Goal: Information Seeking & Learning: Learn about a topic

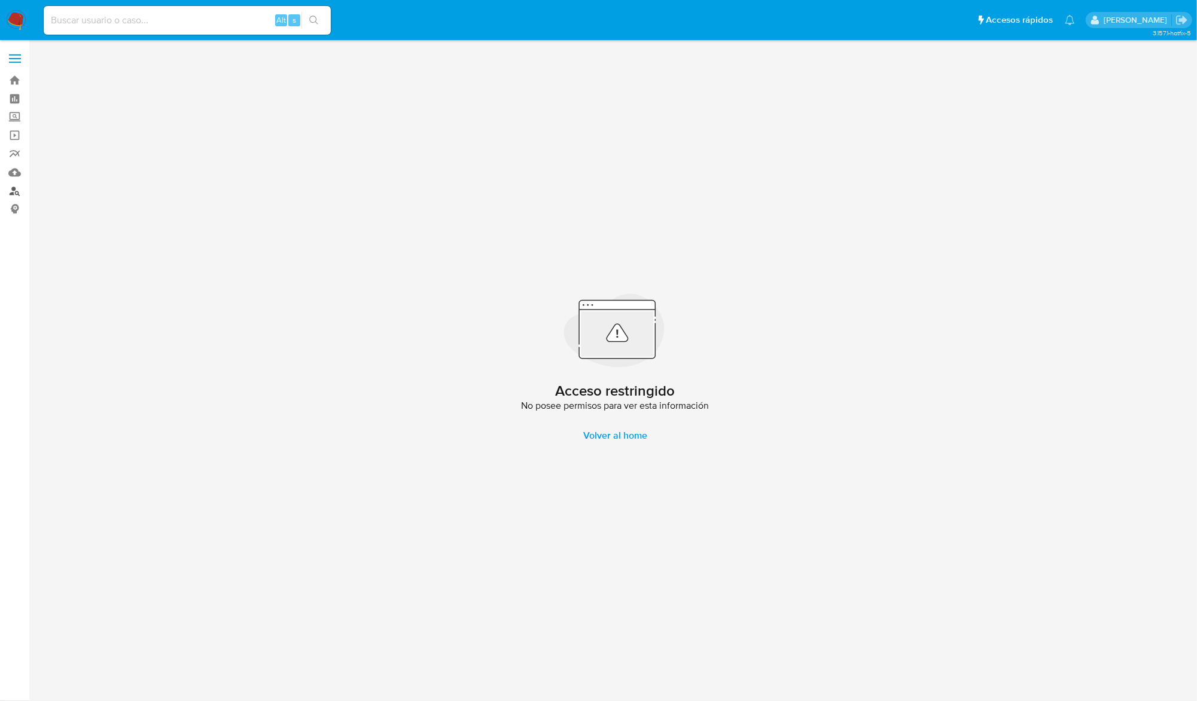
click at [15, 190] on link "Buscador de personas" at bounding box center [71, 191] width 142 height 19
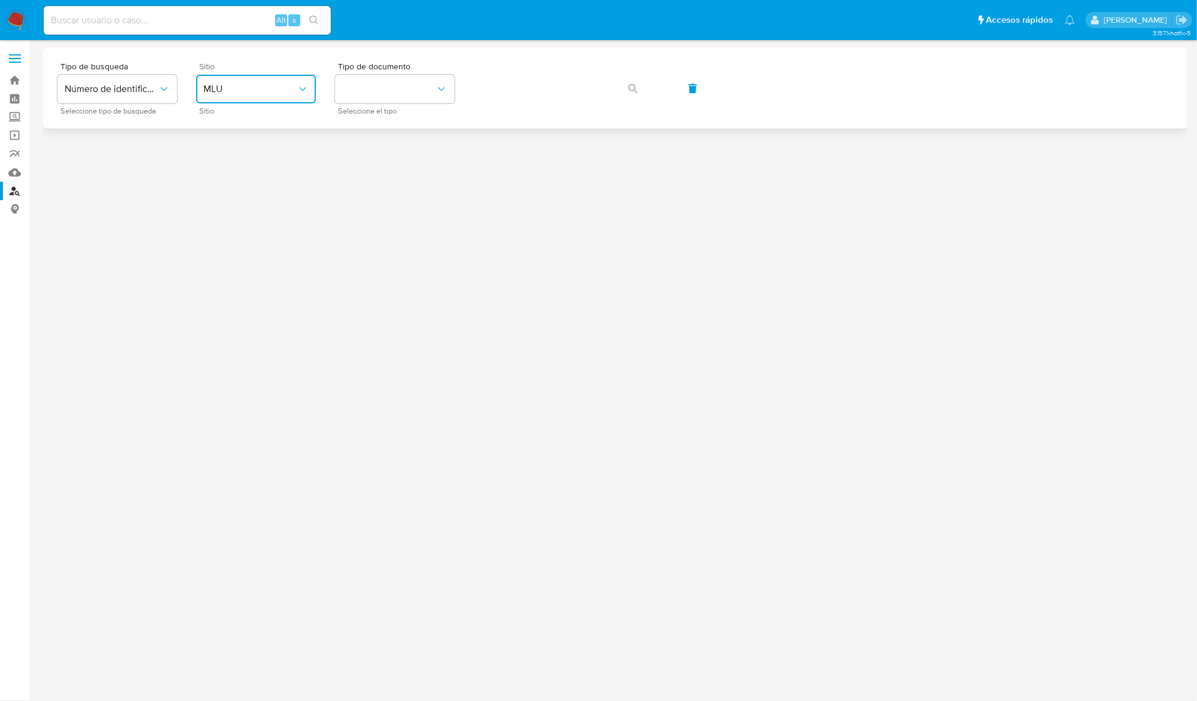
click at [233, 100] on button "MLU" at bounding box center [256, 89] width 120 height 29
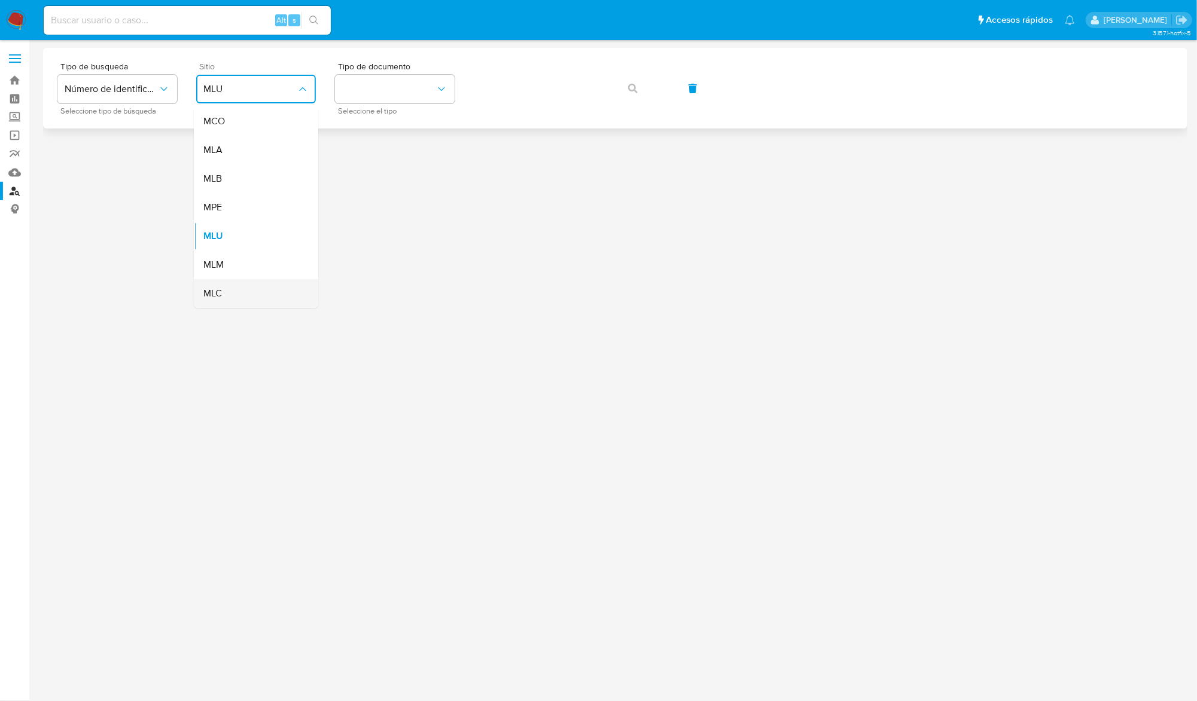
click at [232, 280] on div "MLC" at bounding box center [252, 293] width 98 height 29
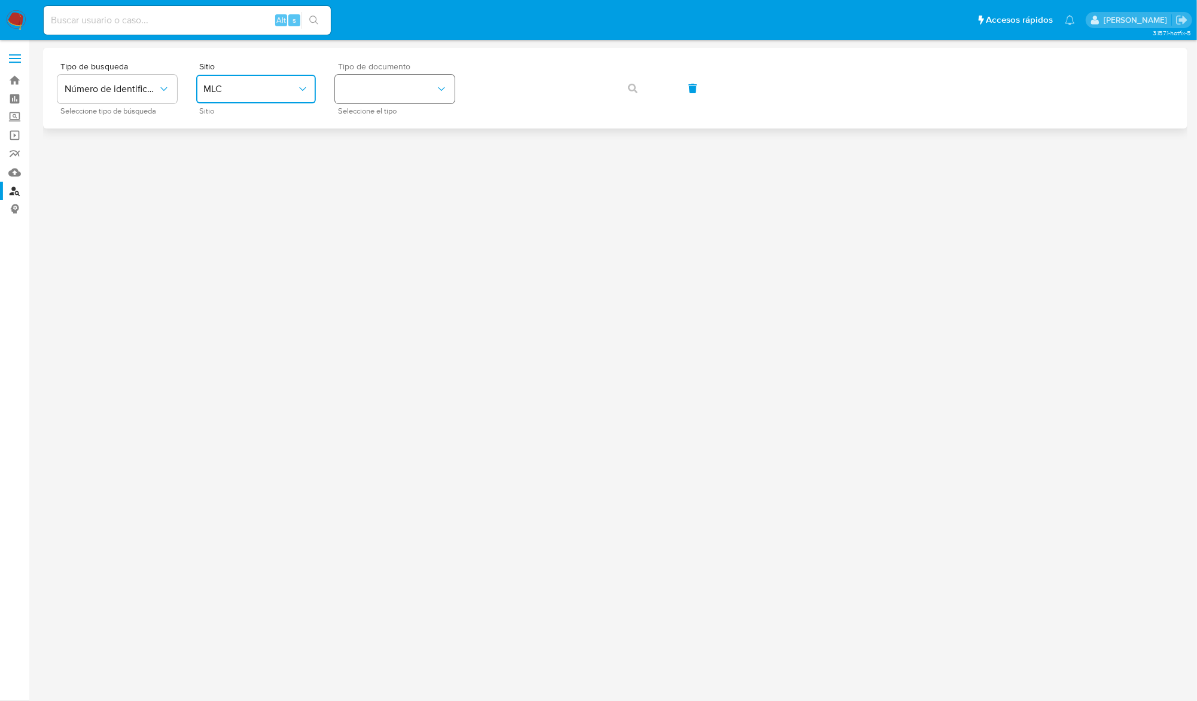
click at [373, 99] on button "identificationType" at bounding box center [395, 89] width 120 height 29
click at [379, 118] on div "RUT RUT" at bounding box center [391, 127] width 98 height 41
click at [637, 85] on button "button" at bounding box center [632, 88] width 41 height 29
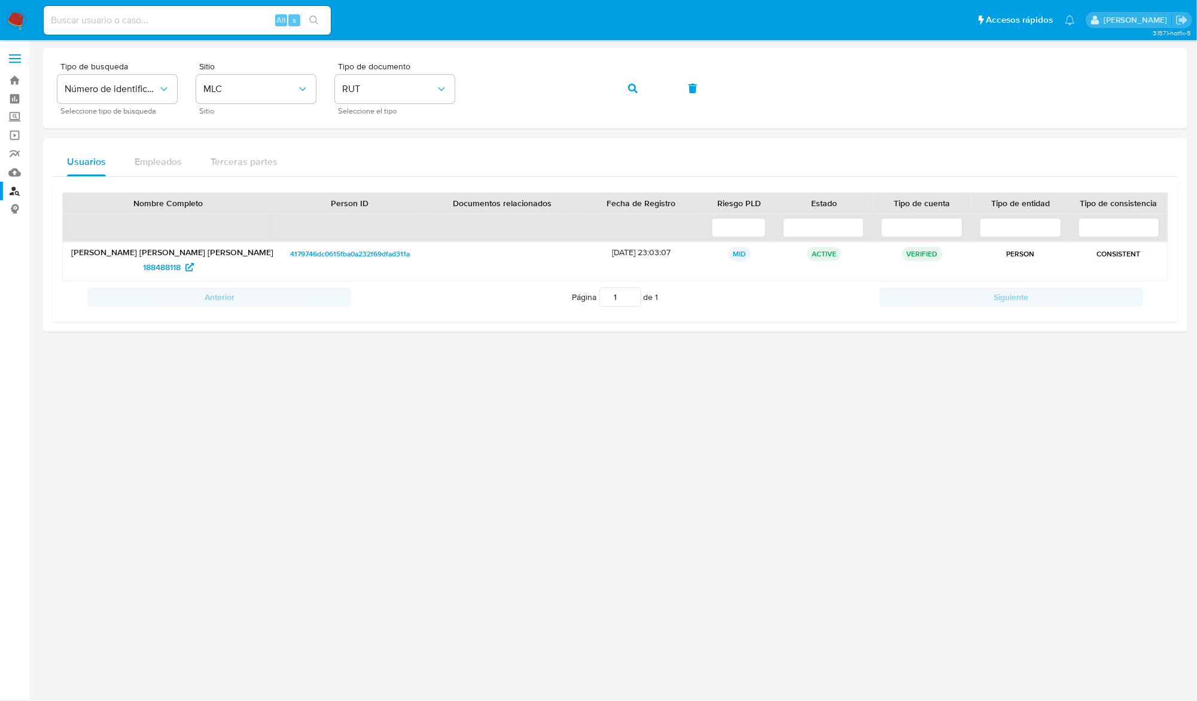
click at [547, 441] on div at bounding box center [615, 371] width 1144 height 646
click at [168, 268] on span "188488118" at bounding box center [162, 267] width 38 height 19
click at [632, 91] on icon "button" at bounding box center [633, 89] width 10 height 10
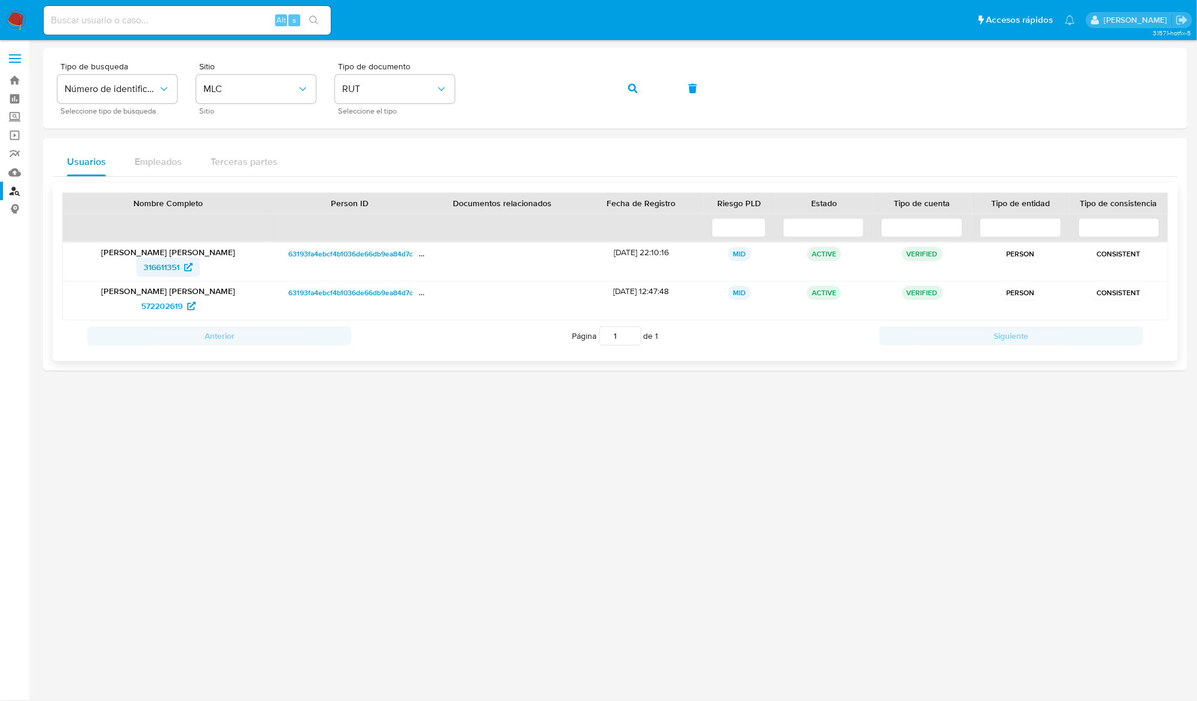
click at [170, 265] on span "316611351" at bounding box center [162, 267] width 36 height 19
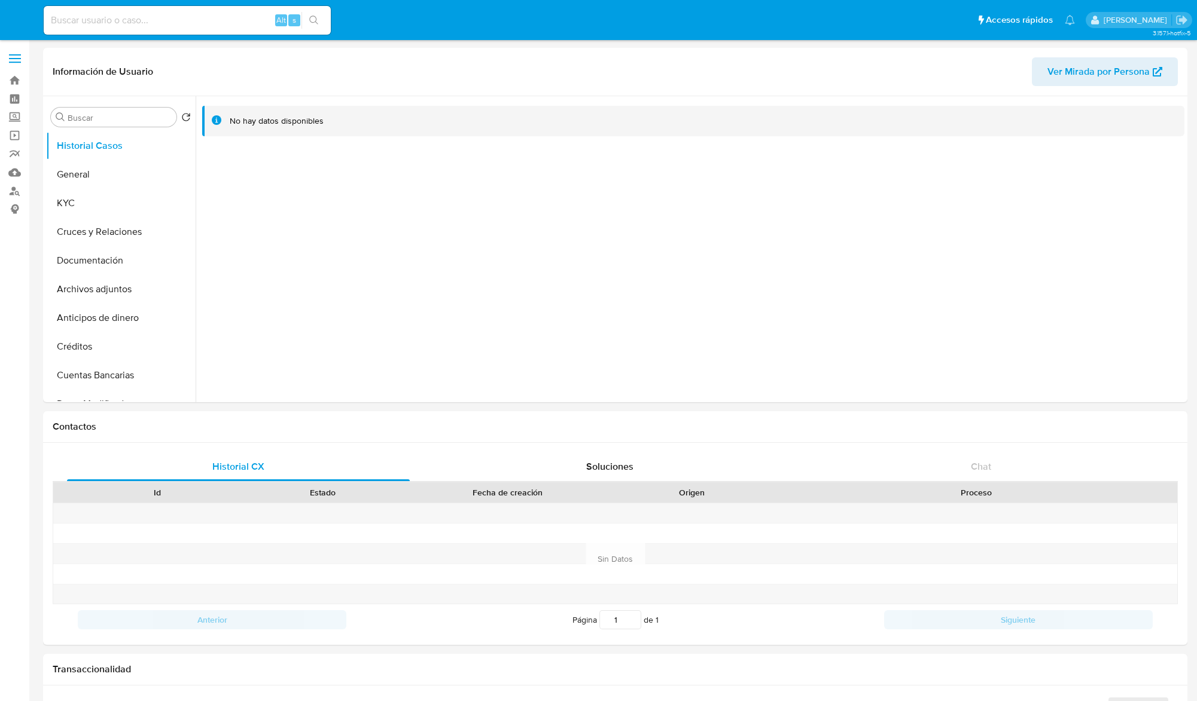
select select "10"
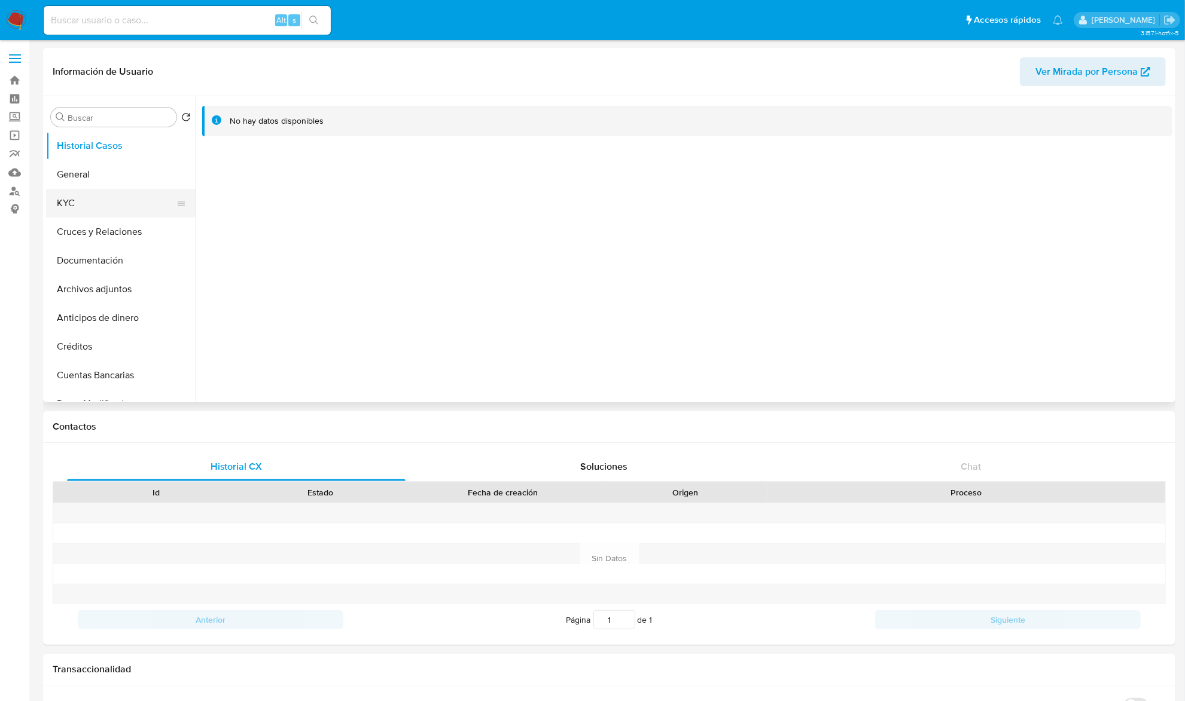
click at [102, 206] on button "KYC" at bounding box center [116, 203] width 140 height 29
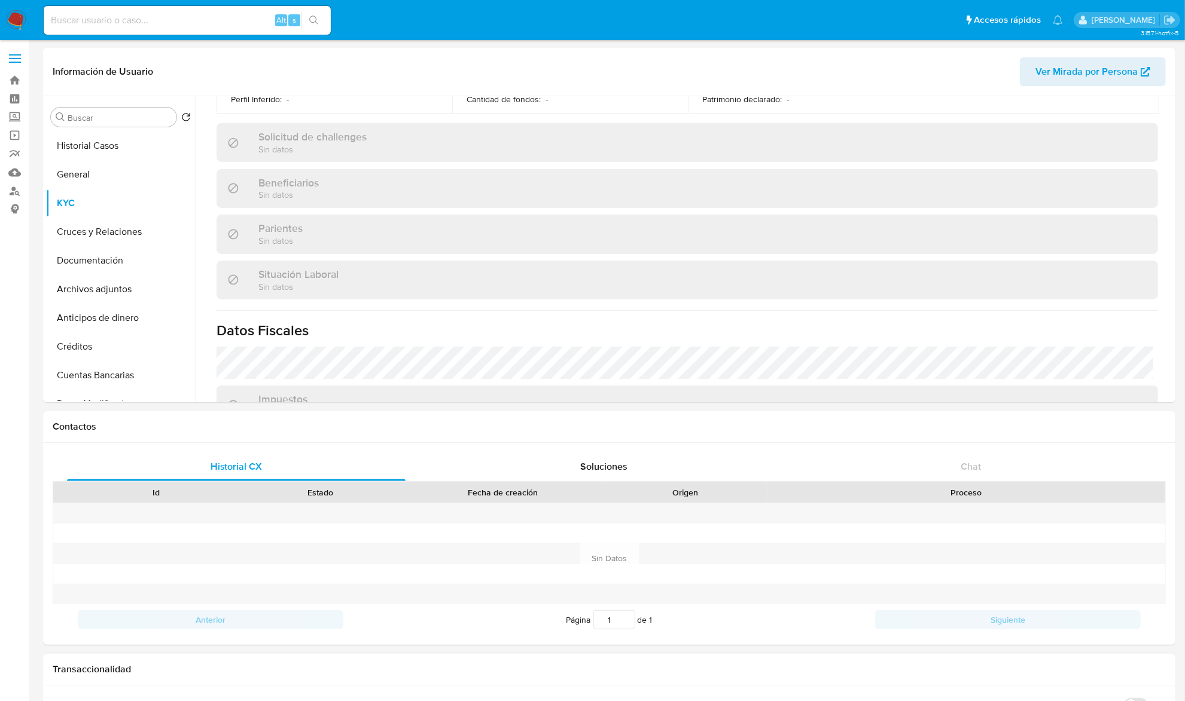
scroll to position [478, 0]
click at [104, 121] on input "Buscar" at bounding box center [120, 117] width 104 height 11
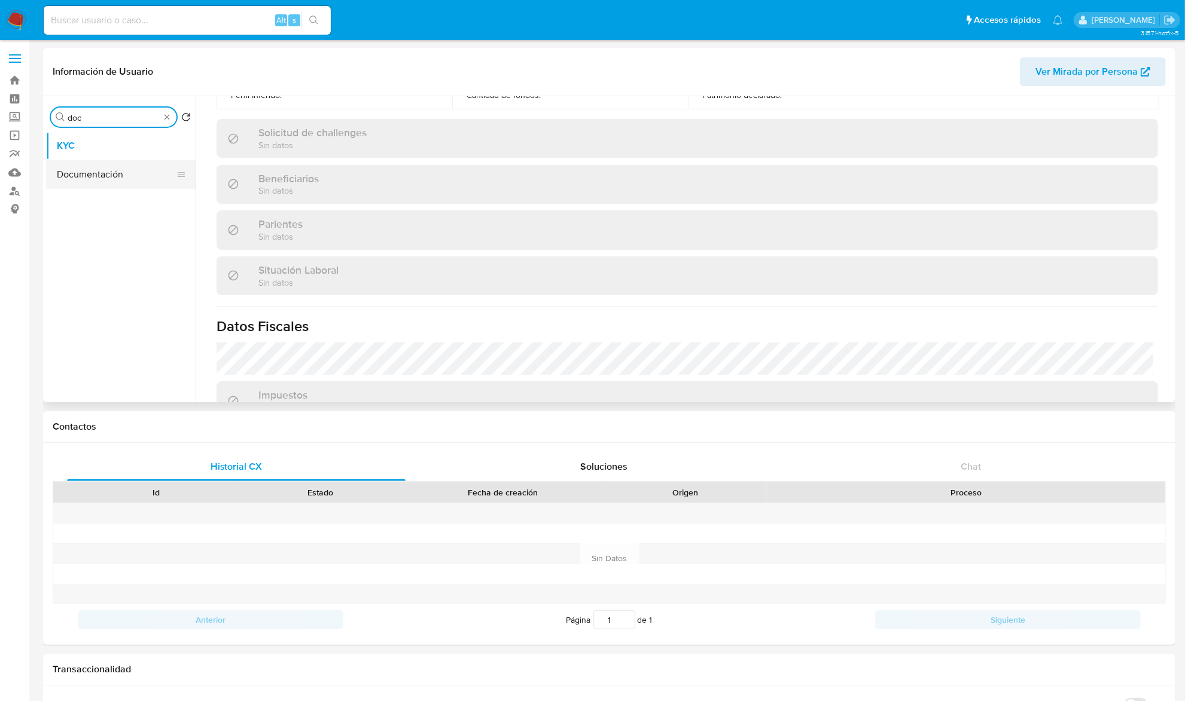
type input "doc"
click at [91, 163] on button "Documentación" at bounding box center [120, 174] width 149 height 29
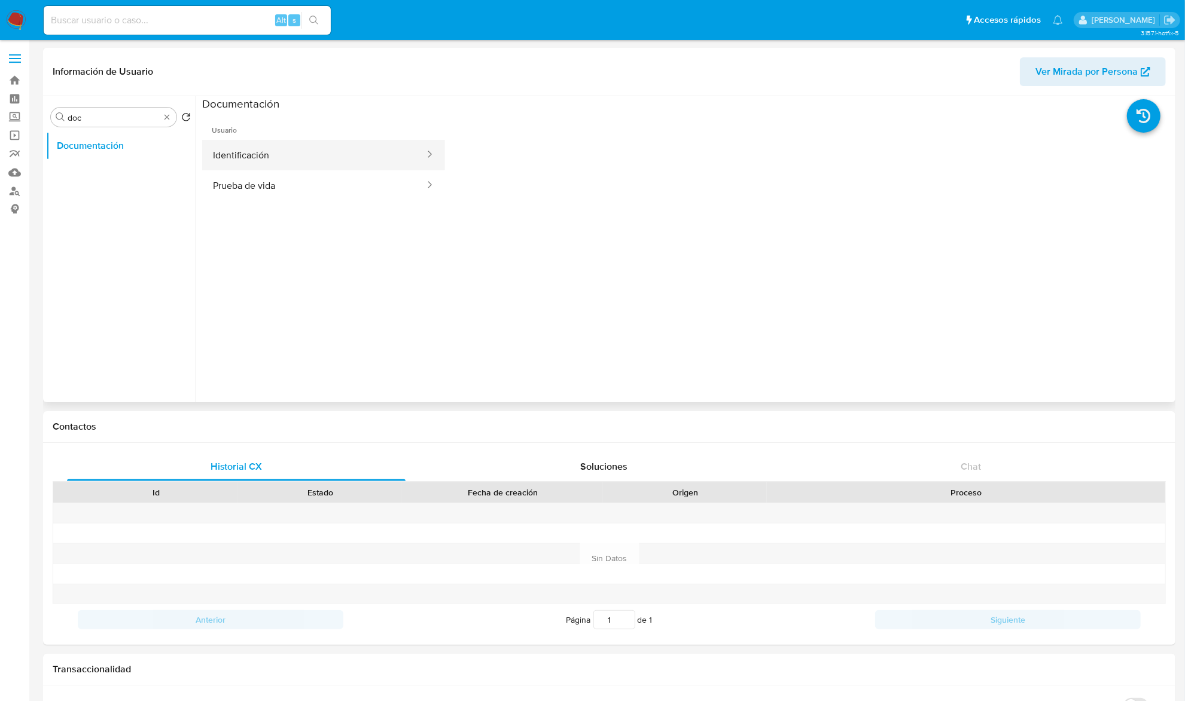
click at [258, 158] on button "Identificación" at bounding box center [314, 155] width 224 height 30
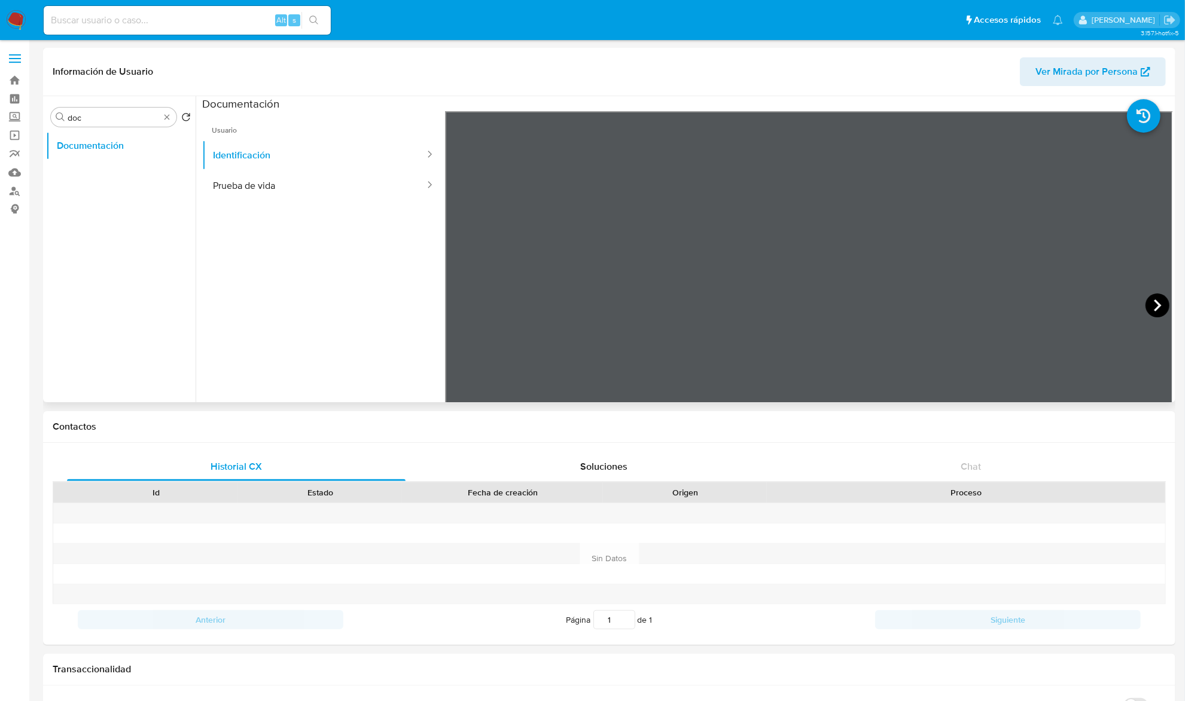
click at [1151, 304] on icon at bounding box center [1157, 306] width 24 height 24
click at [455, 306] on icon at bounding box center [460, 306] width 24 height 24
click at [304, 194] on button "Prueba de vida" at bounding box center [314, 185] width 224 height 30
click at [252, 157] on button "Identificación" at bounding box center [314, 155] width 224 height 30
click at [256, 195] on button "Prueba de vida" at bounding box center [314, 185] width 224 height 30
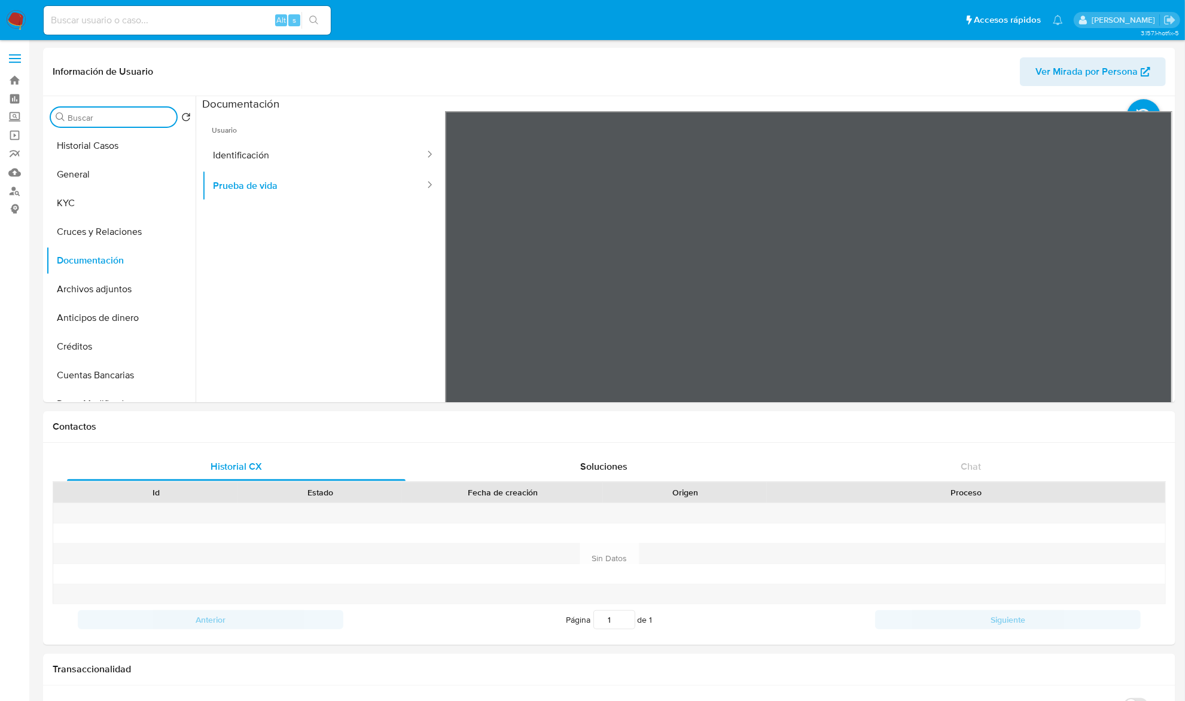
click at [120, 117] on input "Buscar" at bounding box center [120, 117] width 104 height 11
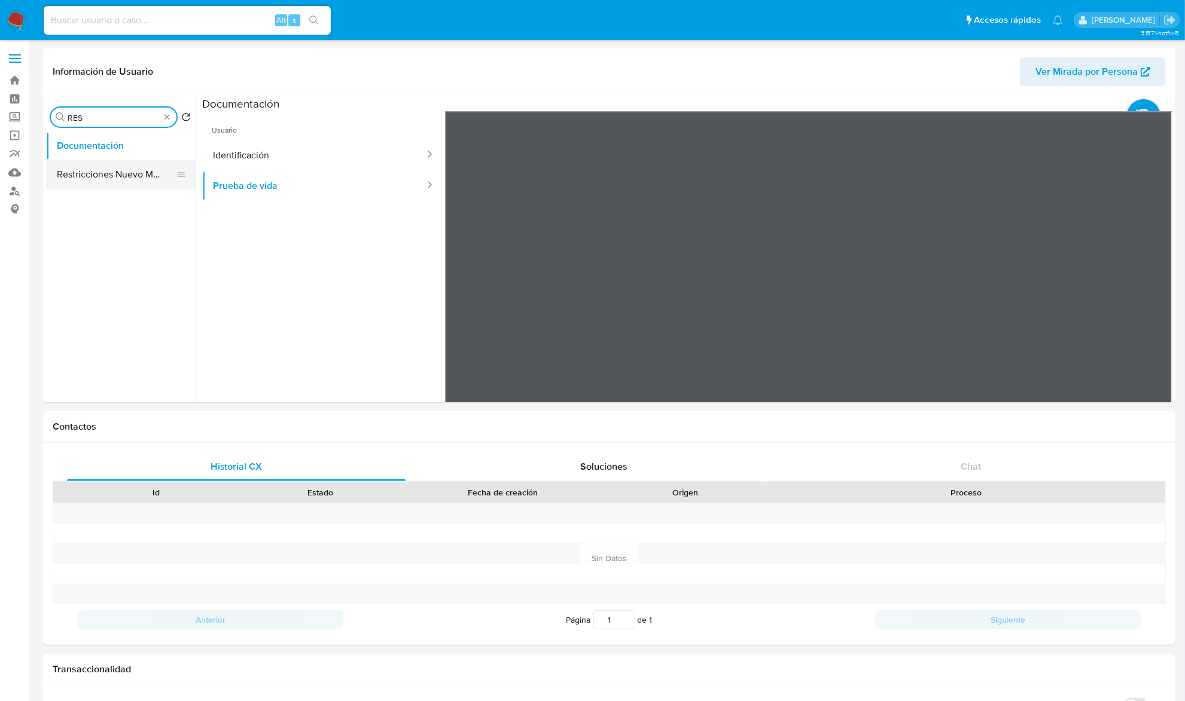
type input "RES"
click at [115, 184] on button "Restricciones Nuevo Mundo" at bounding box center [116, 174] width 140 height 29
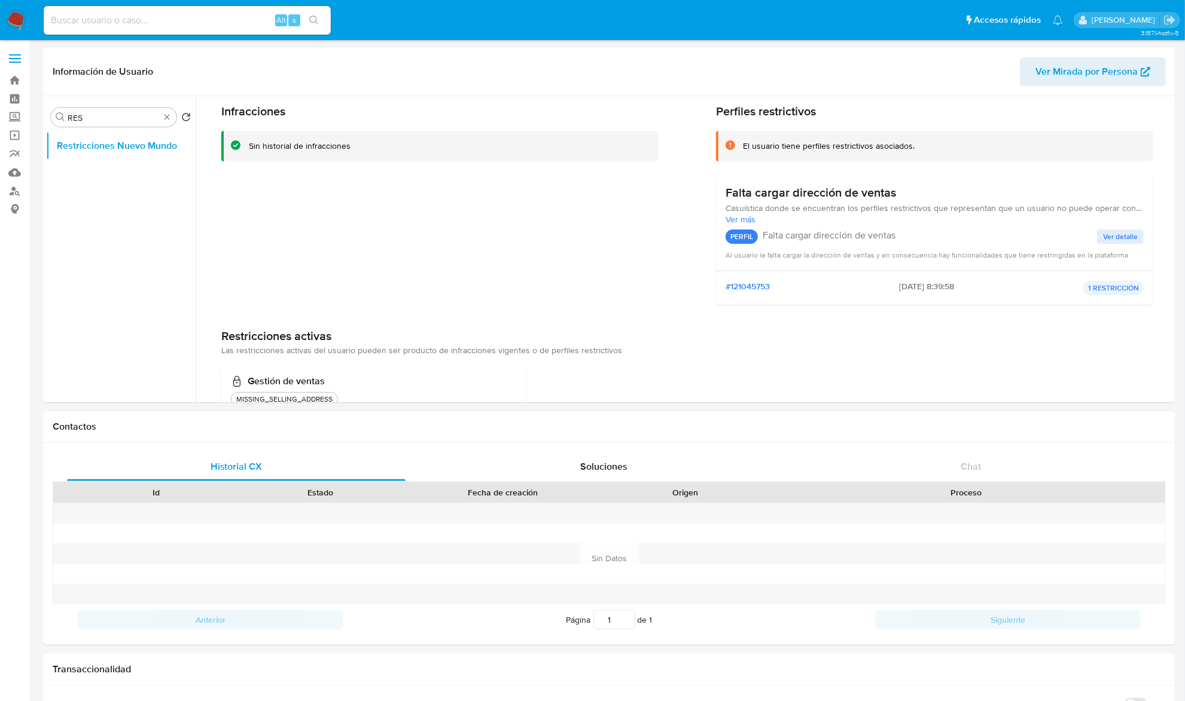
scroll to position [83, 0]
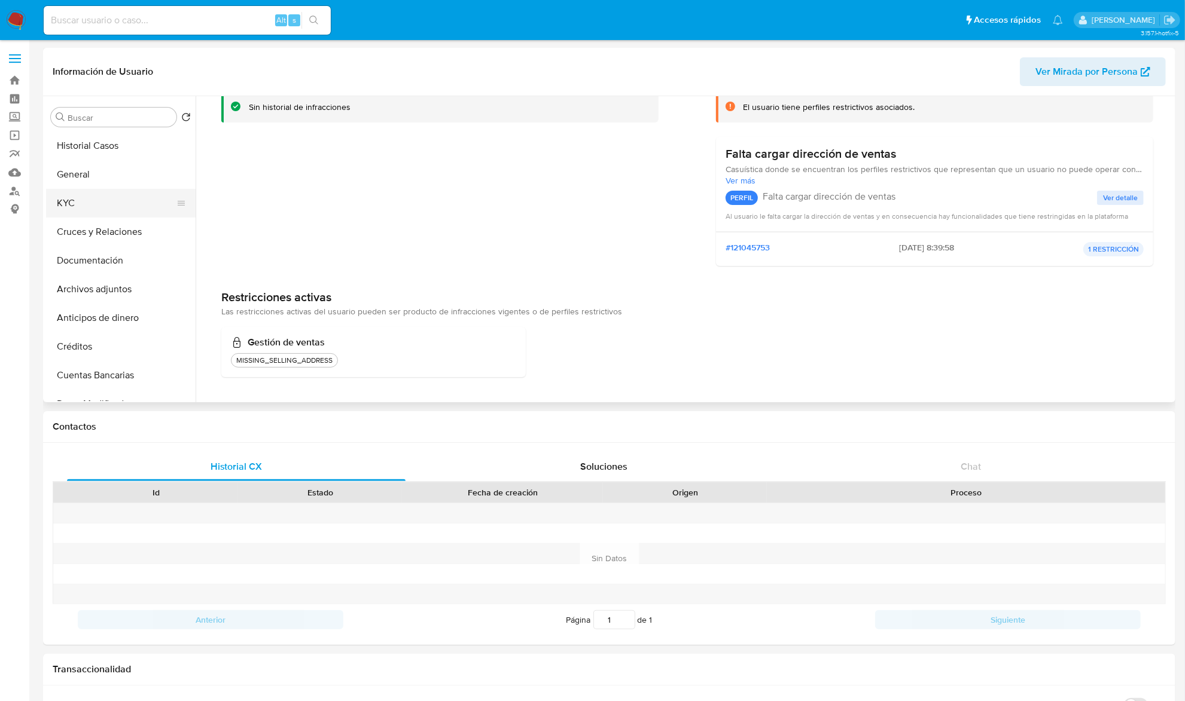
click at [118, 190] on button "KYC" at bounding box center [116, 203] width 140 height 29
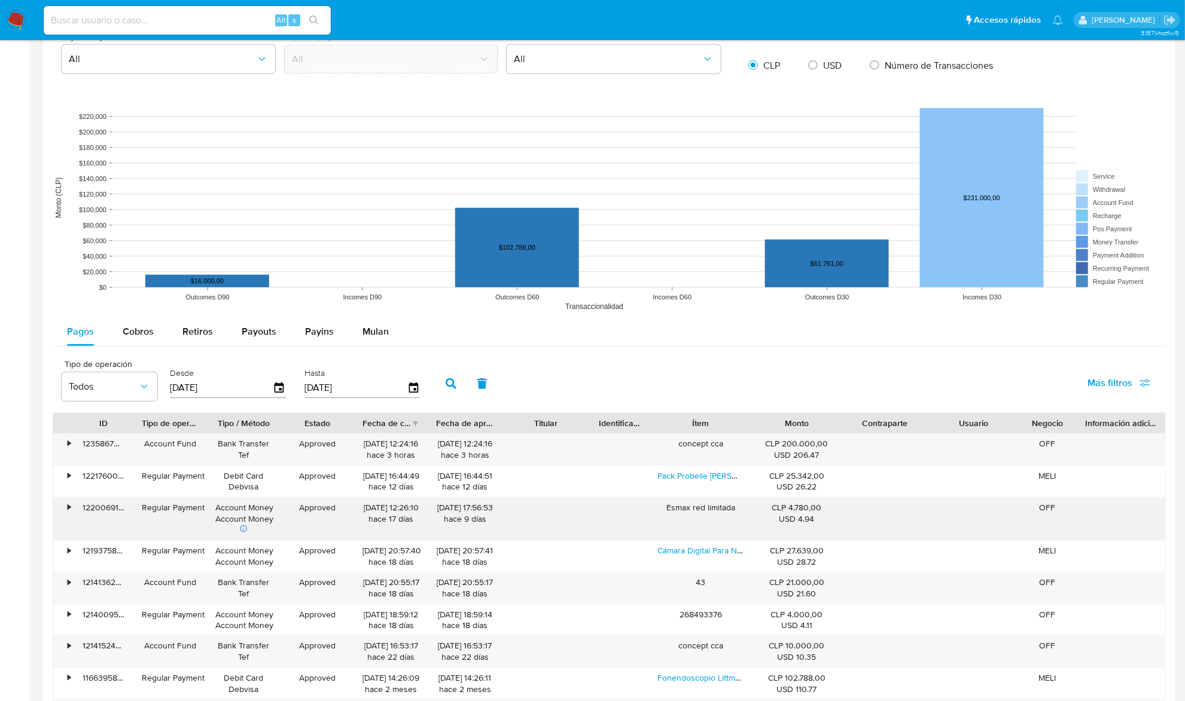
scroll to position [0, 0]
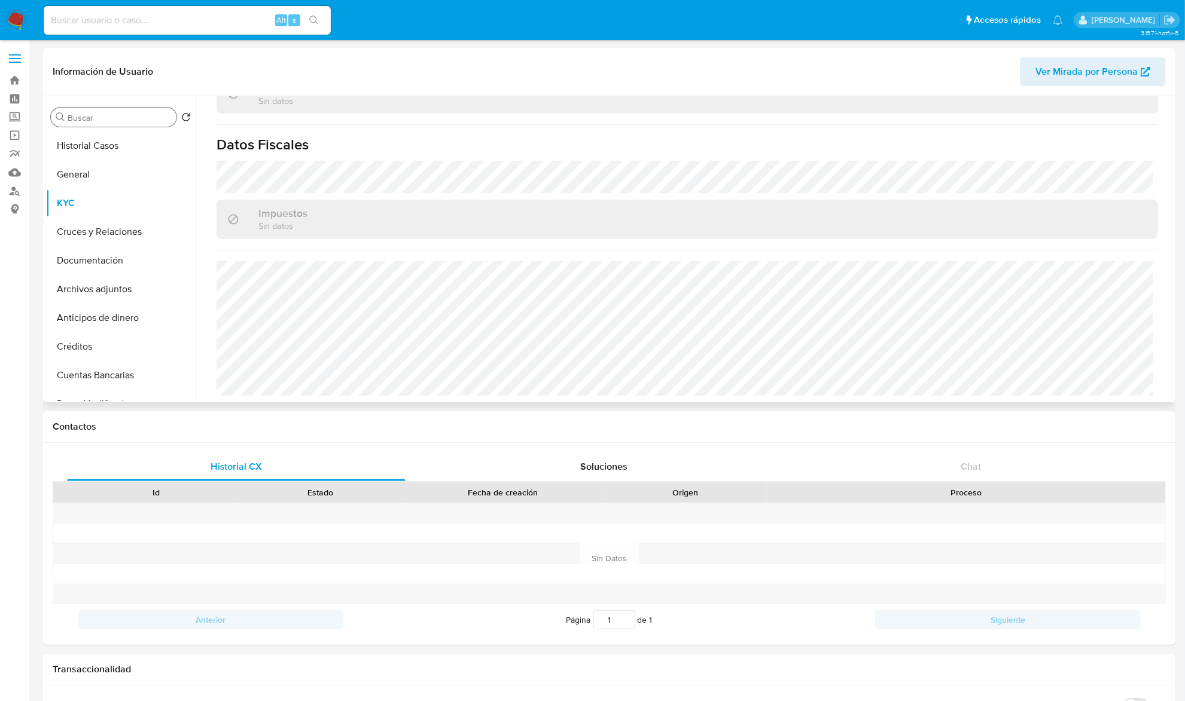
click at [99, 108] on div "Buscar" at bounding box center [114, 117] width 126 height 19
click at [99, 118] on input "Buscar" at bounding box center [120, 117] width 104 height 11
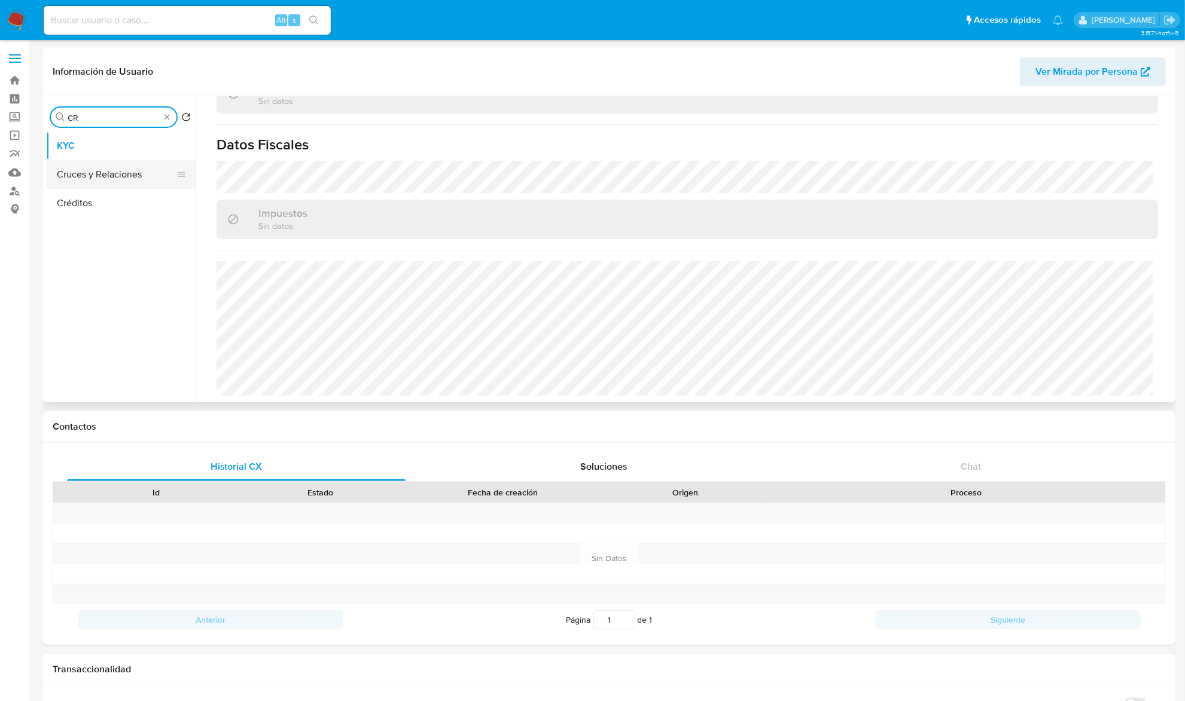
type input "CR"
click at [93, 171] on button "Cruces y Relaciones" at bounding box center [116, 174] width 140 height 29
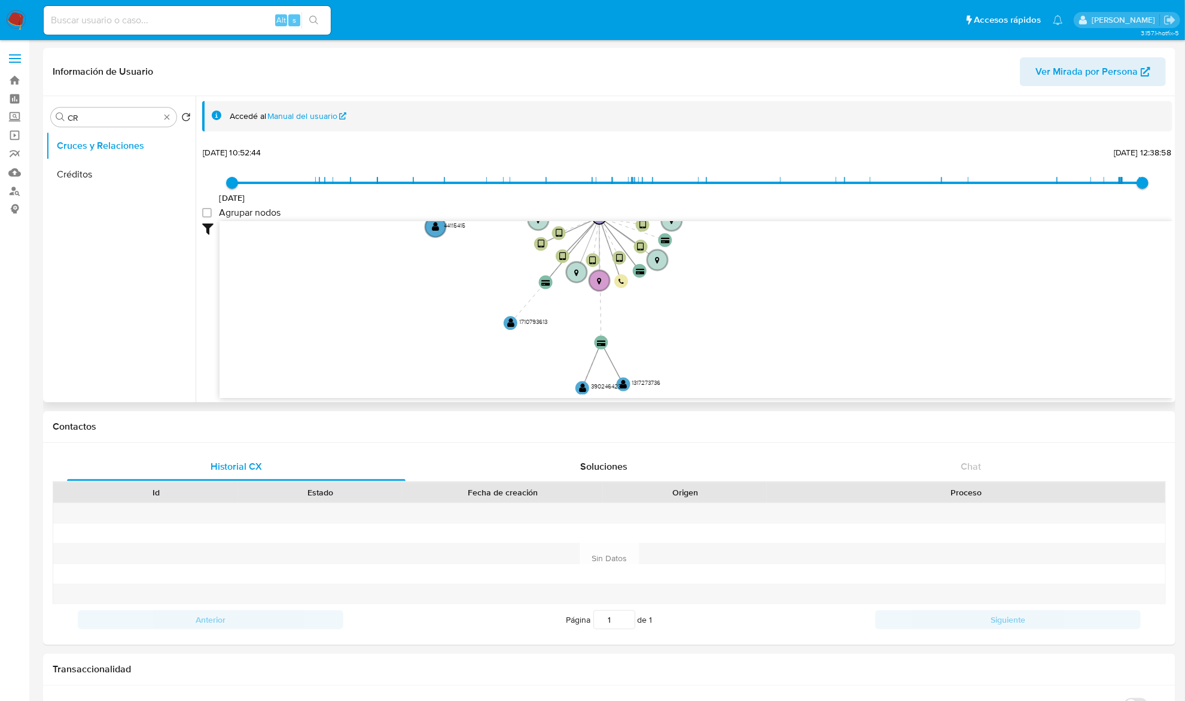
drag, startPoint x: 524, startPoint y: 368, endPoint x: 481, endPoint y: 309, distance: 73.2
click at [481, 309] on icon "device-6426e41d08813b0019896e01  device-60e1c7cc08813b001956e9ce  device-639a…" at bounding box center [695, 307] width 953 height 173
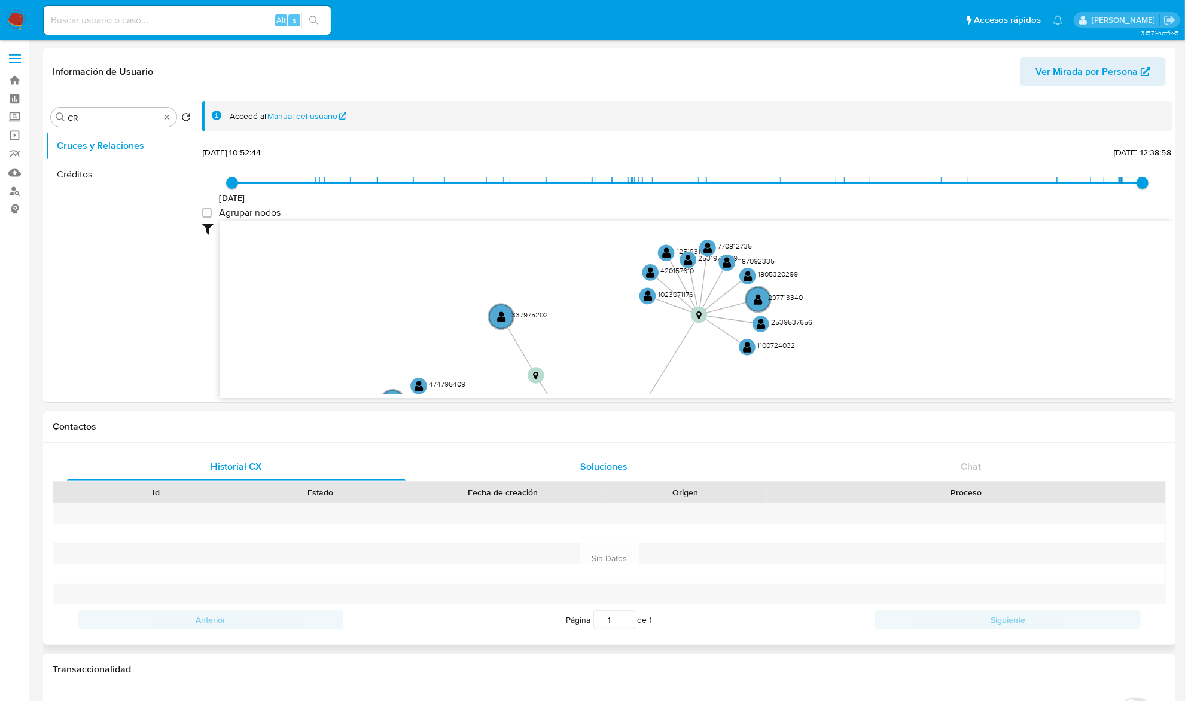
drag, startPoint x: 716, startPoint y: 288, endPoint x: 735, endPoint y: 480, distance: 192.9
click at [885, 264] on icon "device-6426e41d08813b0019896e01  device-60e1c7cc08813b001956e9ce  device-639a…" at bounding box center [695, 307] width 953 height 173
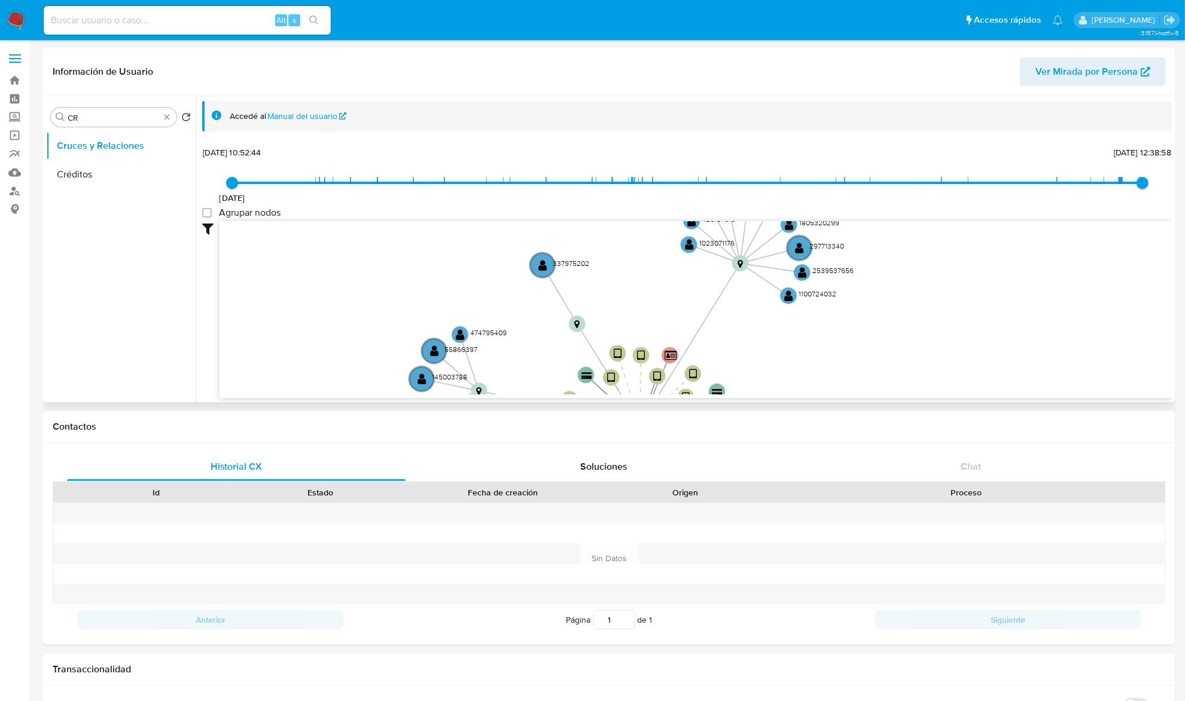
drag, startPoint x: 903, startPoint y: 236, endPoint x: 924, endPoint y: 216, distance: 28.8
click at [924, 216] on div "18/3/2021 18/3/2021, 10:52:44 12/8/2025, 12:38:58 Agrupar nodos Filtros Confian…" at bounding box center [687, 271] width 970 height 254
drag, startPoint x: 486, startPoint y: 319, endPoint x: 502, endPoint y: 309, distance: 18.8
click at [501, 309] on icon "device-6426e41d08813b0019896e01  device-60e1c7cc08813b001956e9ce  device-639a…" at bounding box center [695, 307] width 953 height 173
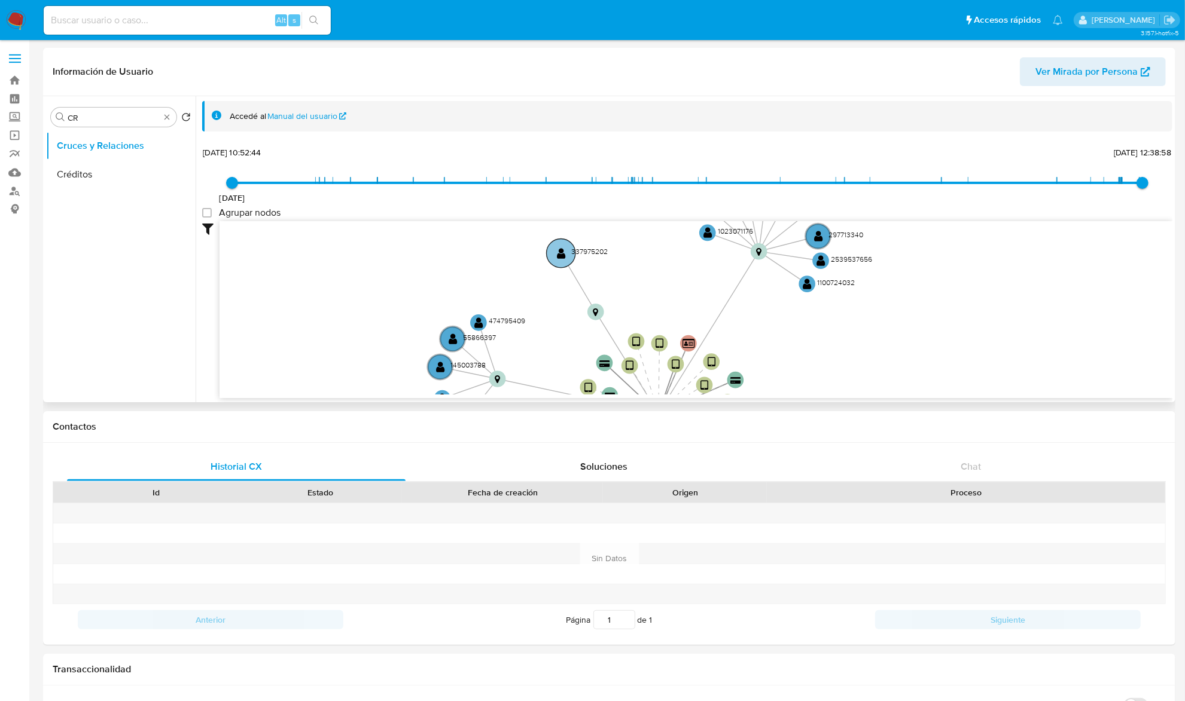
click at [597, 251] on text "337975202" at bounding box center [589, 251] width 36 height 10
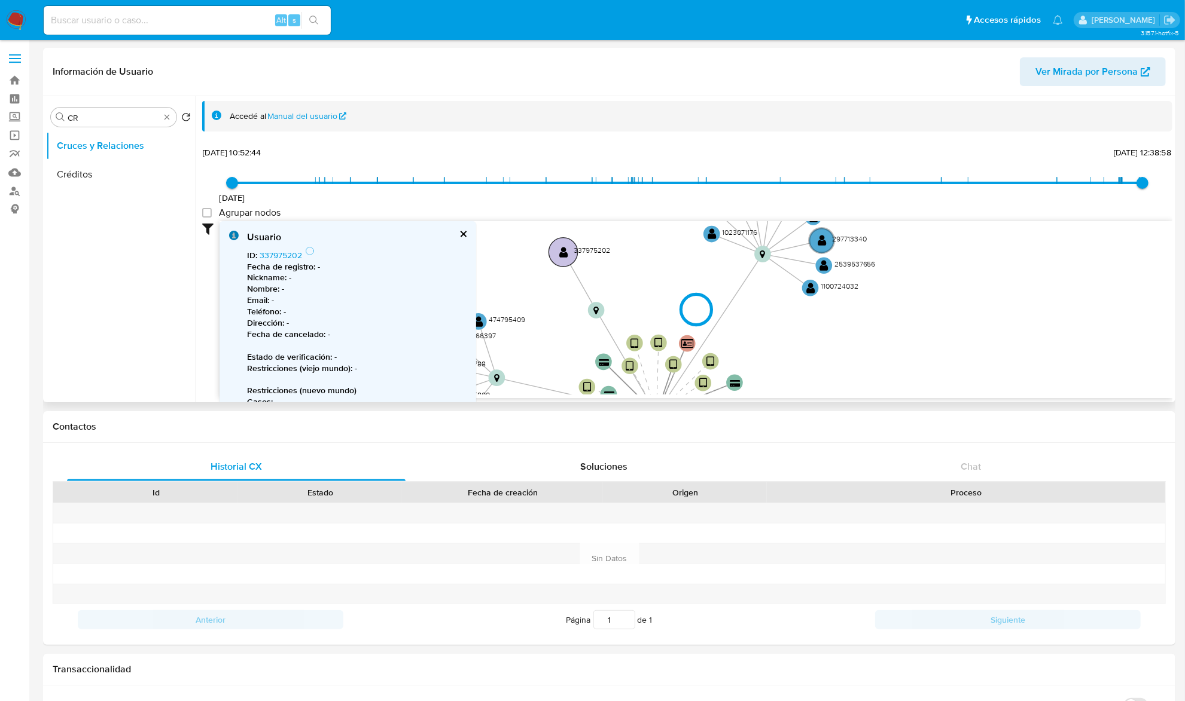
click at [597, 251] on div at bounding box center [695, 309] width 953 height 177
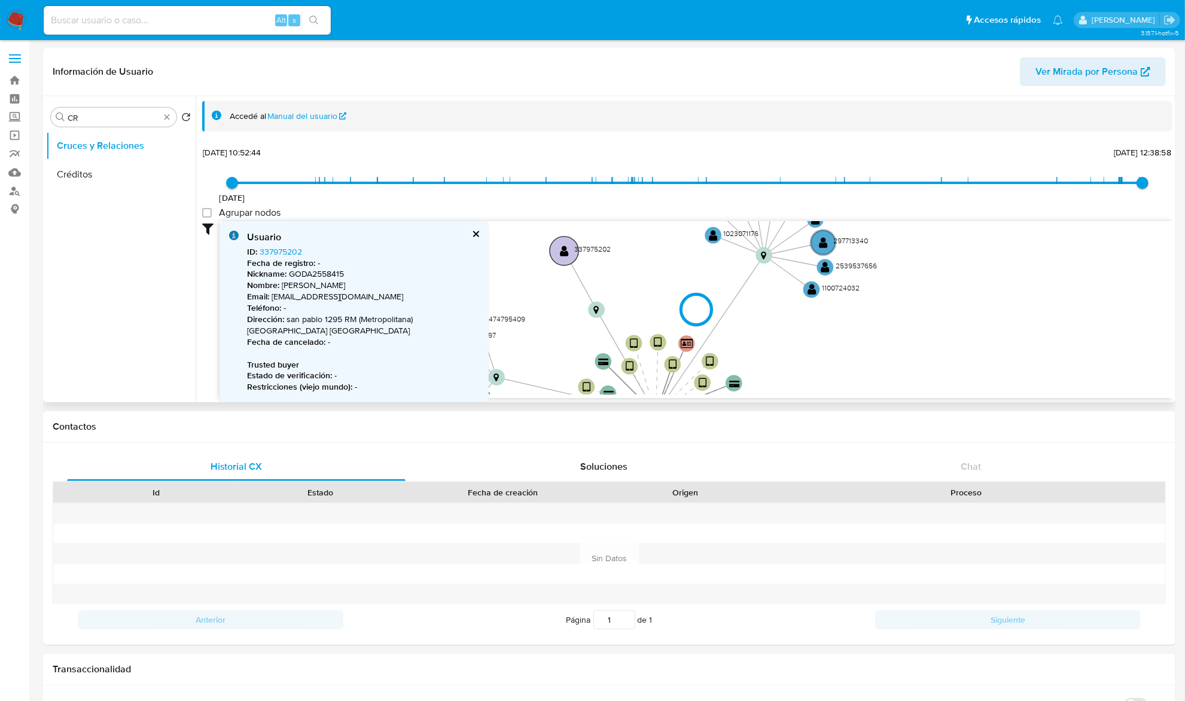
type input "1604787455000"
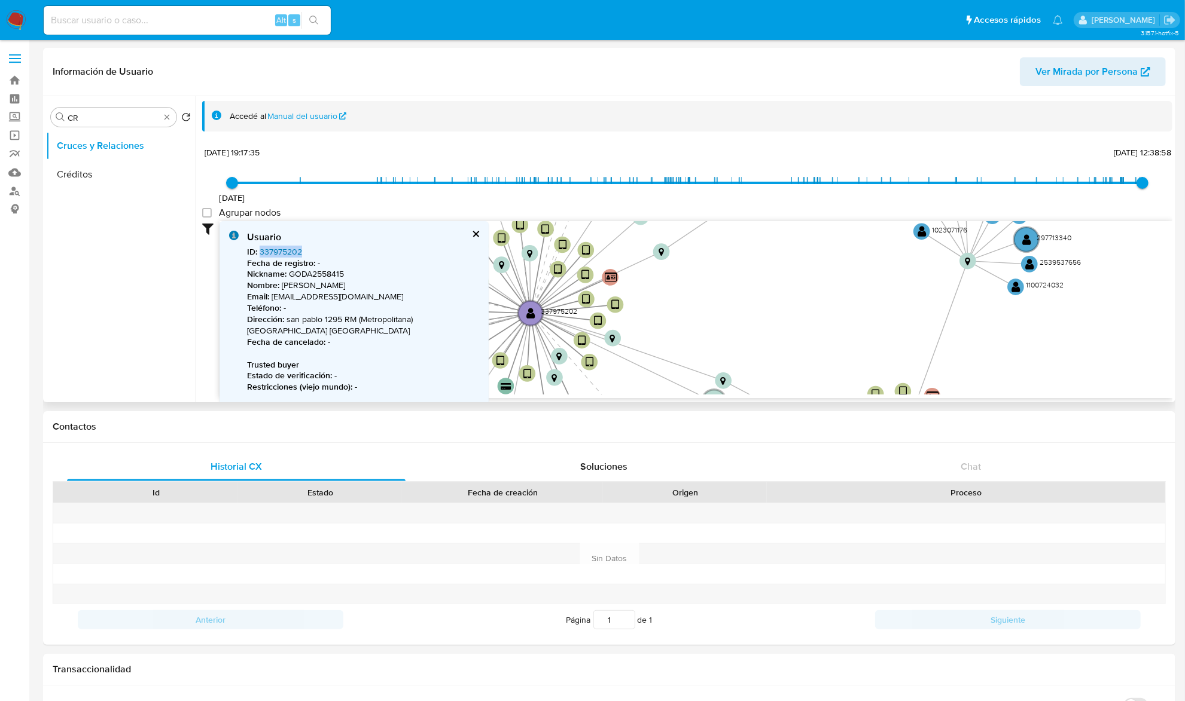
copy link "337975202"
drag, startPoint x: 312, startPoint y: 257, endPoint x: 402, endPoint y: 252, distance: 90.4
click at [402, 252] on div "ID : 337975202 Fecha de registro : - Nickname : GODA2558415 Nombre : Daniel Gom…" at bounding box center [363, 376] width 232 height 260
click at [759, 249] on icon "device-6426e41d08813b0019896e01  device-60e1c7cc08813b001956e9ce  device-639a…" at bounding box center [695, 307] width 953 height 173
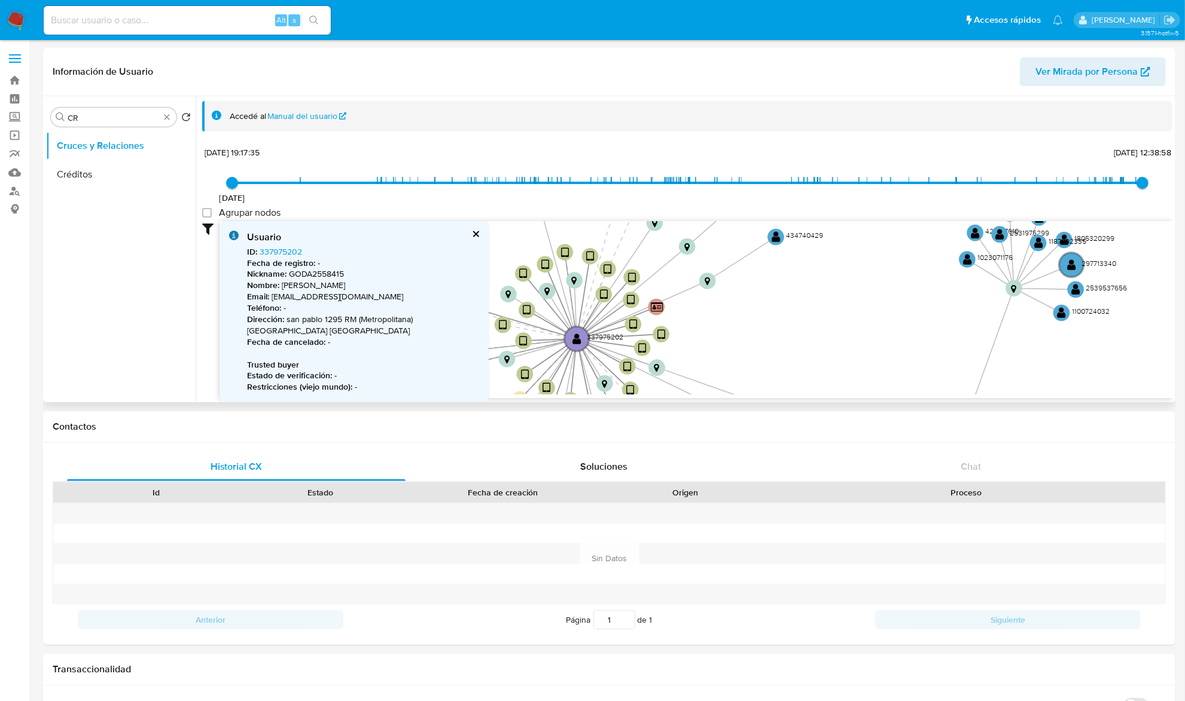
drag, startPoint x: 785, startPoint y: 304, endPoint x: 785, endPoint y: 344, distance: 40.7
click at [785, 344] on icon "device-6426e41d08813b0019896e01  device-60e1c7cc08813b001956e9ce  device-639a…" at bounding box center [695, 307] width 953 height 173
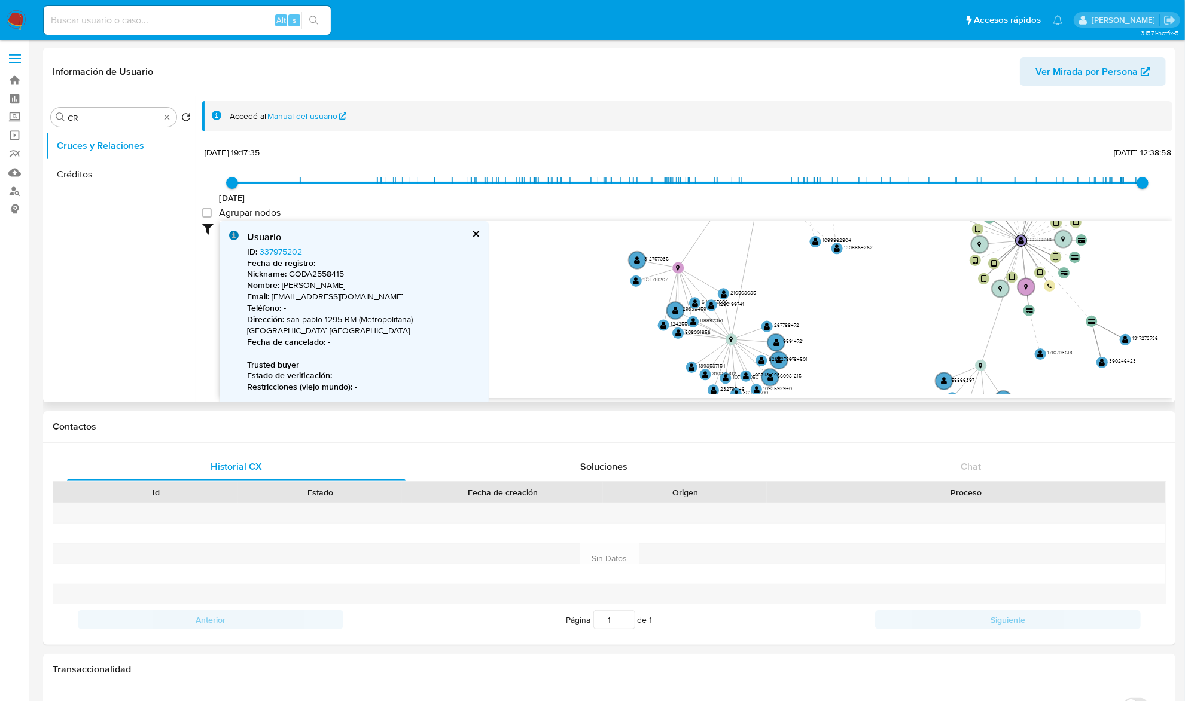
drag, startPoint x: 783, startPoint y: 261, endPoint x: 920, endPoint y: 127, distance: 191.1
click at [920, 127] on div "Accedé al Manual del usuario 7/11/2020 7/11/2020, 19:17:35 12/8/2025, 12:38:58 …" at bounding box center [687, 249] width 970 height 297
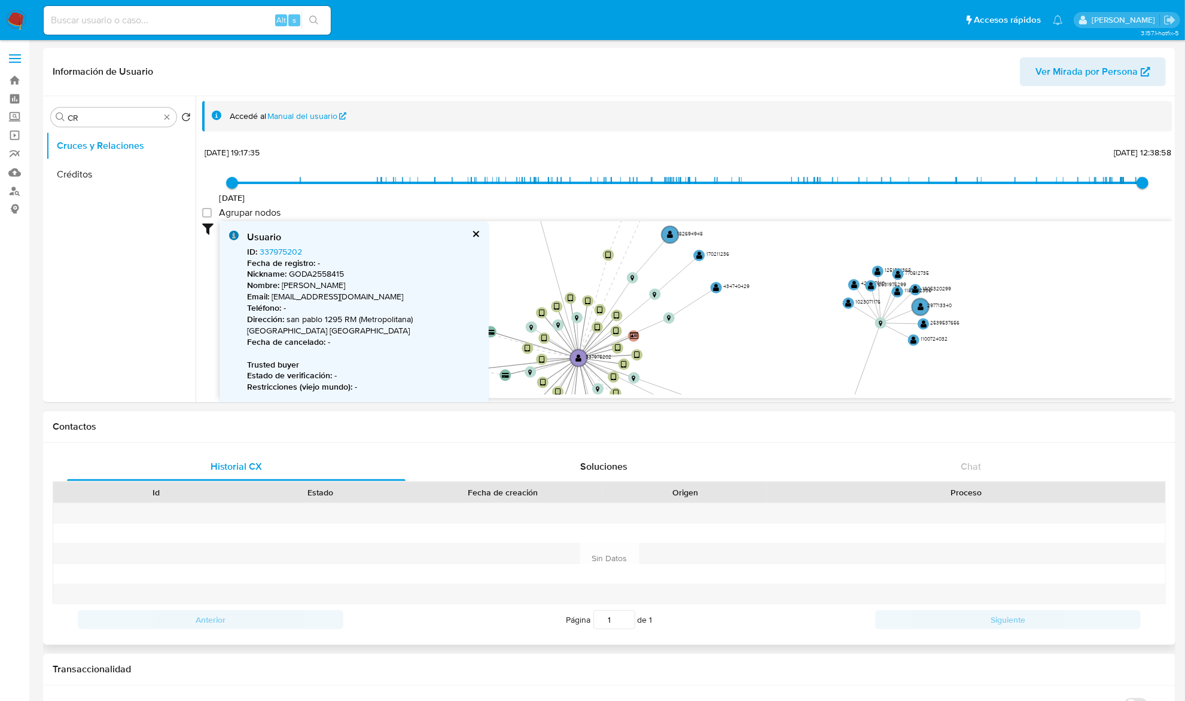
drag, startPoint x: 951, startPoint y: 336, endPoint x: 758, endPoint y: 563, distance: 297.8
click at [471, 233] on button "cerrar" at bounding box center [475, 234] width 8 height 8
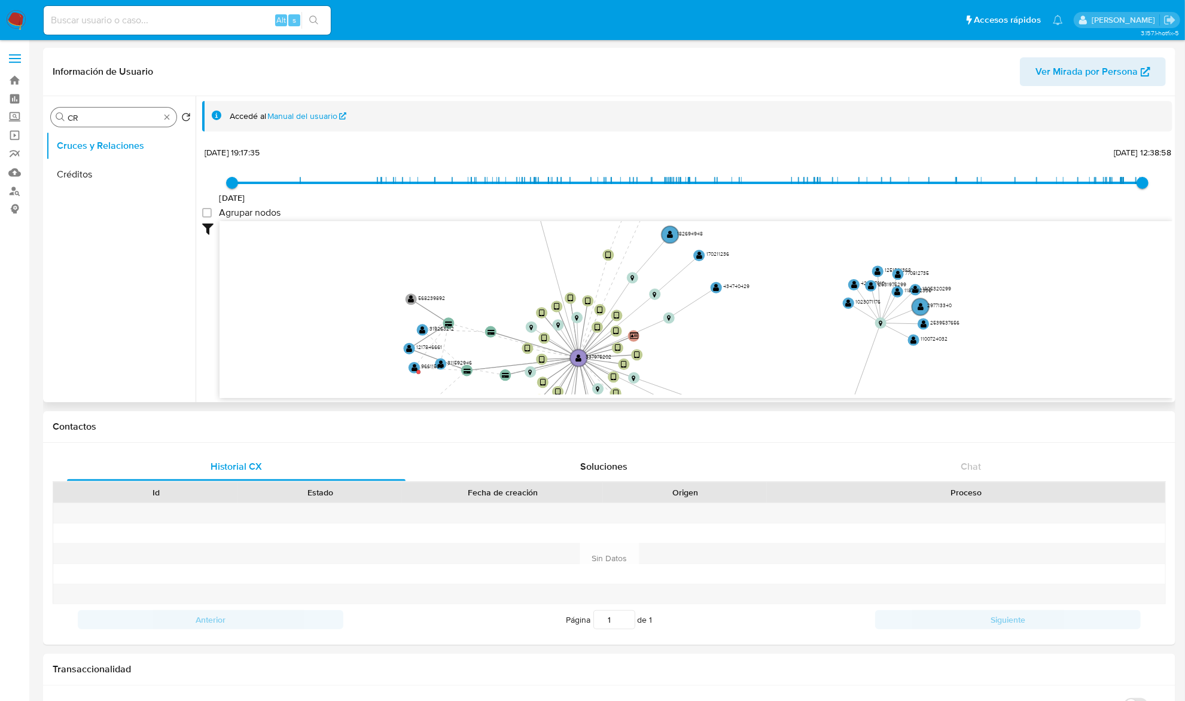
click at [96, 122] on input "CR" at bounding box center [114, 117] width 92 height 11
type input "GEO"
click at [79, 178] on button "Devices Geolocation" at bounding box center [116, 174] width 140 height 29
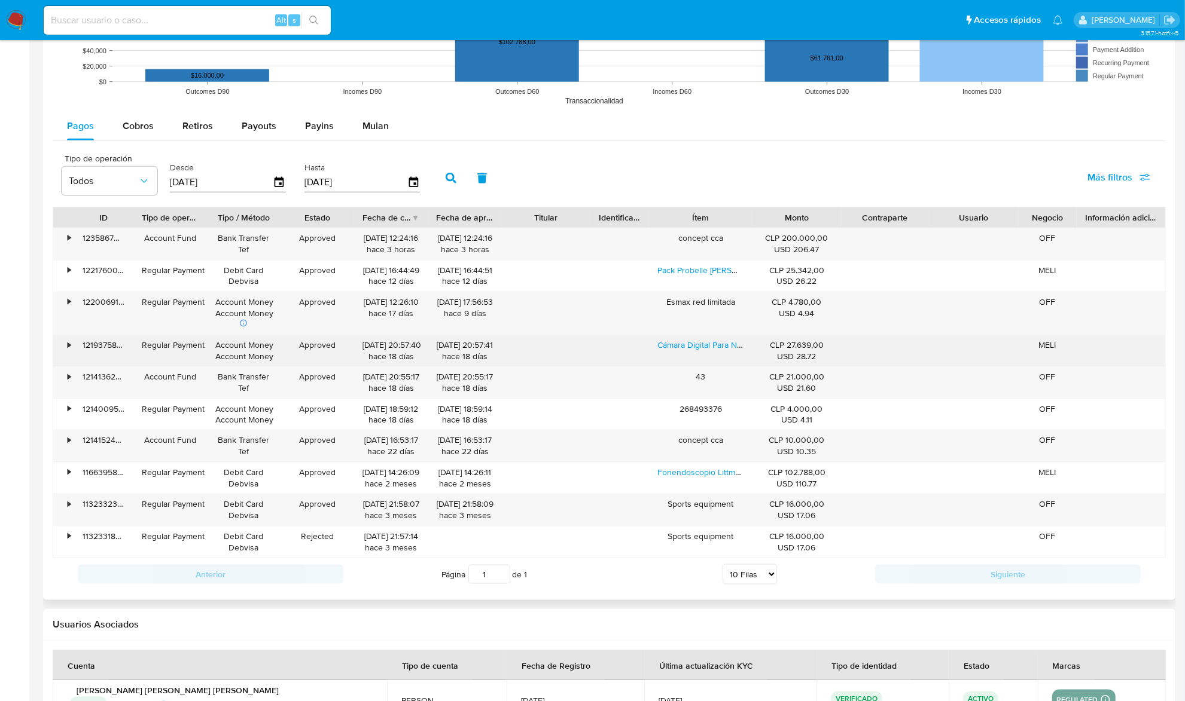
scroll to position [988, 0]
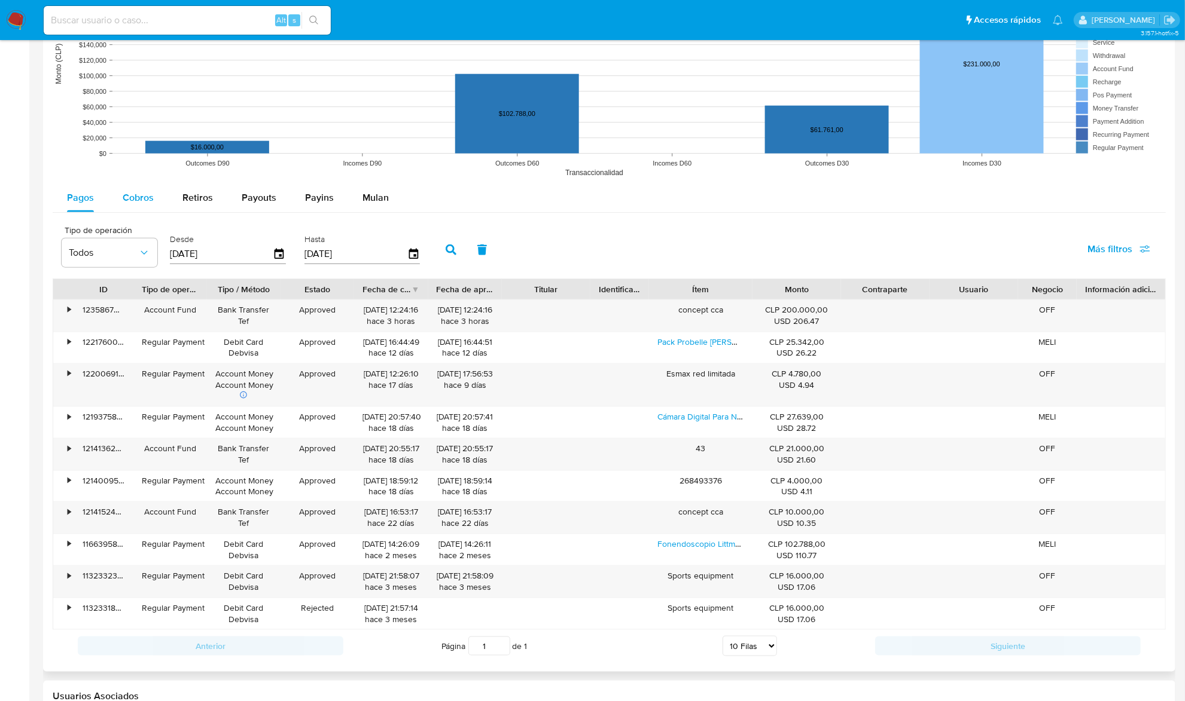
click at [136, 205] on span "Cobros" at bounding box center [138, 198] width 31 height 14
select select "10"
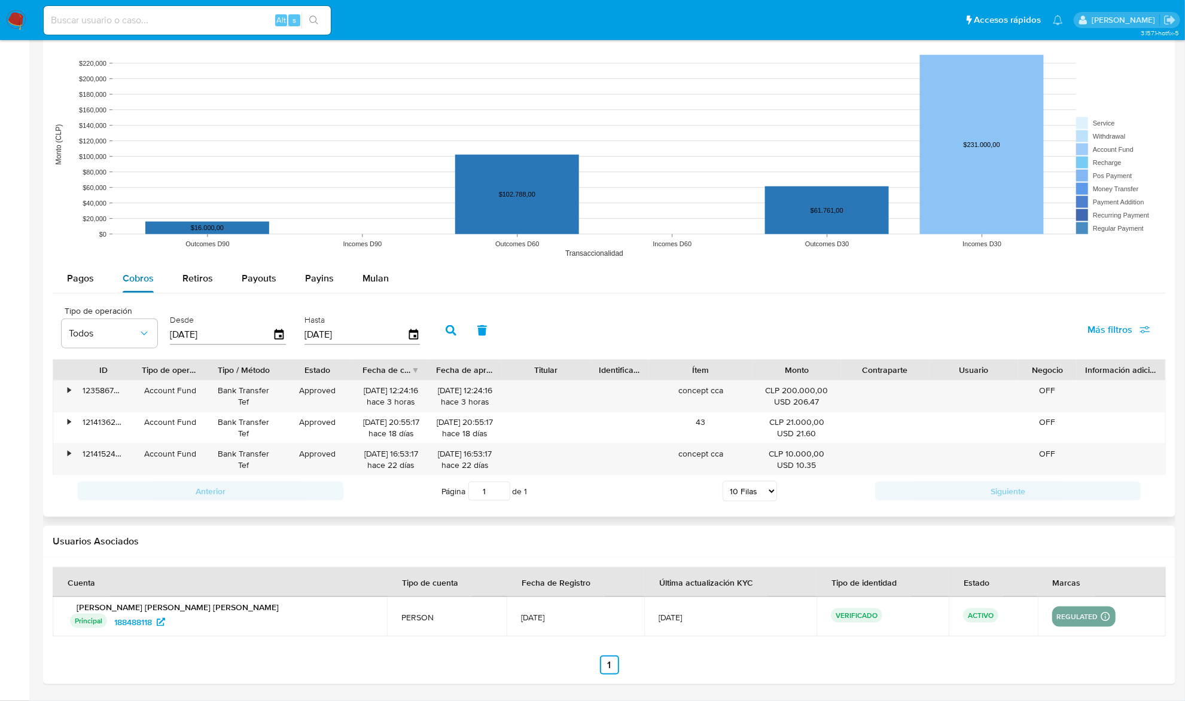
scroll to position [911, 0]
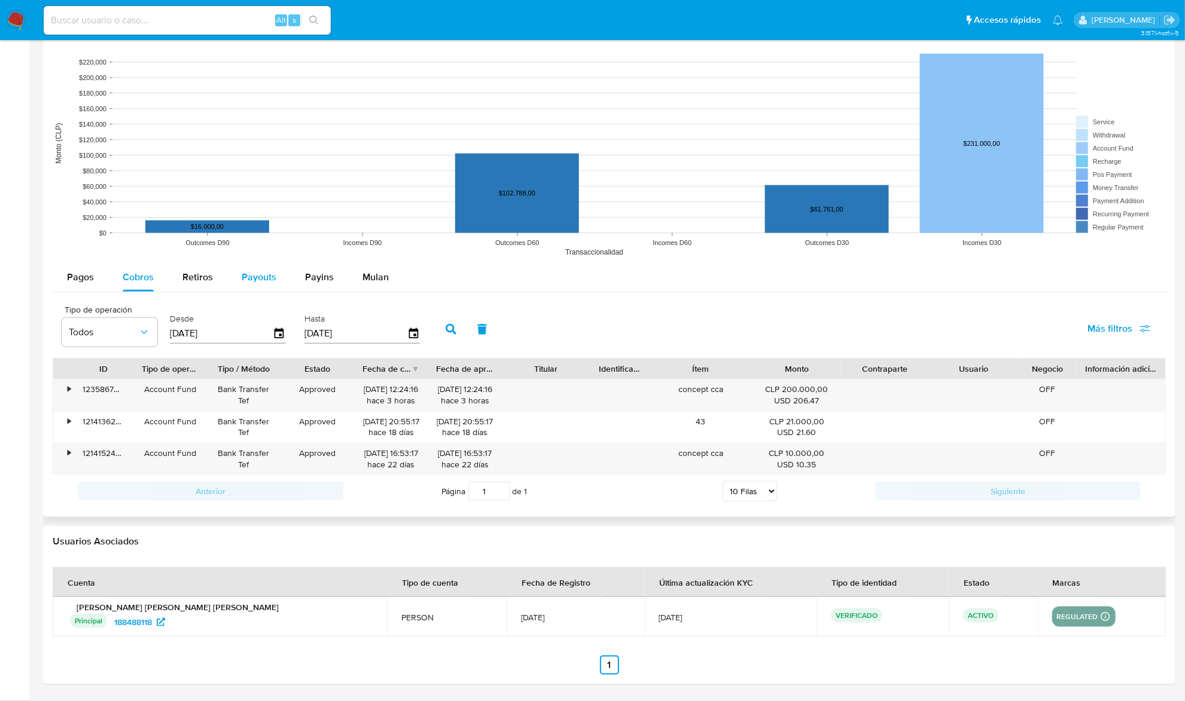
click at [258, 280] on span "Payouts" at bounding box center [259, 277] width 35 height 14
select select "10"
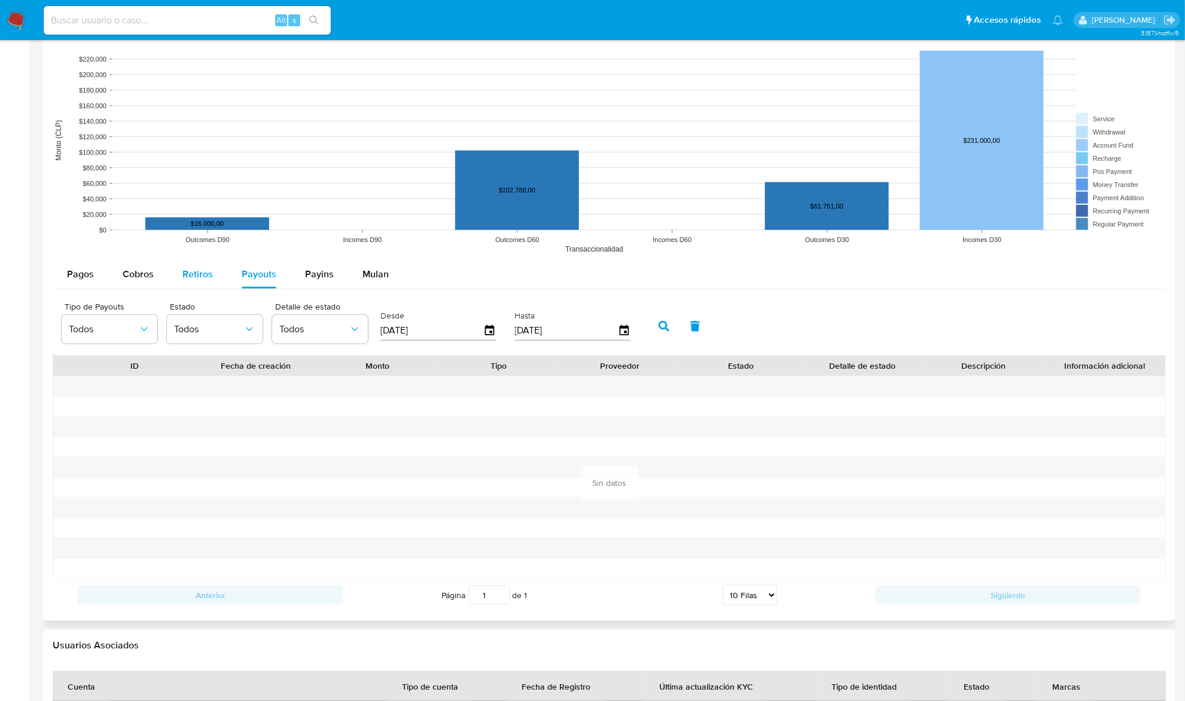
click at [206, 281] on span "Retiros" at bounding box center [197, 274] width 30 height 14
select select "10"
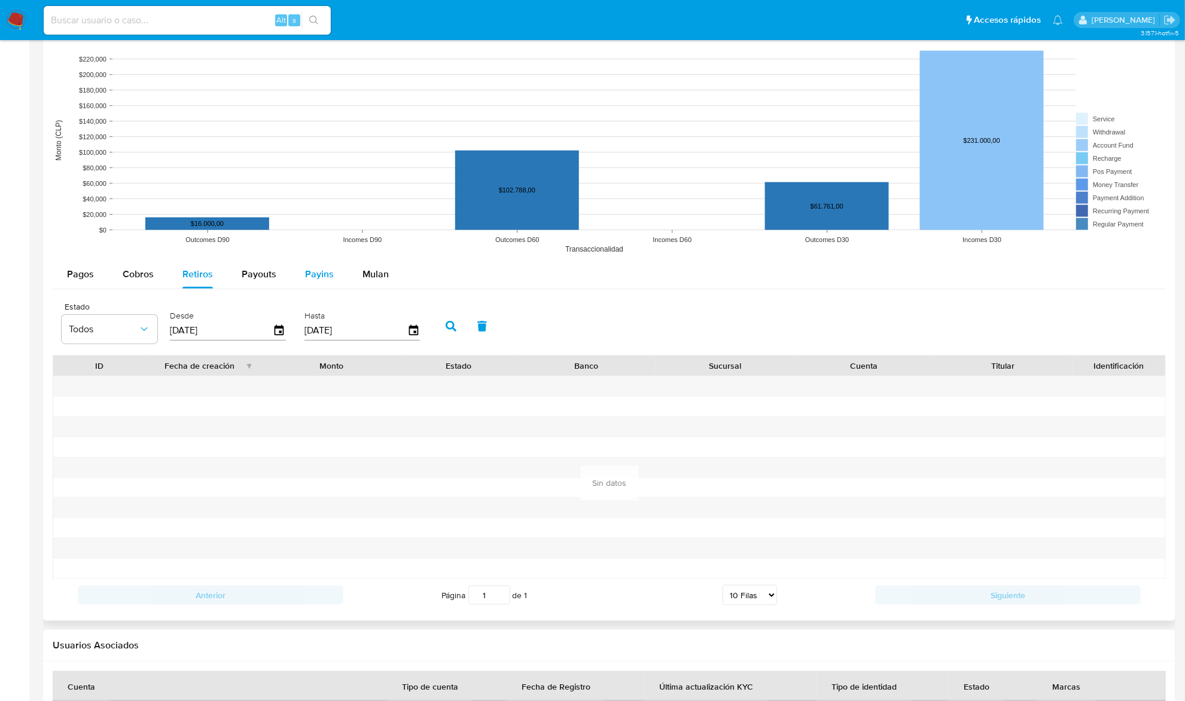
click at [311, 280] on span "Payins" at bounding box center [319, 274] width 29 height 14
select select "10"
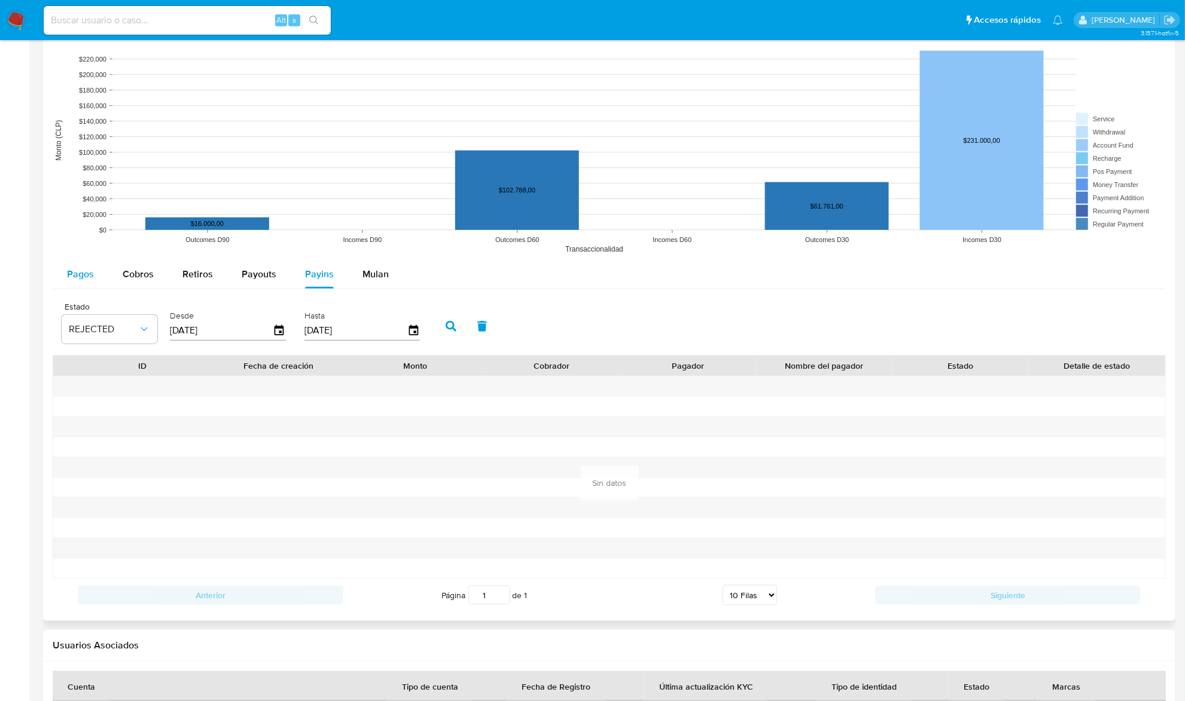
click at [78, 280] on span "Pagos" at bounding box center [80, 274] width 27 height 14
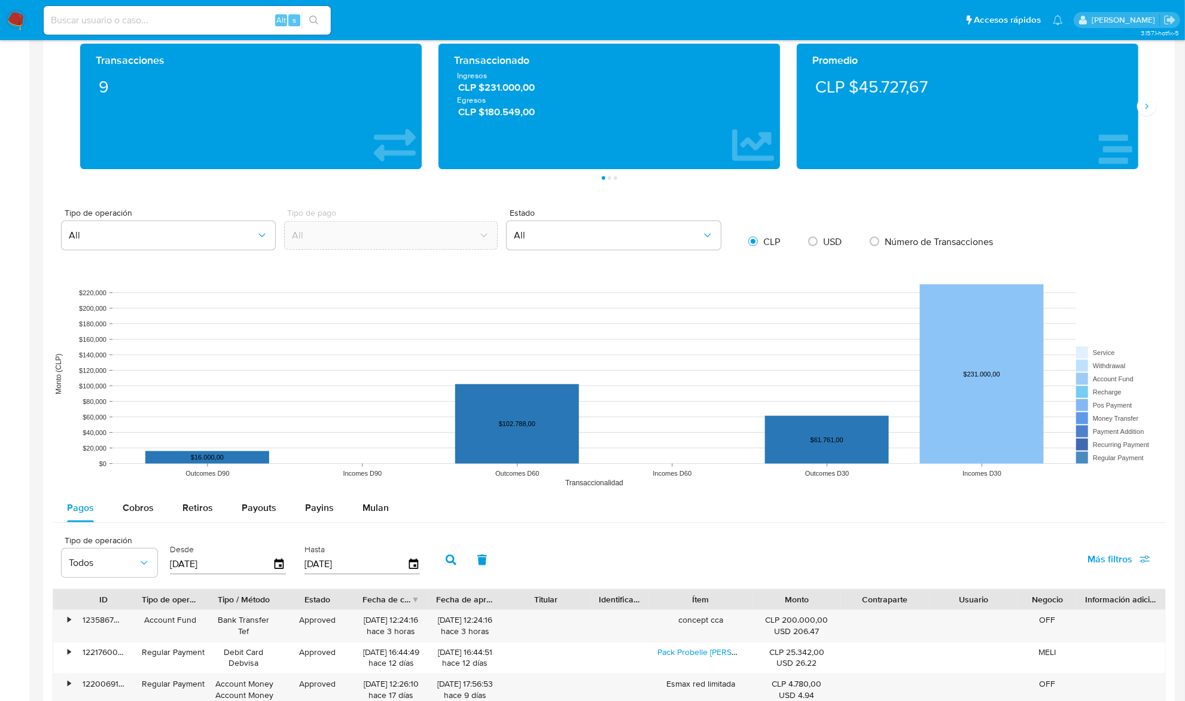
scroll to position [0, 0]
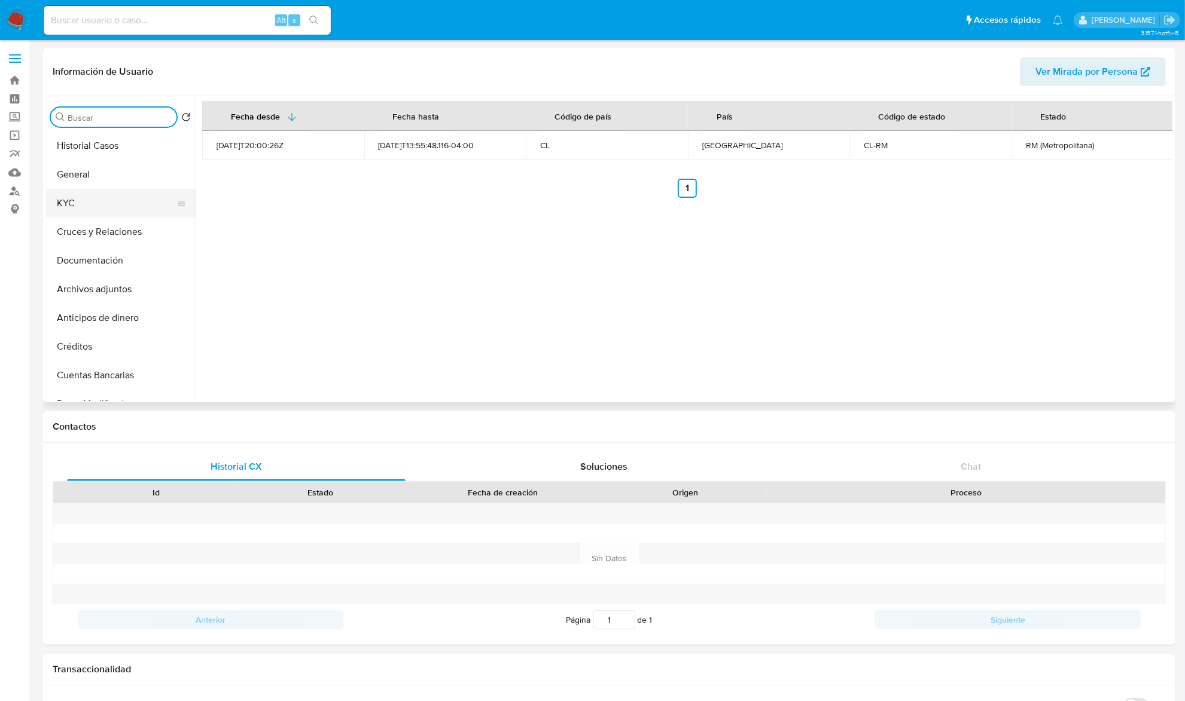
click at [96, 208] on button "KYC" at bounding box center [116, 203] width 140 height 29
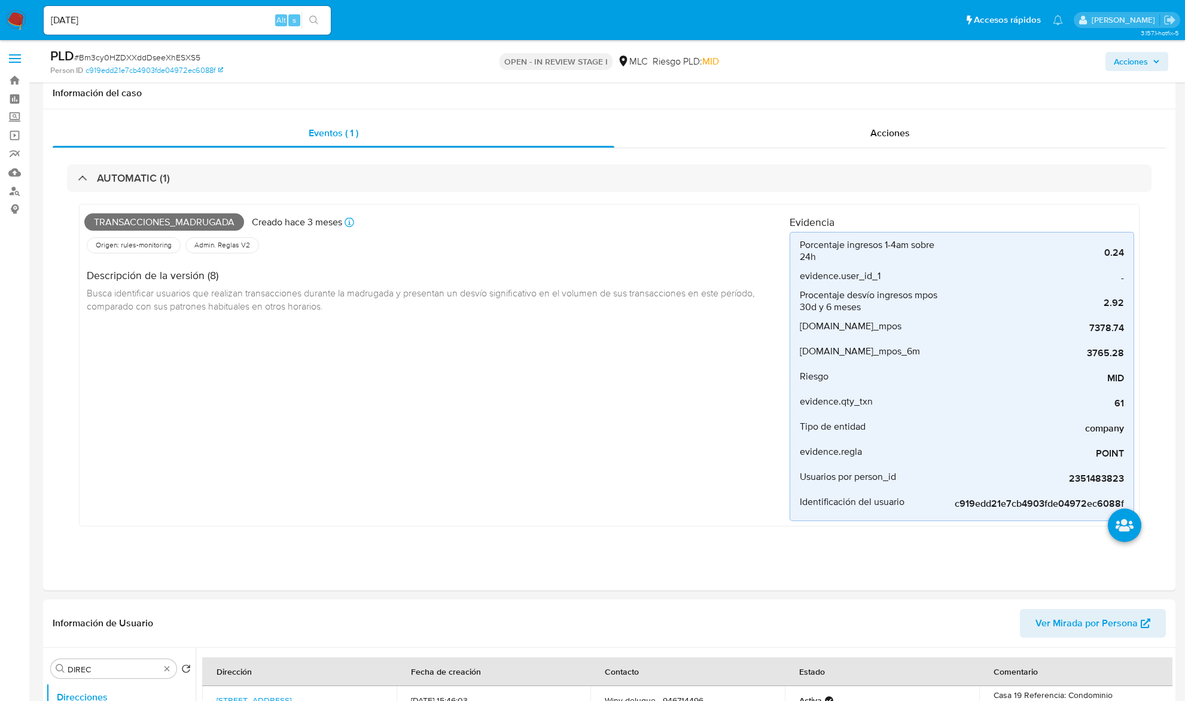
select select "10"
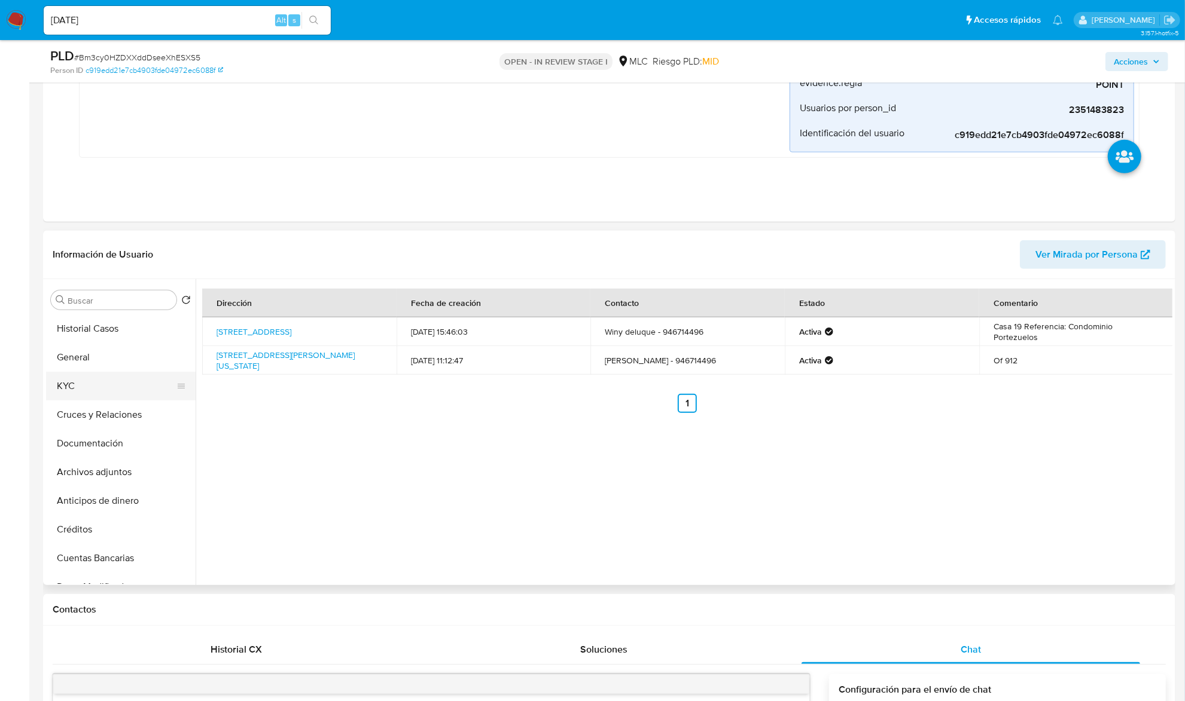
click at [103, 392] on button "KYC" at bounding box center [116, 386] width 140 height 29
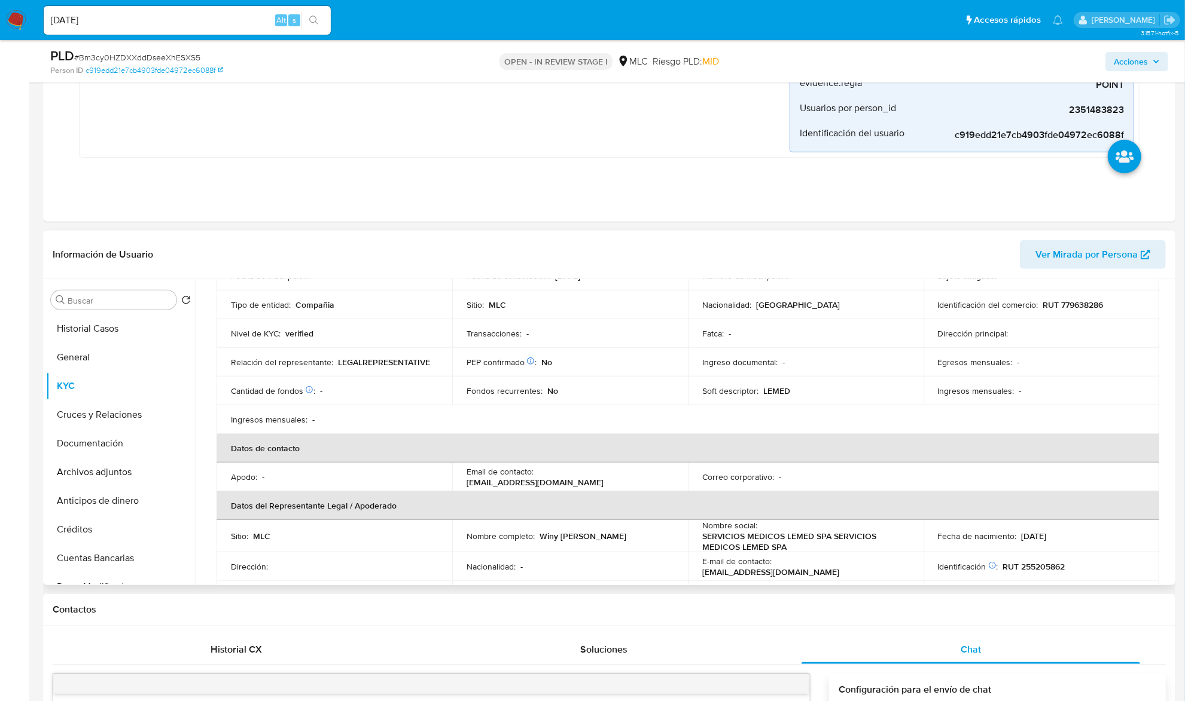
scroll to position [239, 0]
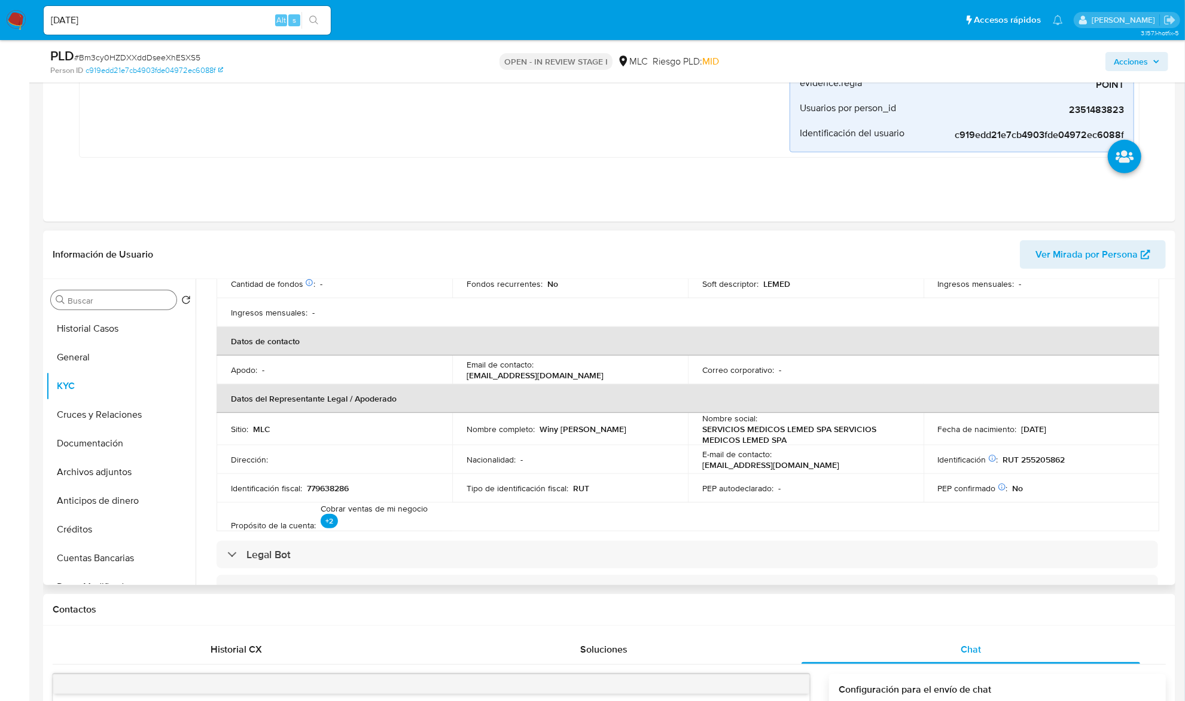
click at [114, 297] on input "DIREC" at bounding box center [120, 300] width 104 height 11
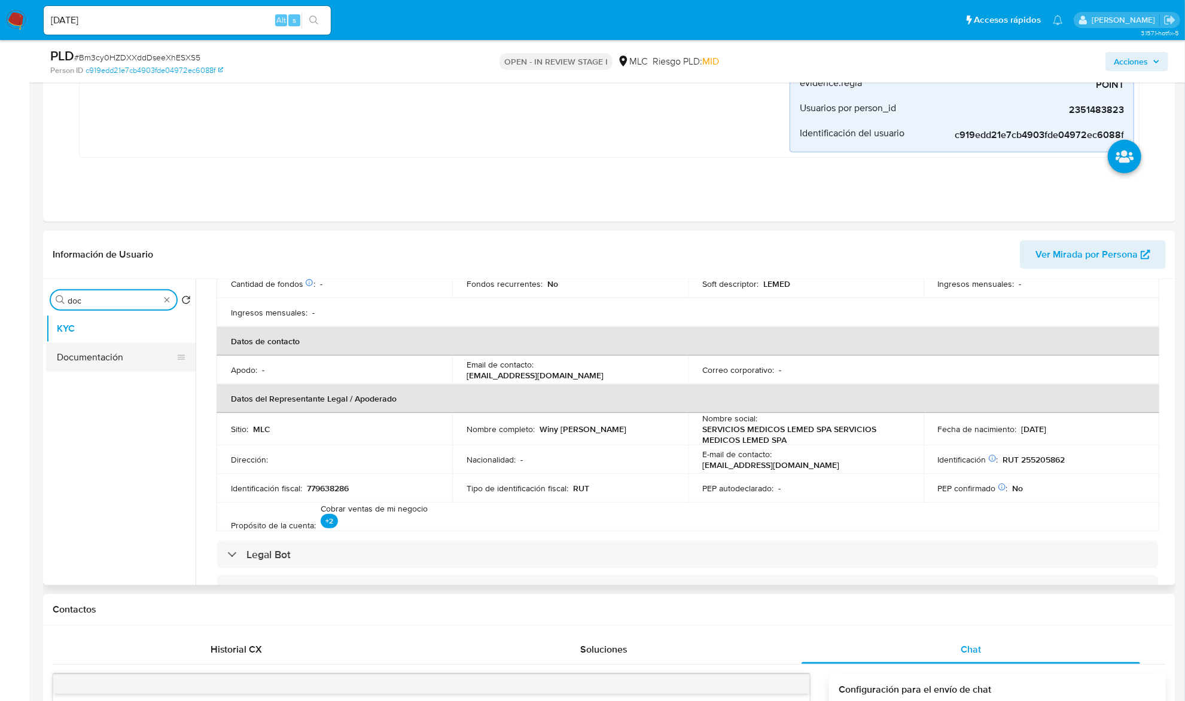
type input "doc"
drag, startPoint x: 97, startPoint y: 343, endPoint x: 93, endPoint y: 350, distance: 7.5
click at [93, 350] on ul "KYC Documentación" at bounding box center [120, 450] width 149 height 270
click at [92, 350] on button "Documentación" at bounding box center [116, 357] width 140 height 29
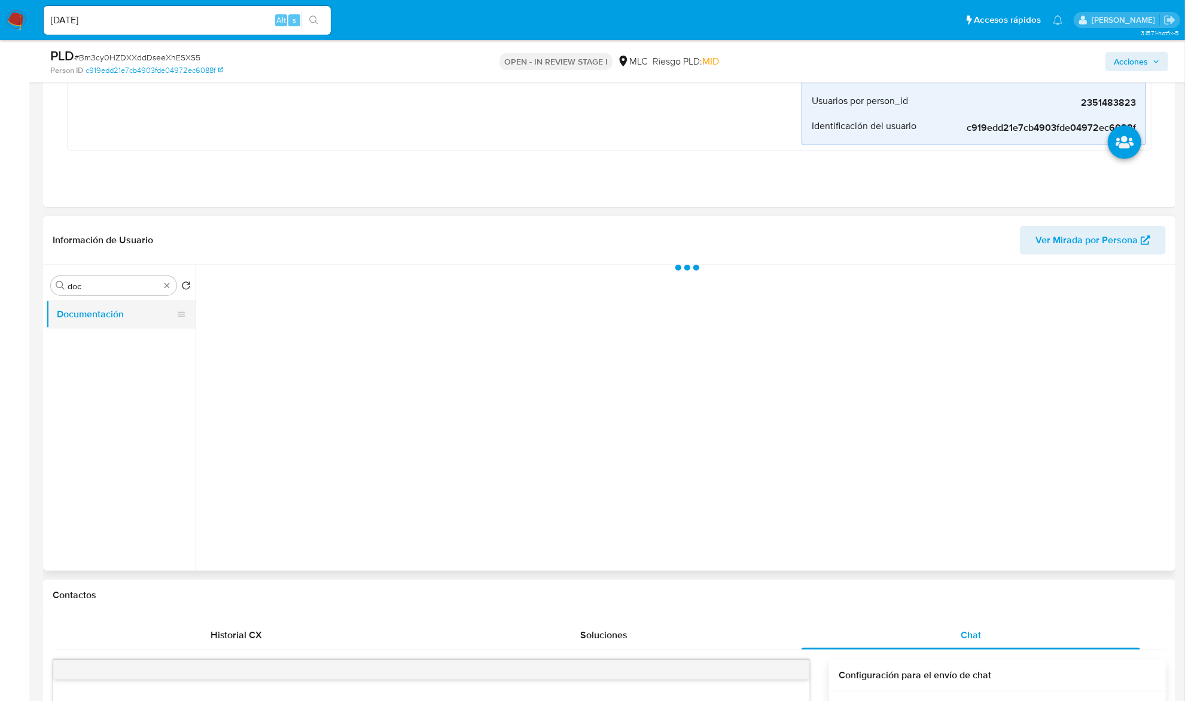
scroll to position [0, 0]
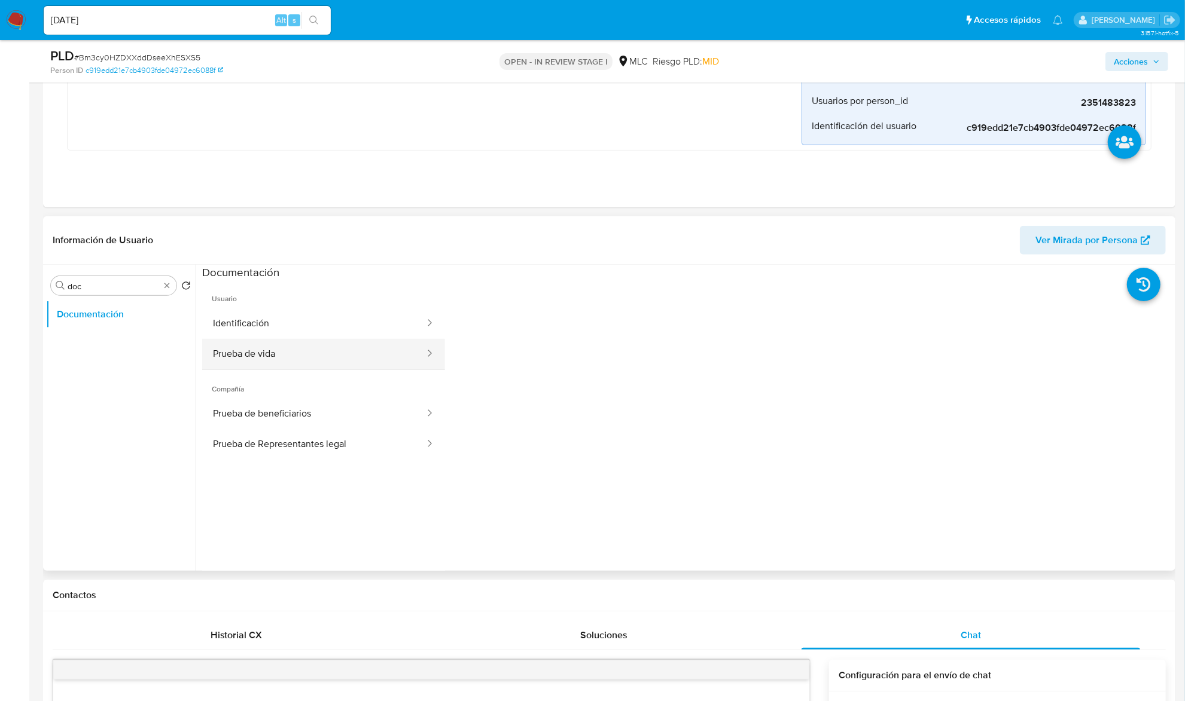
click at [331, 354] on button "Prueba de vida" at bounding box center [314, 354] width 224 height 30
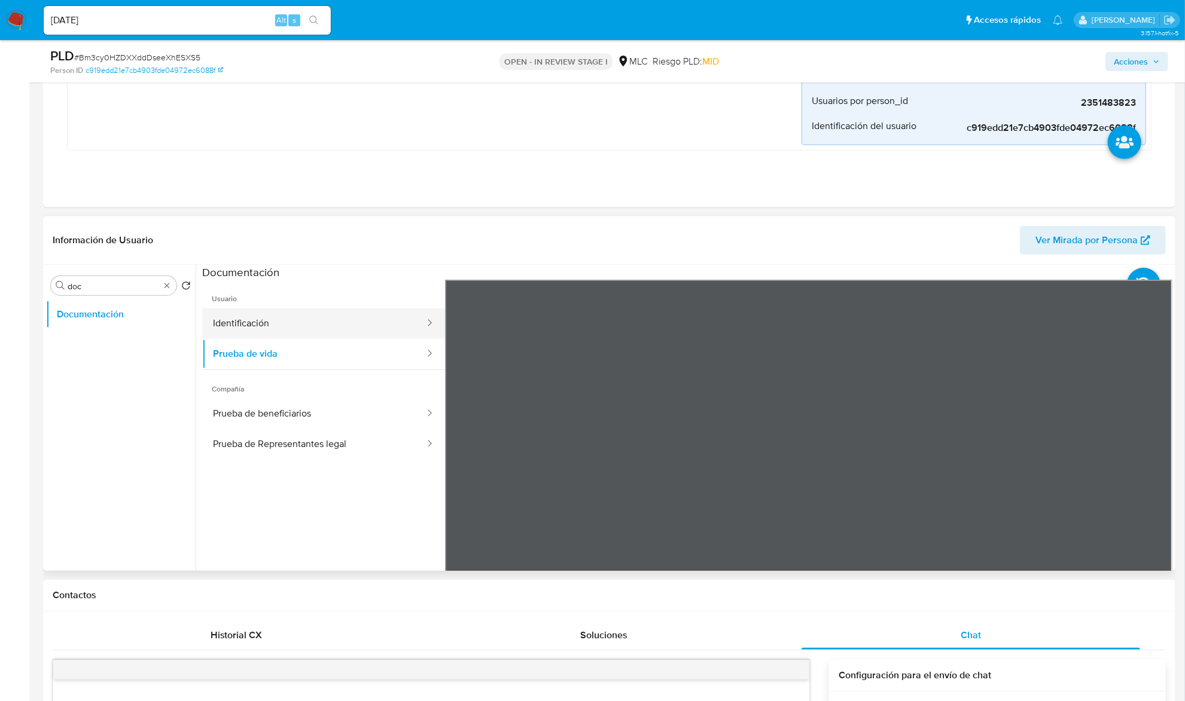
click at [362, 332] on button "Identificación" at bounding box center [314, 324] width 224 height 30
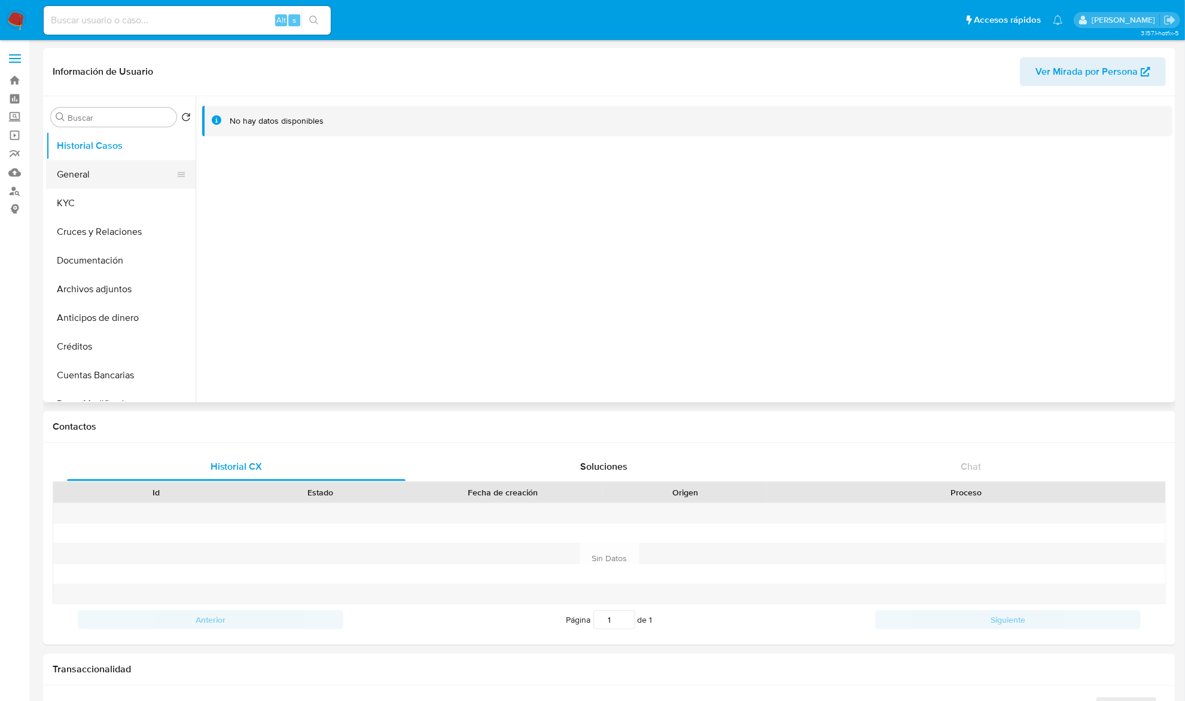
select select "10"
click at [118, 120] on input "Buscar" at bounding box center [120, 117] width 104 height 11
type input "doc"
click at [94, 168] on button "Documentación" at bounding box center [116, 174] width 140 height 29
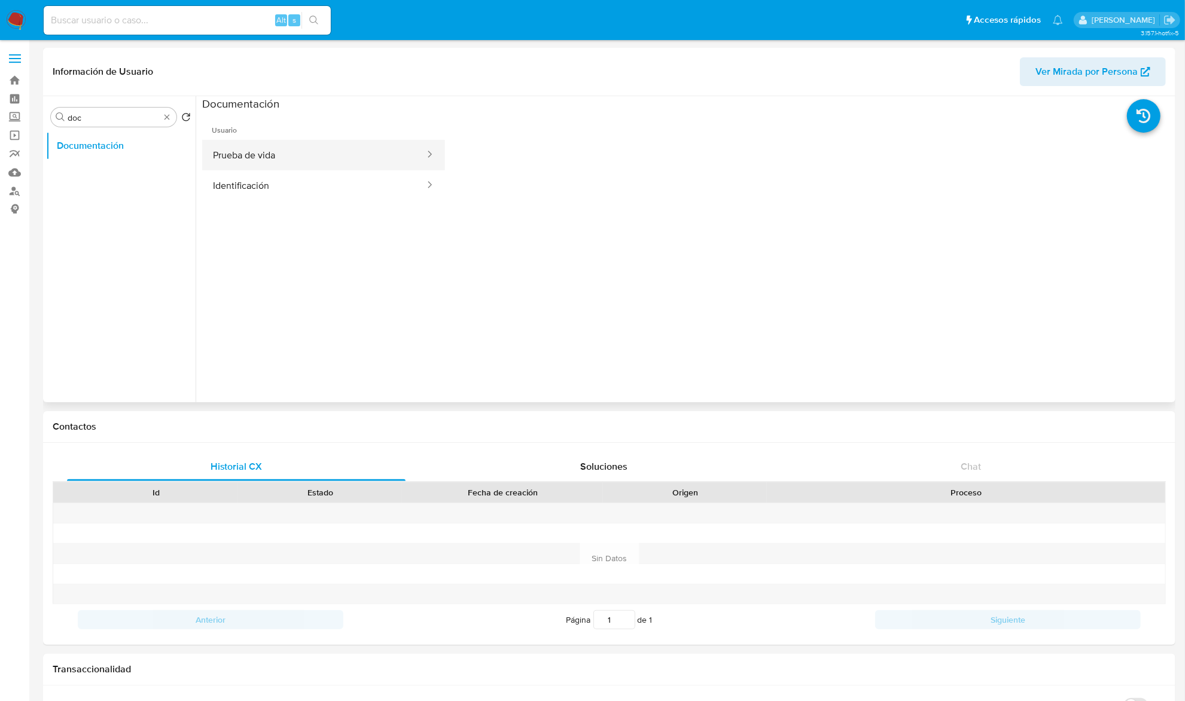
click at [230, 147] on button "Prueba de vida" at bounding box center [314, 155] width 224 height 30
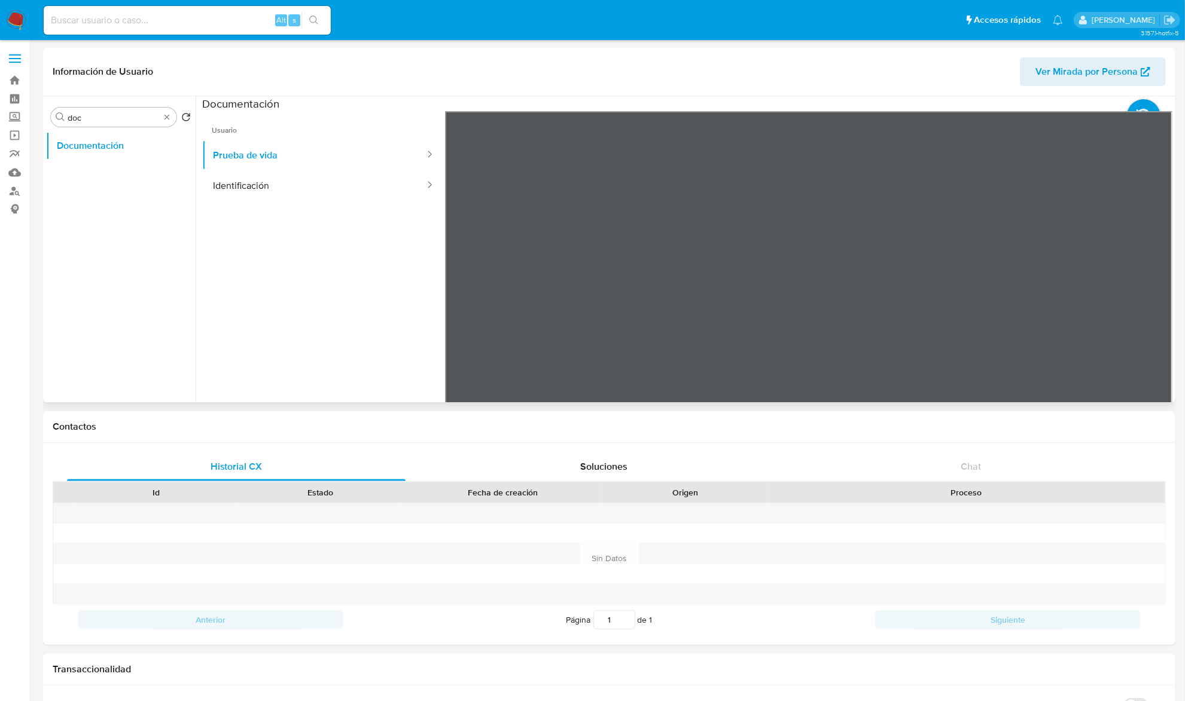
click at [201, 178] on div at bounding box center [684, 249] width 976 height 306
click at [266, 188] on button "Identificación" at bounding box center [314, 185] width 224 height 30
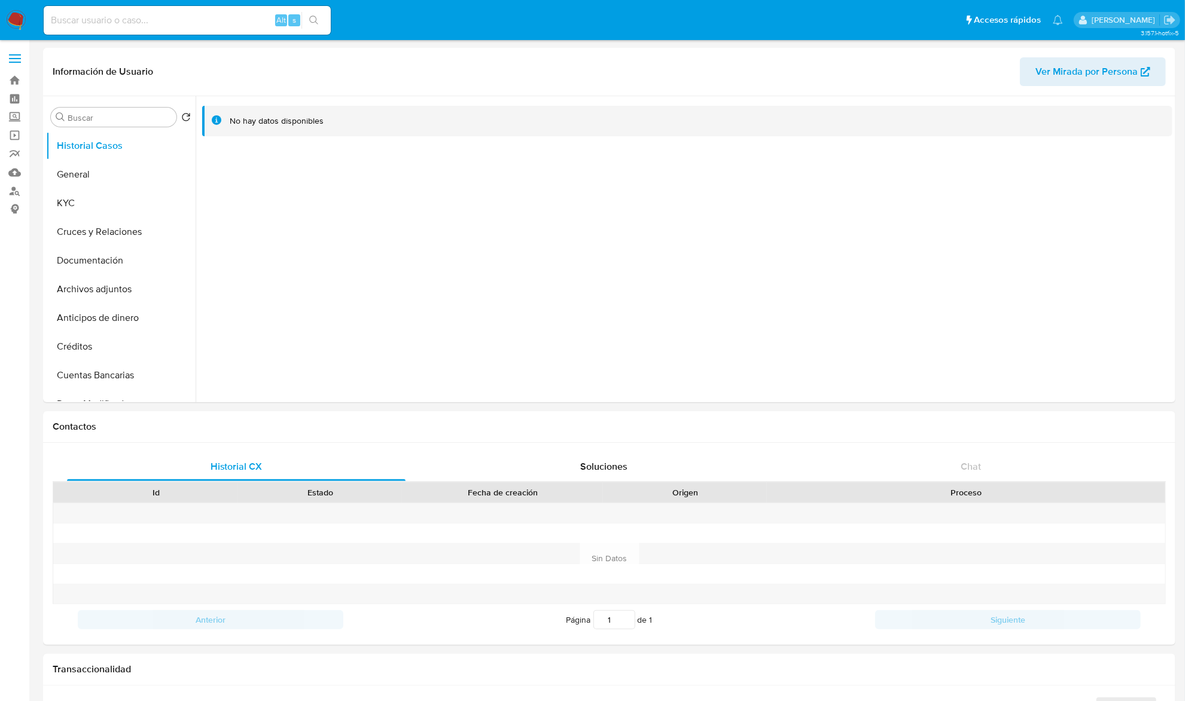
select select "10"
click at [91, 203] on button "KYC" at bounding box center [116, 203] width 140 height 29
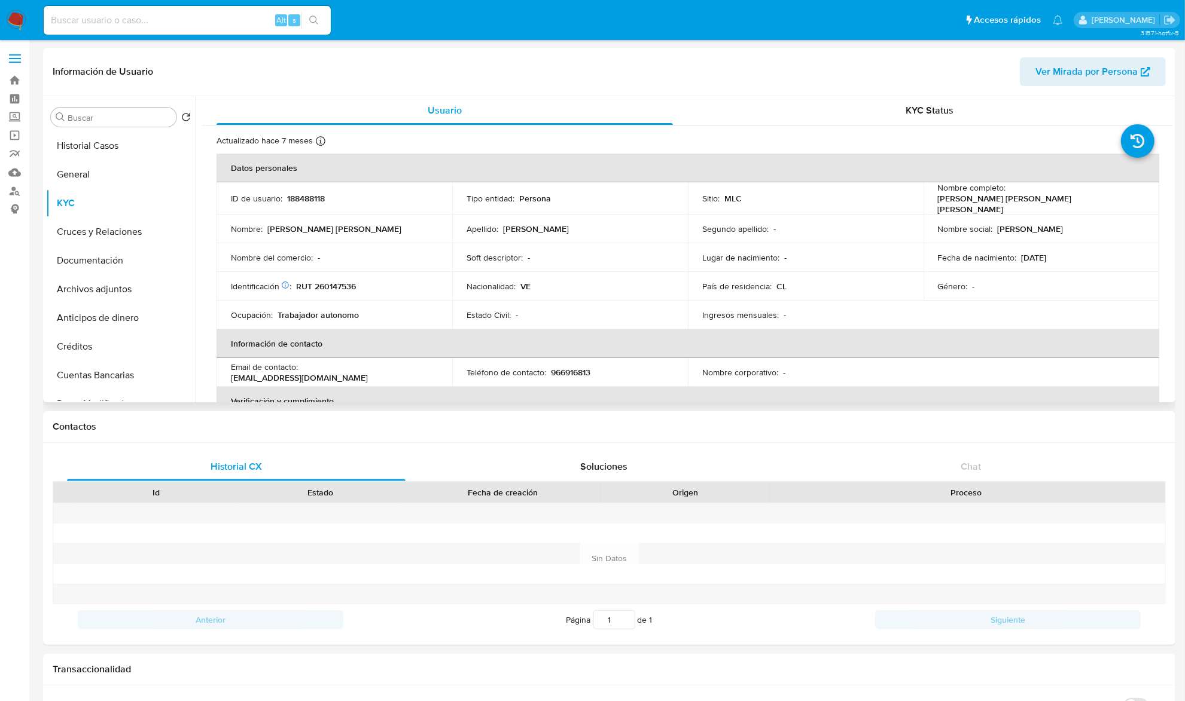
click at [309, 187] on td "ID de usuario : 188488118" at bounding box center [334, 198] width 236 height 32
copy p "188488118"
click at [128, 178] on button "General" at bounding box center [116, 174] width 140 height 29
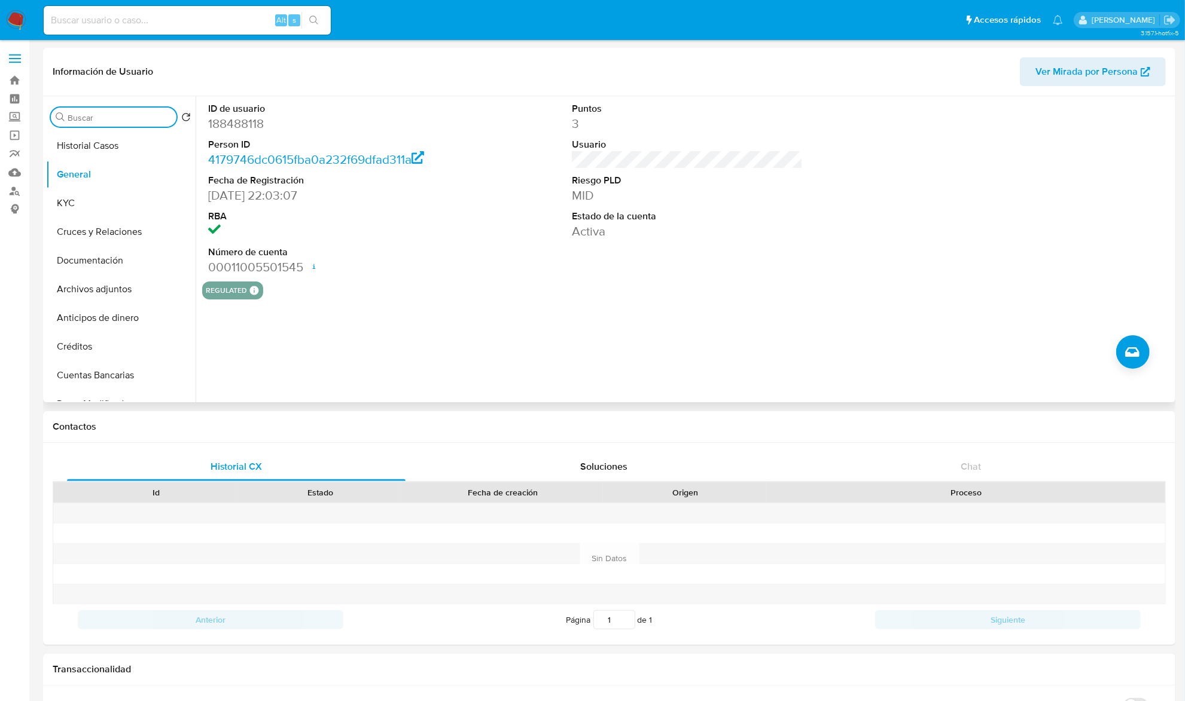
click at [115, 116] on input "Buscar" at bounding box center [120, 117] width 104 height 11
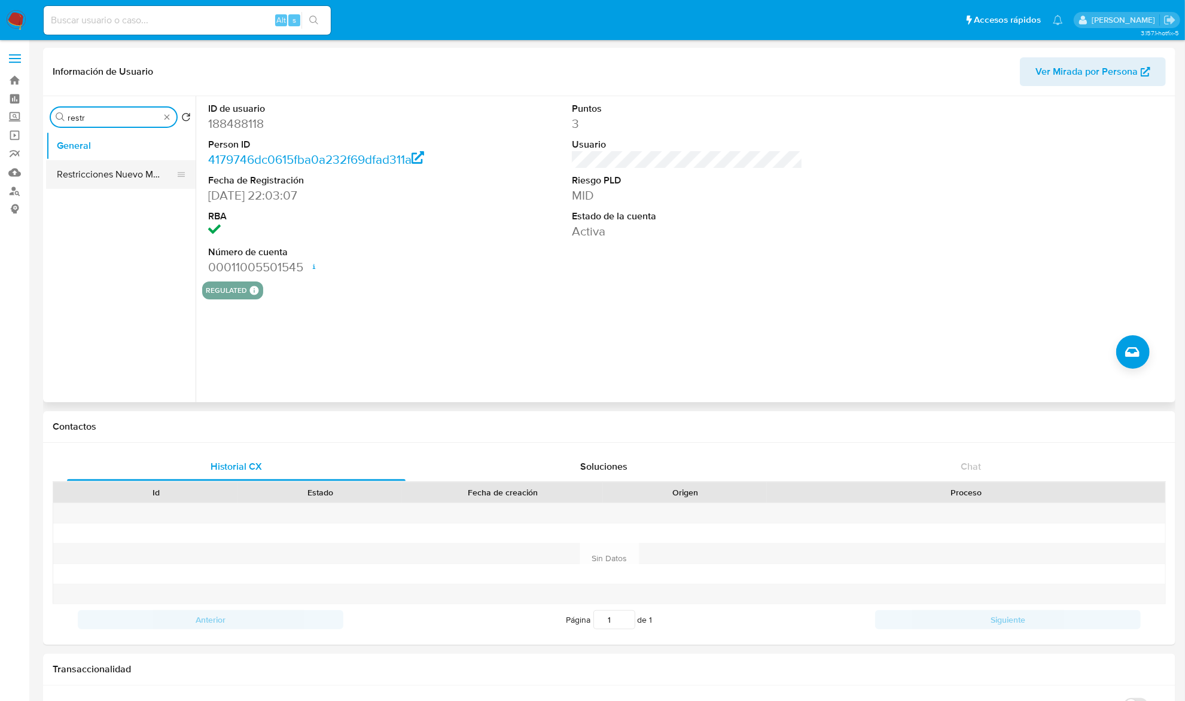
type input "restr"
click at [101, 169] on button "Restricciones Nuevo Mundo" at bounding box center [116, 174] width 140 height 29
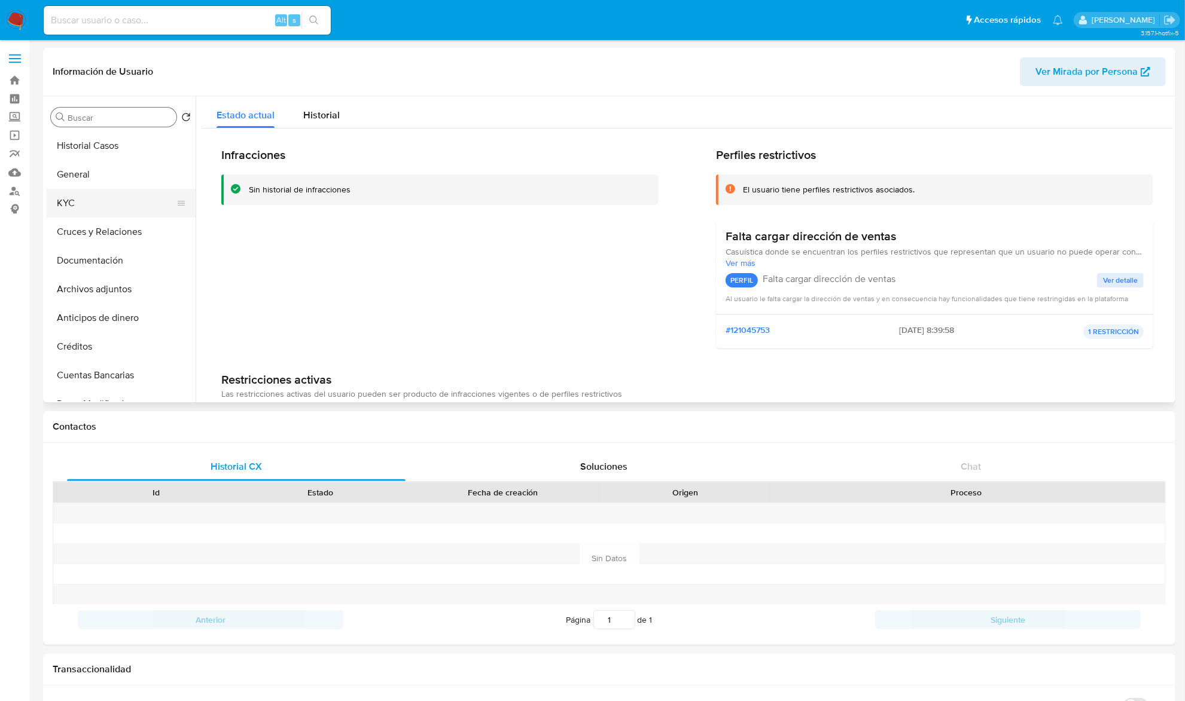
click at [103, 206] on button "KYC" at bounding box center [116, 203] width 140 height 29
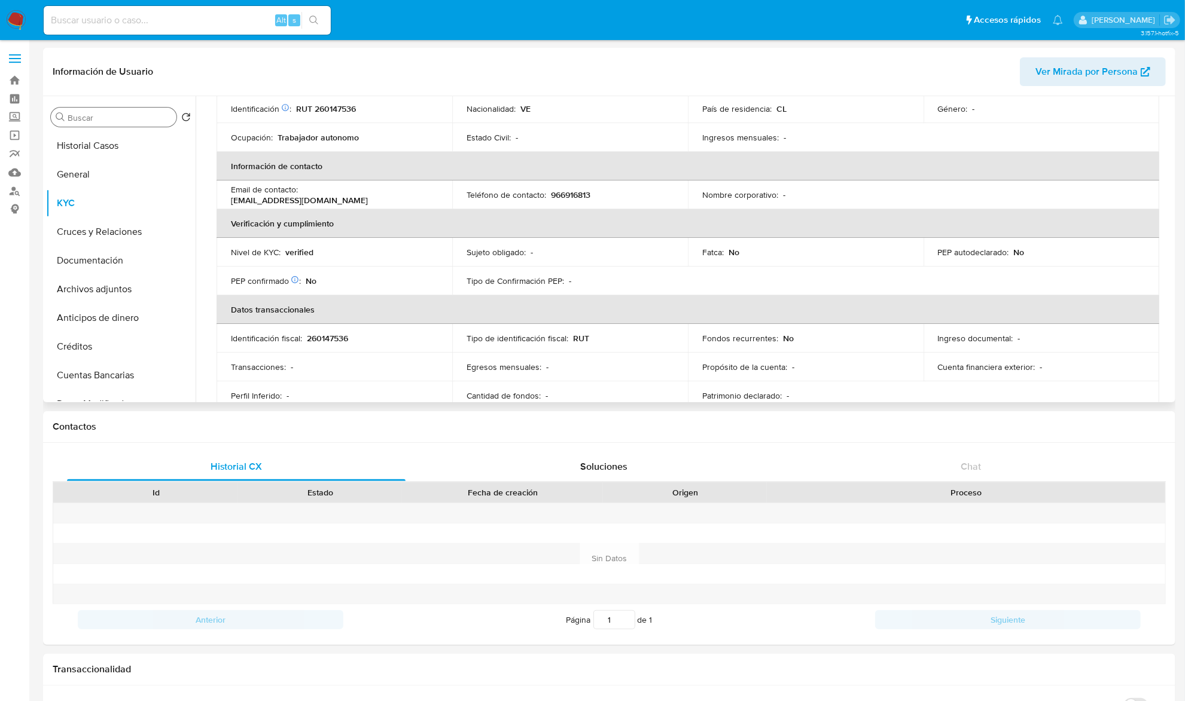
scroll to position [22, 0]
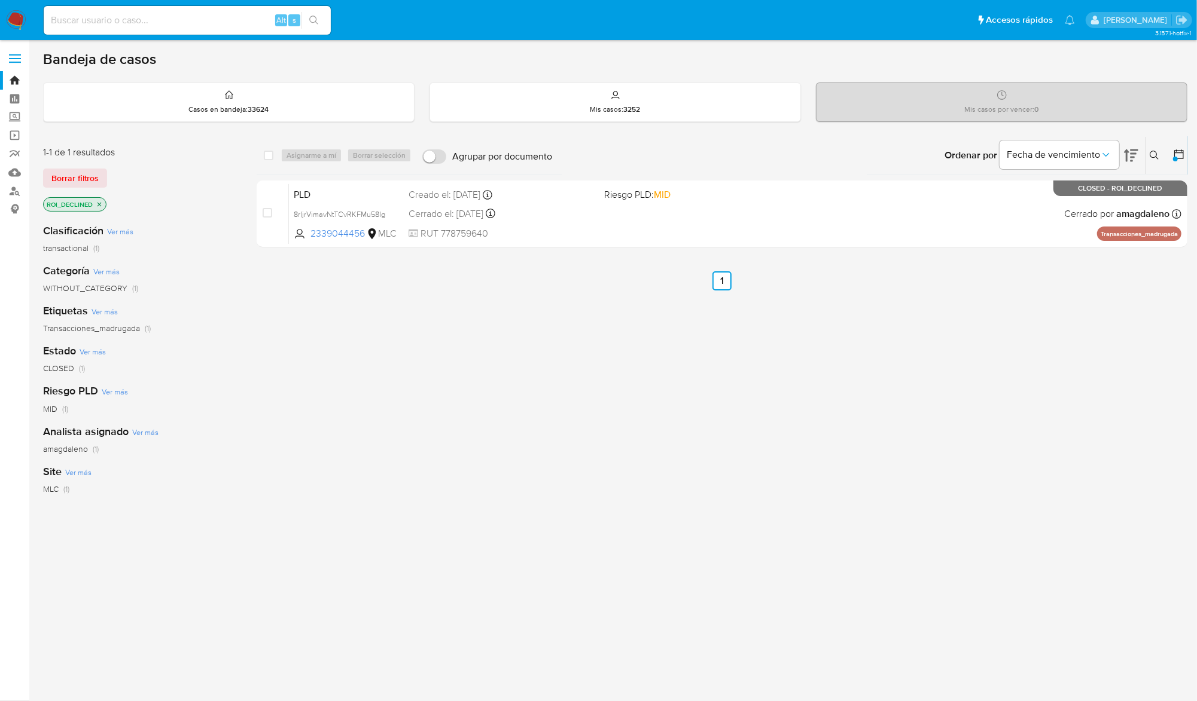
click at [410, 462] on div "select-all-cases-checkbox Asignarme a mí Borrar selección Agrupar por documento…" at bounding box center [722, 407] width 930 height 542
click at [98, 203] on icon "close-filter" at bounding box center [99, 204] width 4 height 4
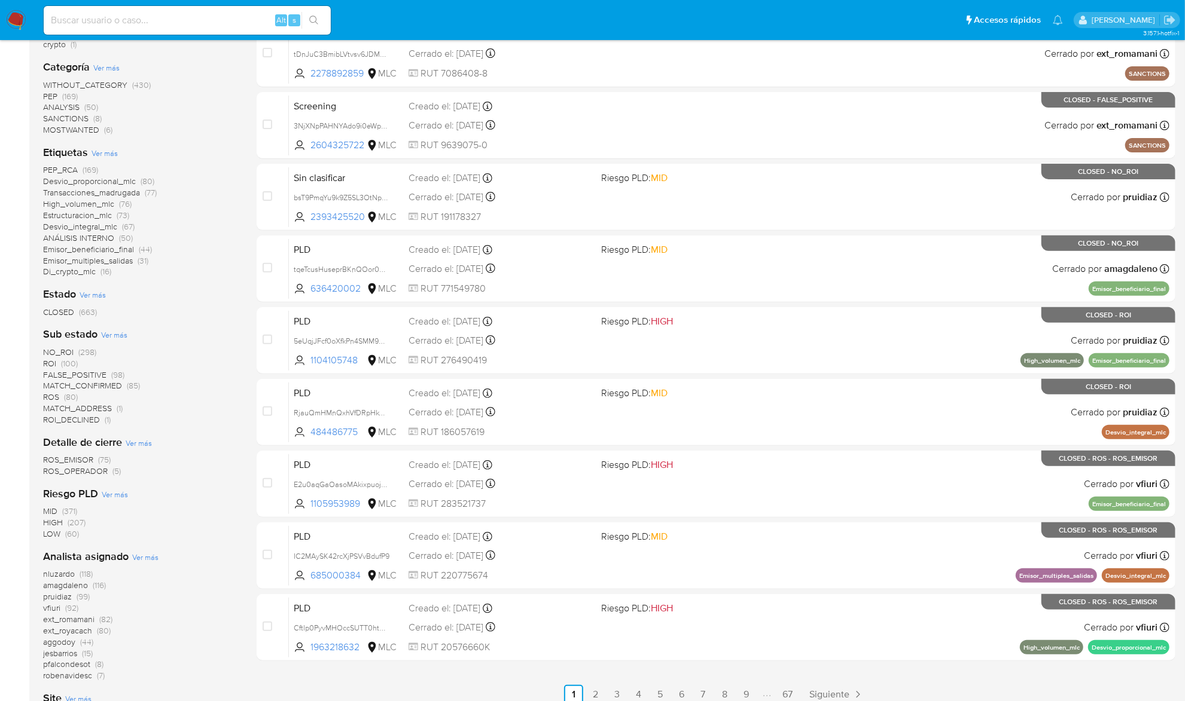
scroll to position [317, 0]
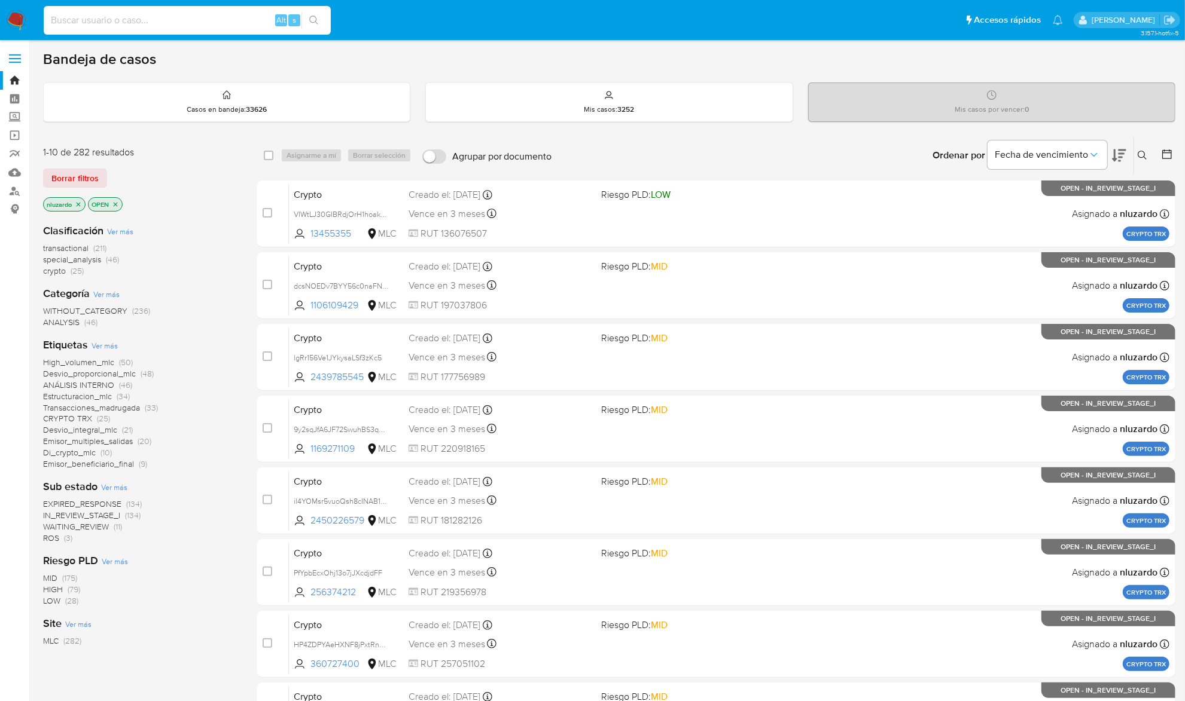
click at [213, 17] on input at bounding box center [187, 21] width 287 height 16
paste input "769118525"
type input "769118525"
click at [316, 20] on icon "search-icon" at bounding box center [314, 21] width 10 height 10
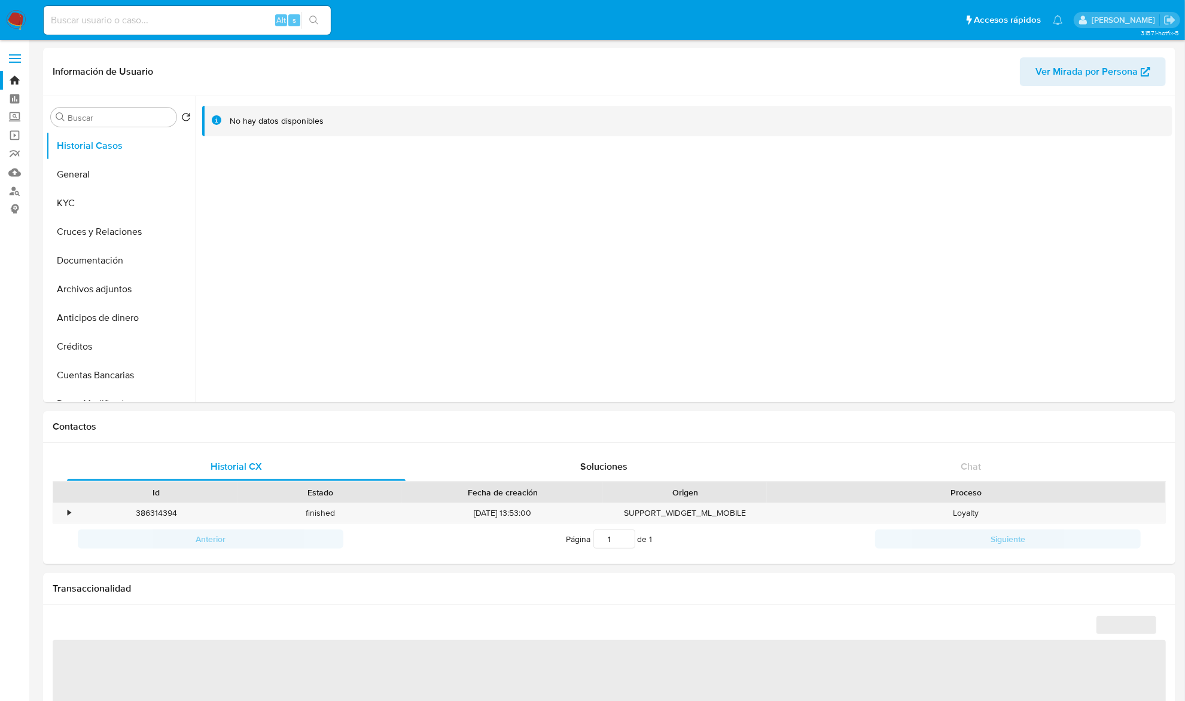
select select "10"
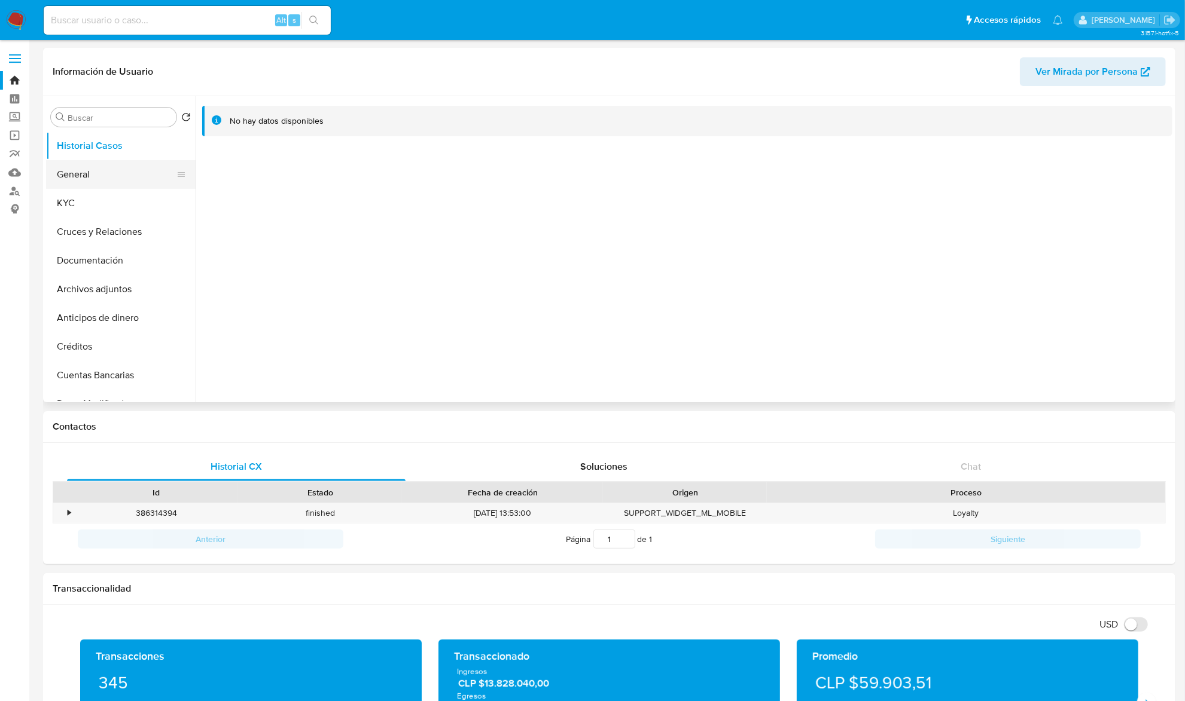
click at [109, 170] on button "General" at bounding box center [116, 174] width 140 height 29
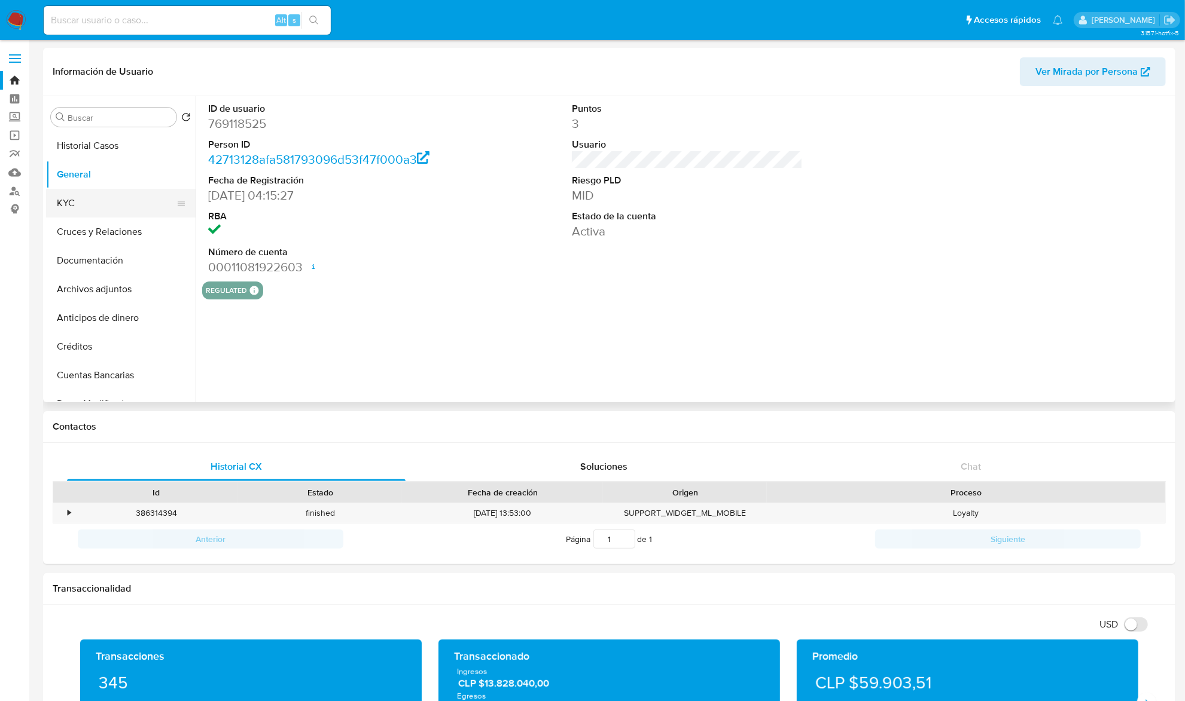
click at [103, 194] on button "KYC" at bounding box center [116, 203] width 140 height 29
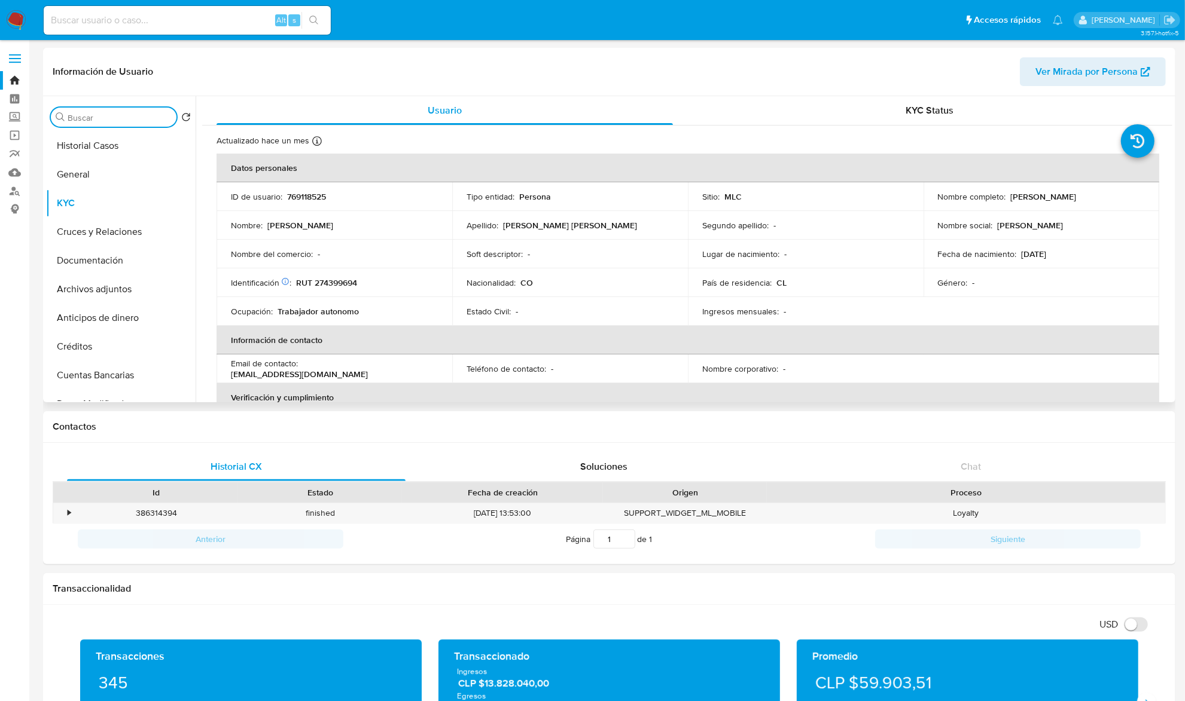
click at [91, 121] on input "Buscar" at bounding box center [120, 117] width 104 height 11
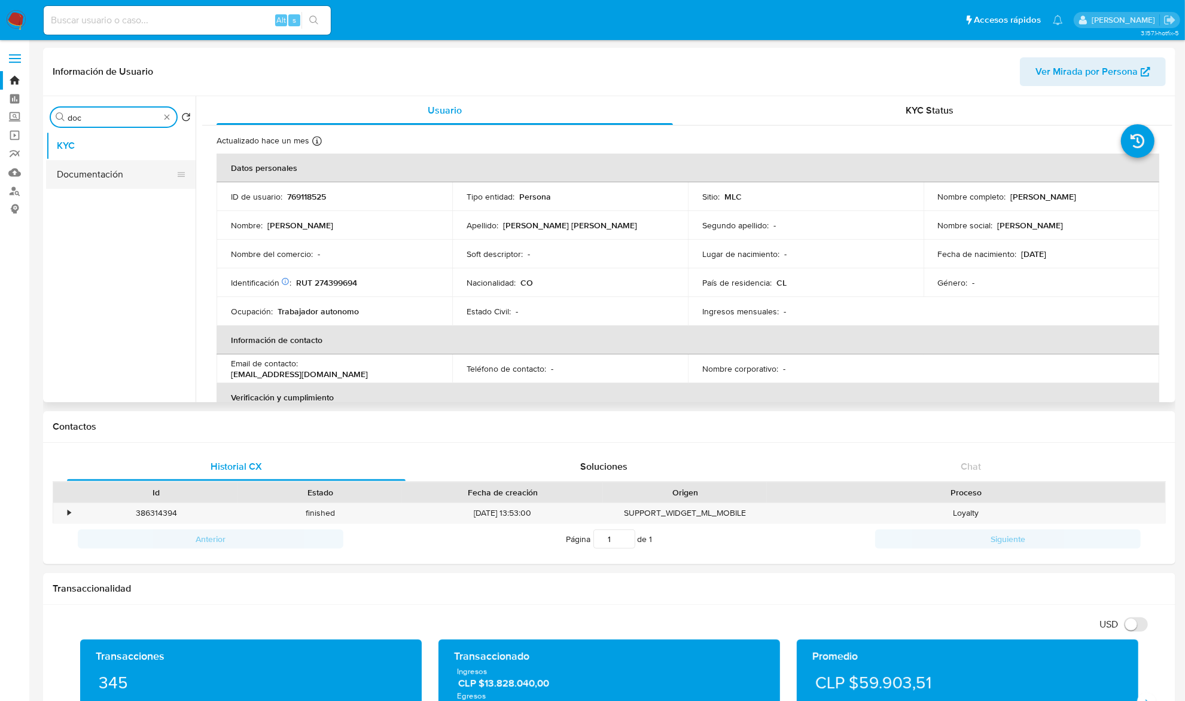
type input "doc"
click at [63, 167] on button "Documentación" at bounding box center [116, 174] width 140 height 29
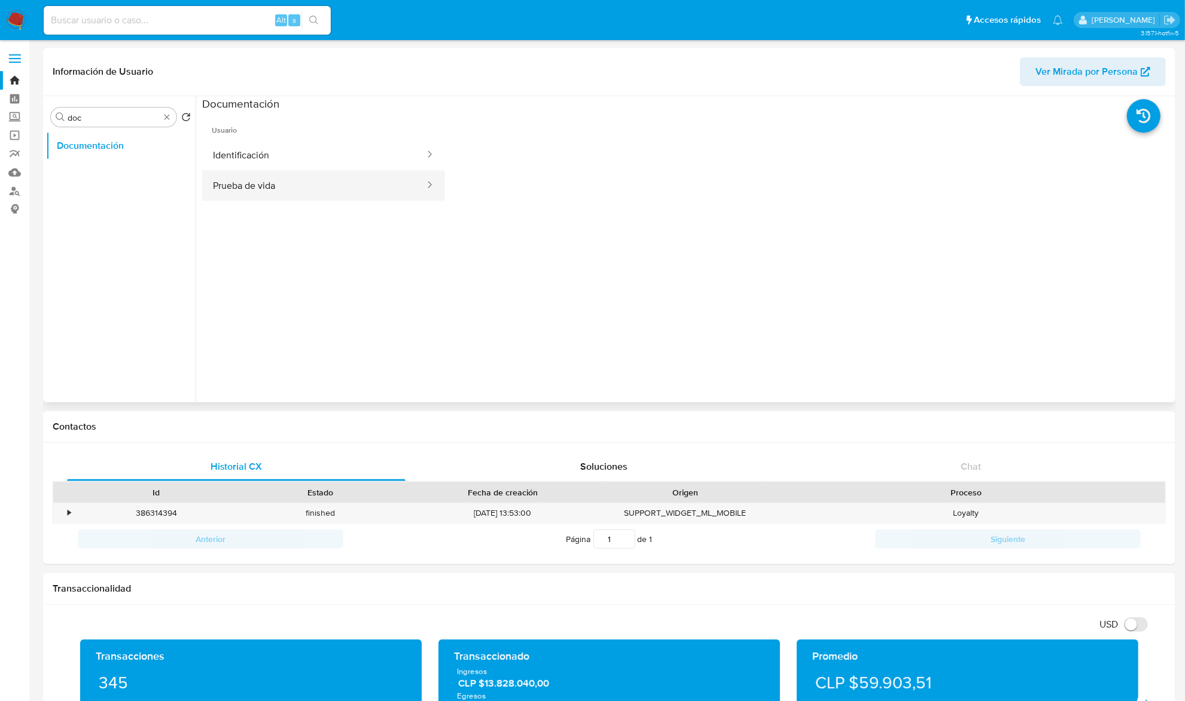
click at [323, 202] on ul "Usuario Identificación Prueba de vida" at bounding box center [323, 283] width 243 height 344
click at [317, 196] on button "Prueba de vida" at bounding box center [314, 185] width 224 height 30
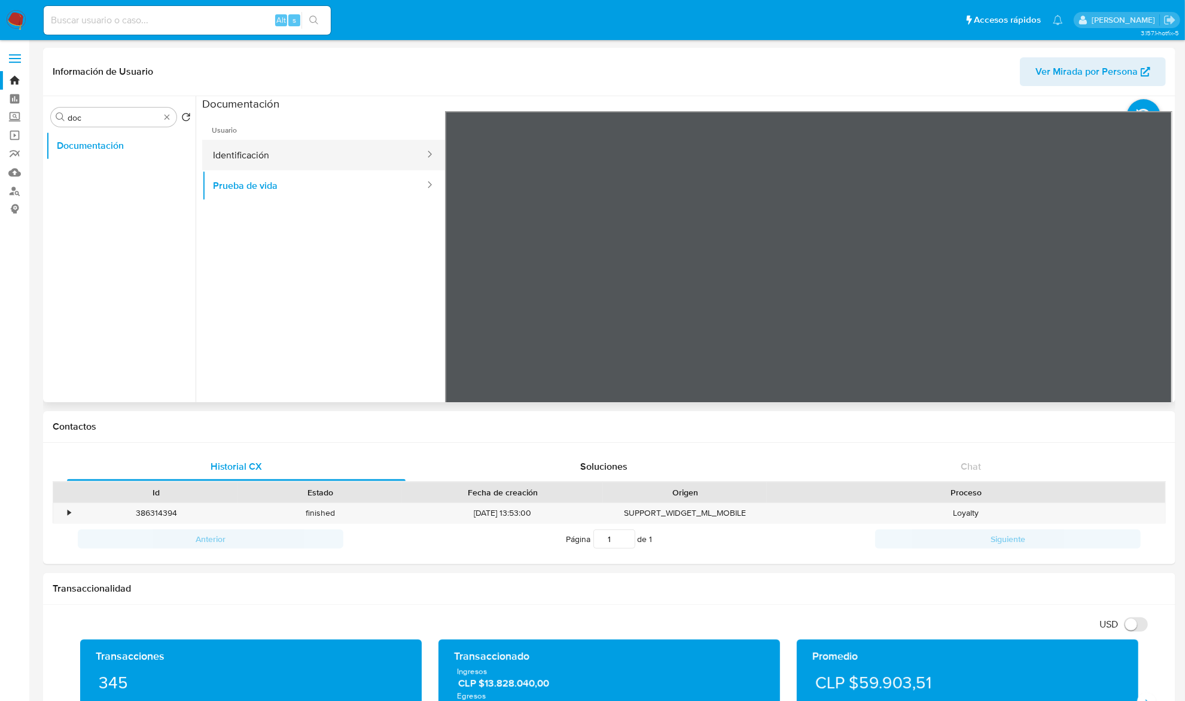
click at [314, 144] on button "Identificación" at bounding box center [314, 155] width 224 height 30
click at [1154, 314] on icon at bounding box center [1157, 306] width 24 height 24
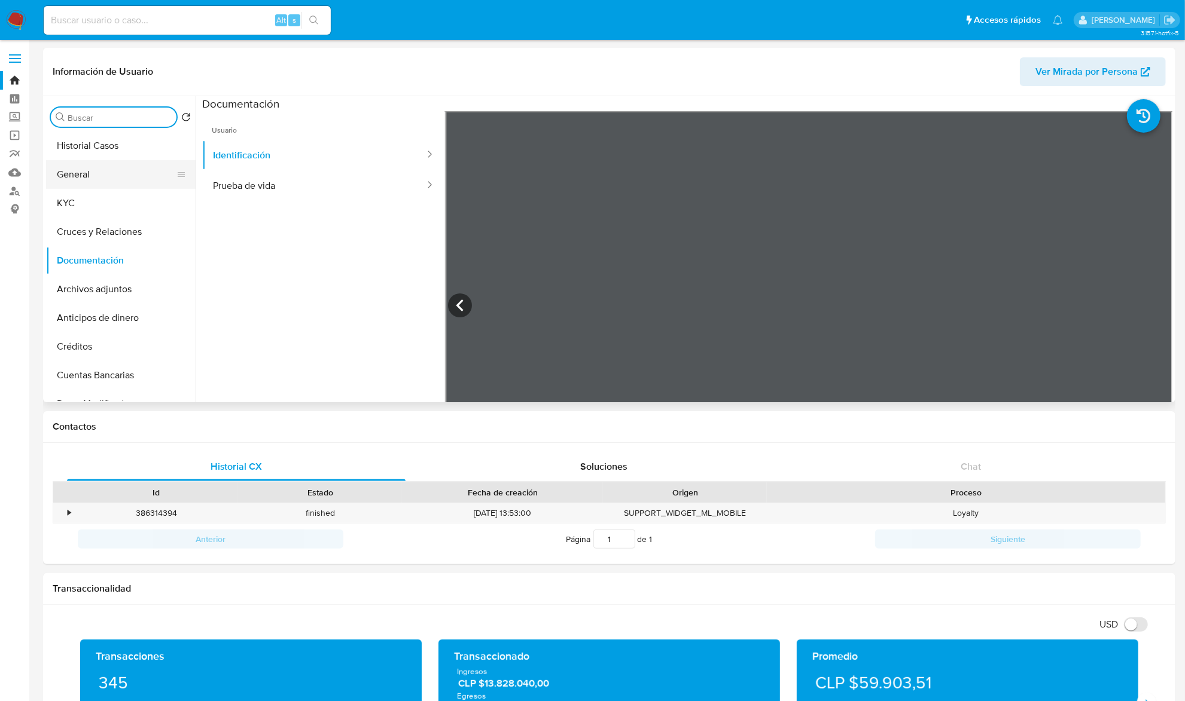
click at [105, 180] on button "General" at bounding box center [116, 174] width 140 height 29
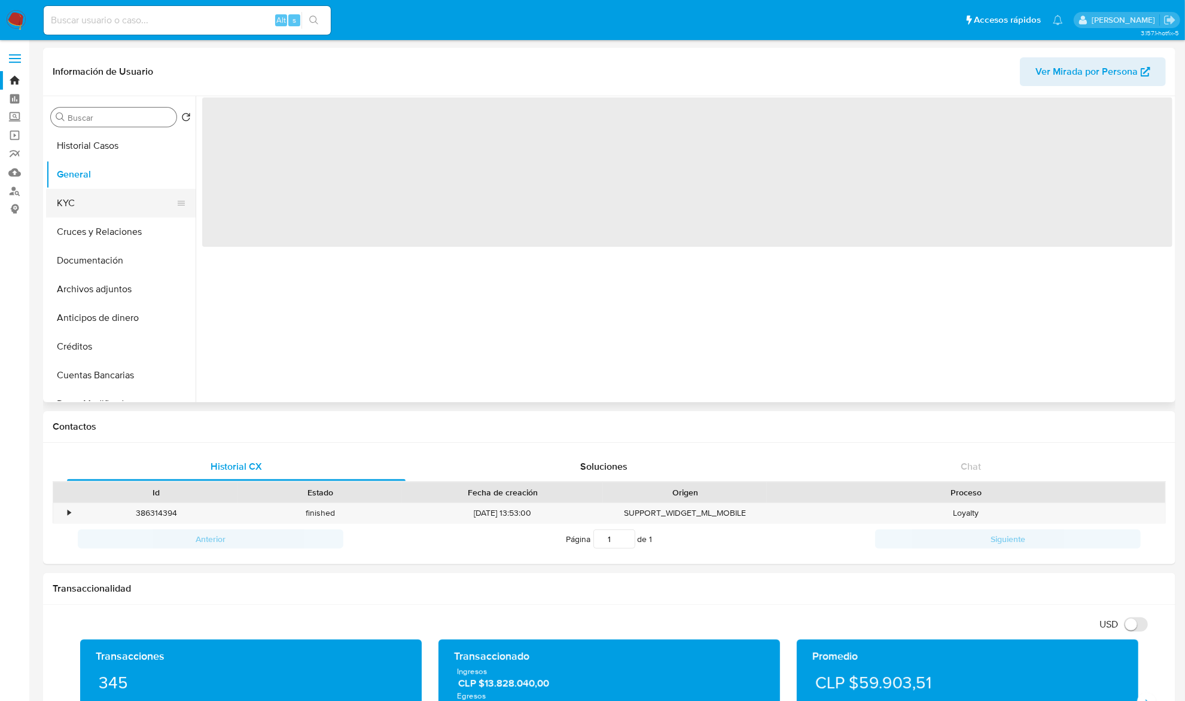
click at [92, 200] on button "KYC" at bounding box center [116, 203] width 140 height 29
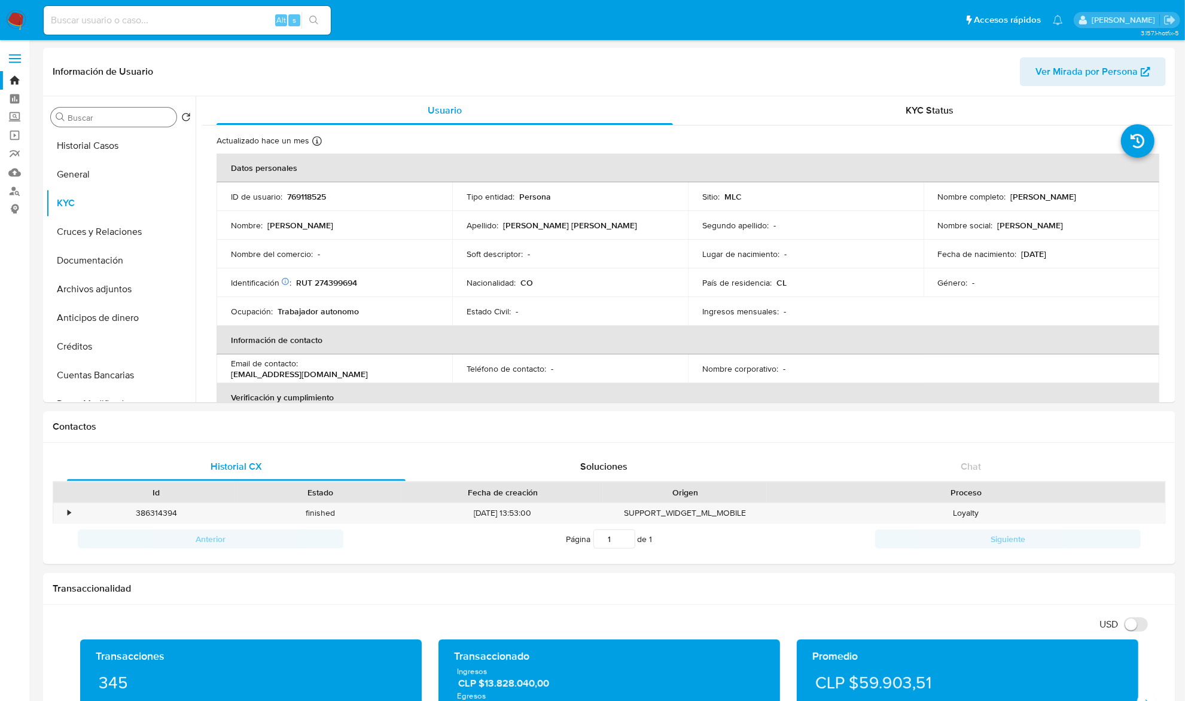
click at [1011, 200] on p "Yuranis Yepes Trespalacios" at bounding box center [1044, 196] width 66 height 11
drag, startPoint x: 1064, startPoint y: 204, endPoint x: 1127, endPoint y: 190, distance: 63.8
click at [1127, 190] on td "Nombre completo : Yuranis Yepes Trespalacios" at bounding box center [1041, 196] width 236 height 29
copy p "Yuranis Yepes Trespalacios"
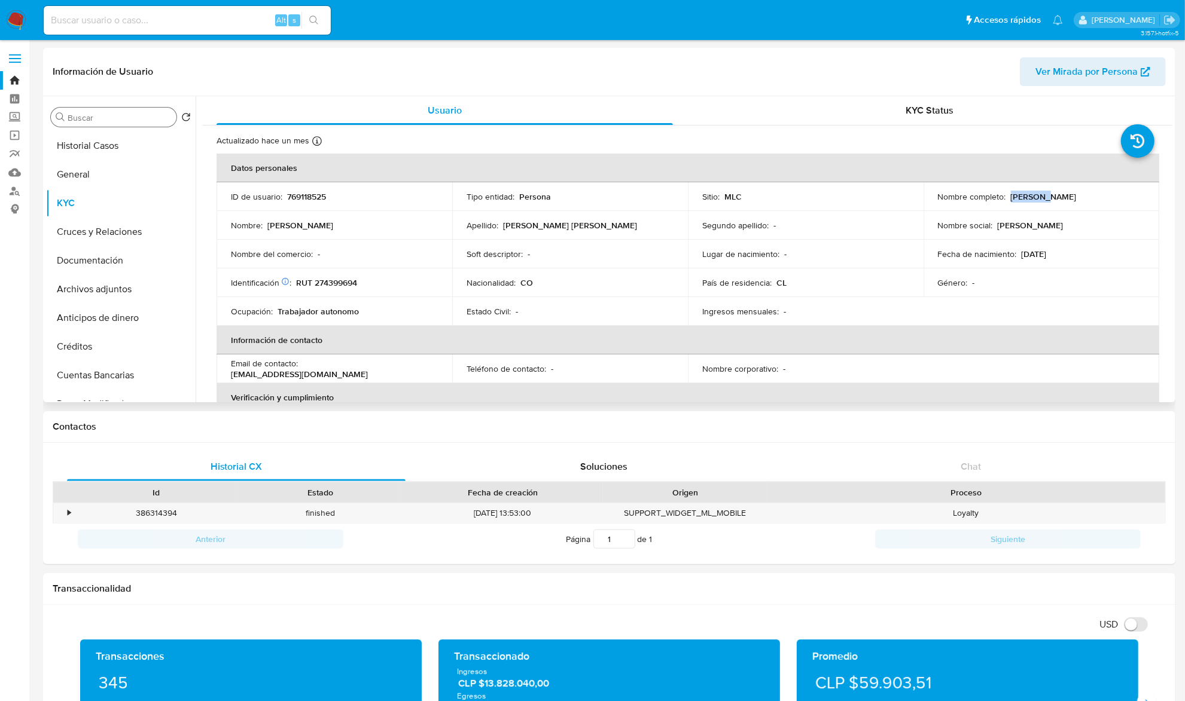
click at [1027, 194] on p "Yuranis Yepes Trespalacios" at bounding box center [1044, 196] width 66 height 11
drag, startPoint x: 1034, startPoint y: 196, endPoint x: 1108, endPoint y: 196, distance: 74.1
click at [1108, 196] on div "Nombre completo : Yuranis Yepes Trespalacios" at bounding box center [1041, 196] width 207 height 11
click at [345, 280] on p "RUT 274399694" at bounding box center [326, 282] width 61 height 11
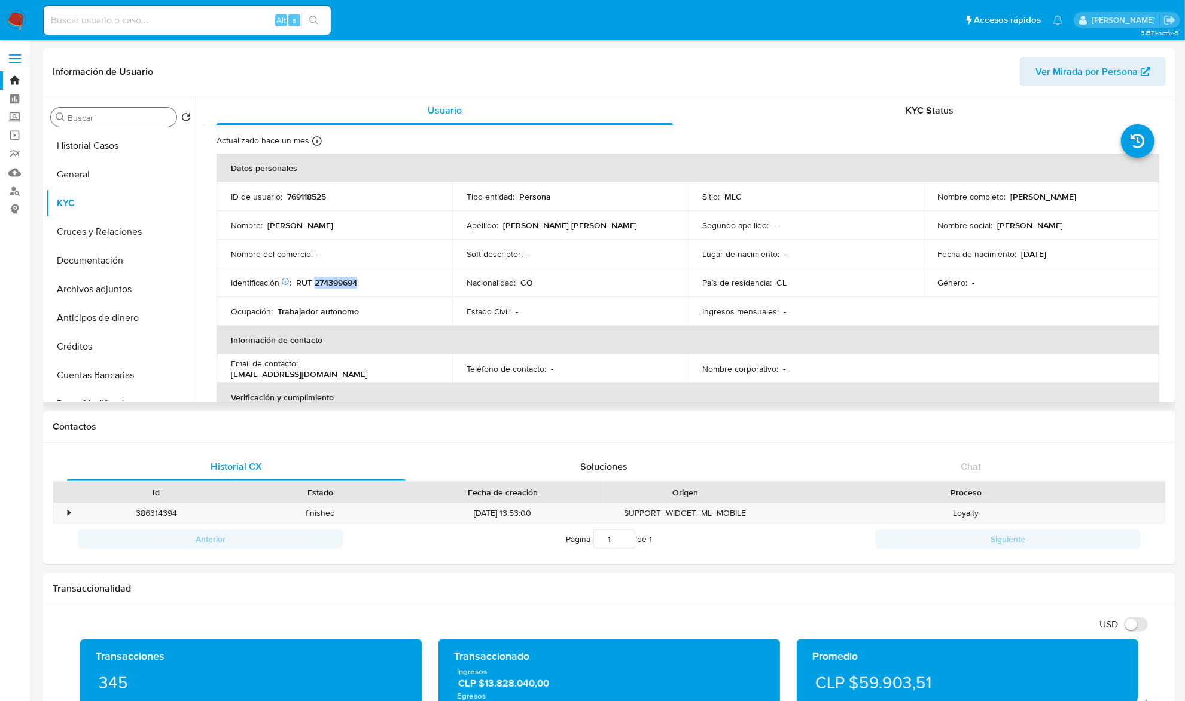
click at [345, 280] on p "RUT 274399694" at bounding box center [326, 282] width 61 height 11
copy p "274399694"
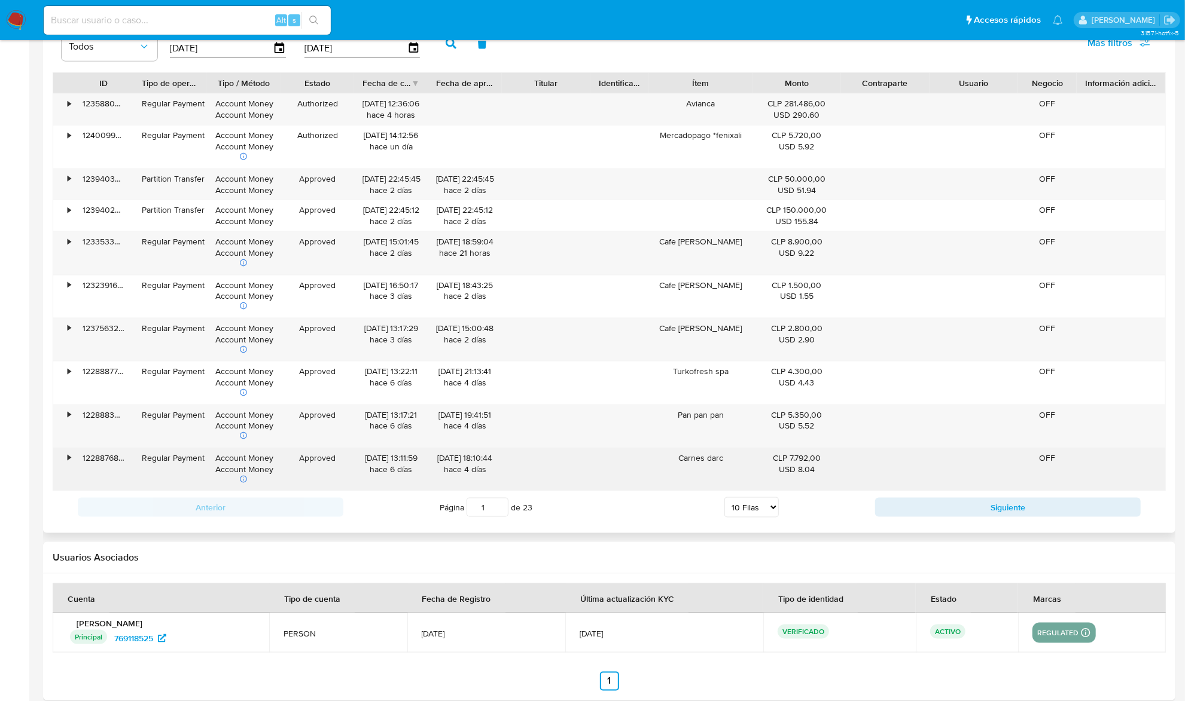
scroll to position [973, 0]
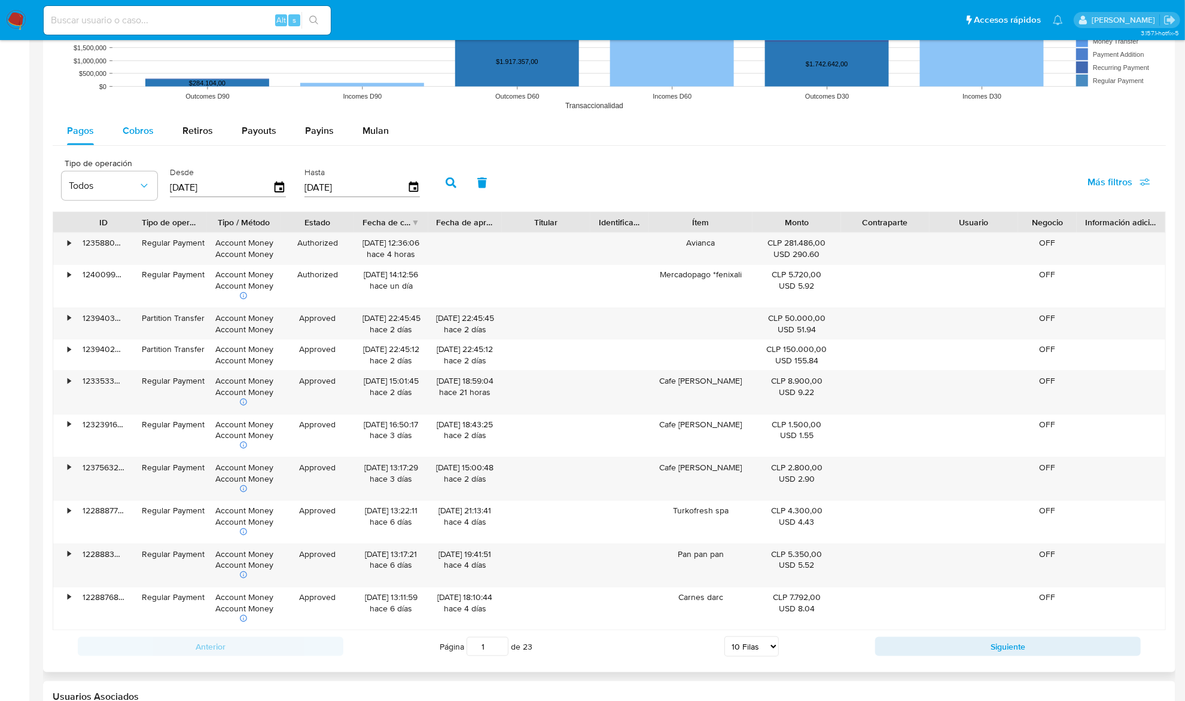
click at [137, 141] on div "Cobros" at bounding box center [138, 131] width 31 height 29
select select "10"
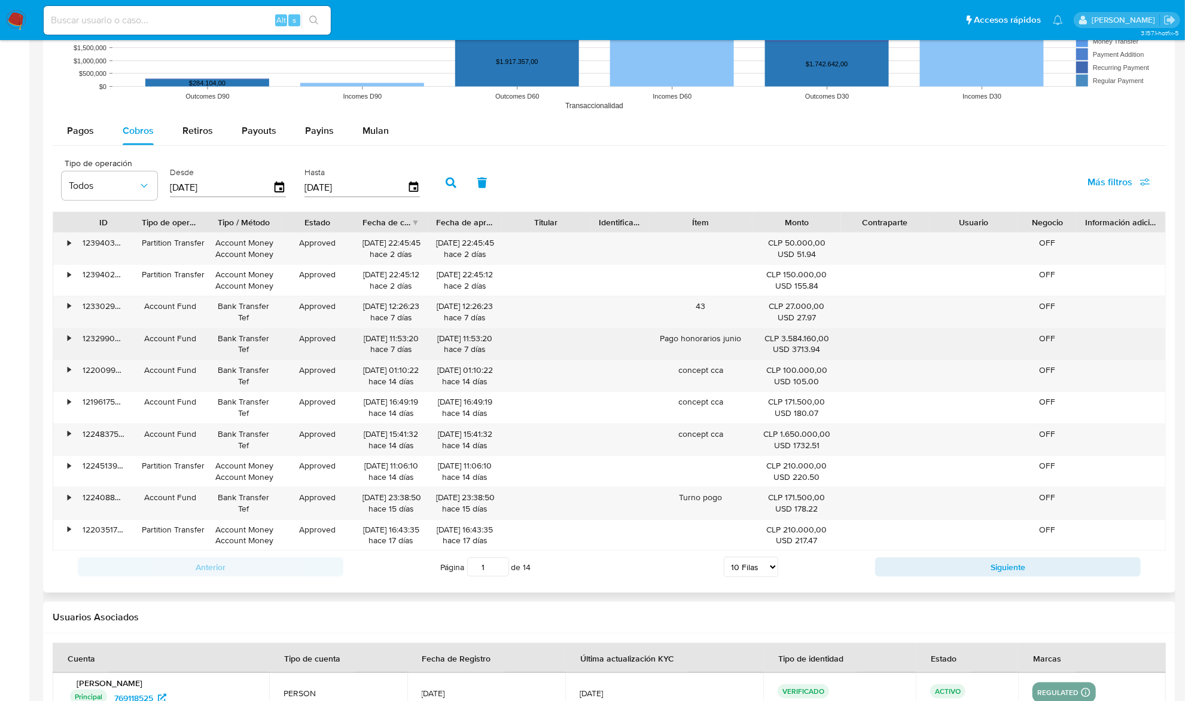
drag, startPoint x: 151, startPoint y: 347, endPoint x: 209, endPoint y: 341, distance: 58.3
click at [209, 341] on div "• 123299040372 Account Fund Bank Transfer Tef Approved 22/08/2025 11:53:20 hace…" at bounding box center [609, 344] width 1112 height 31
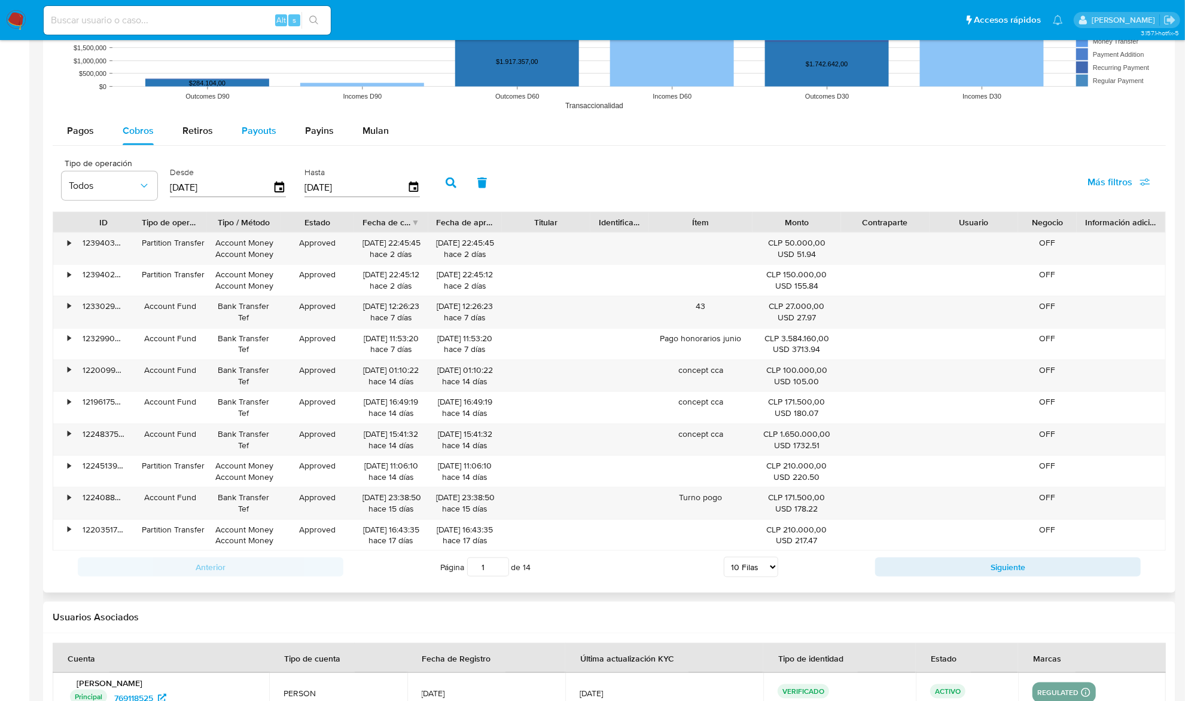
click at [227, 132] on button "Payouts" at bounding box center [258, 131] width 63 height 29
select select "10"
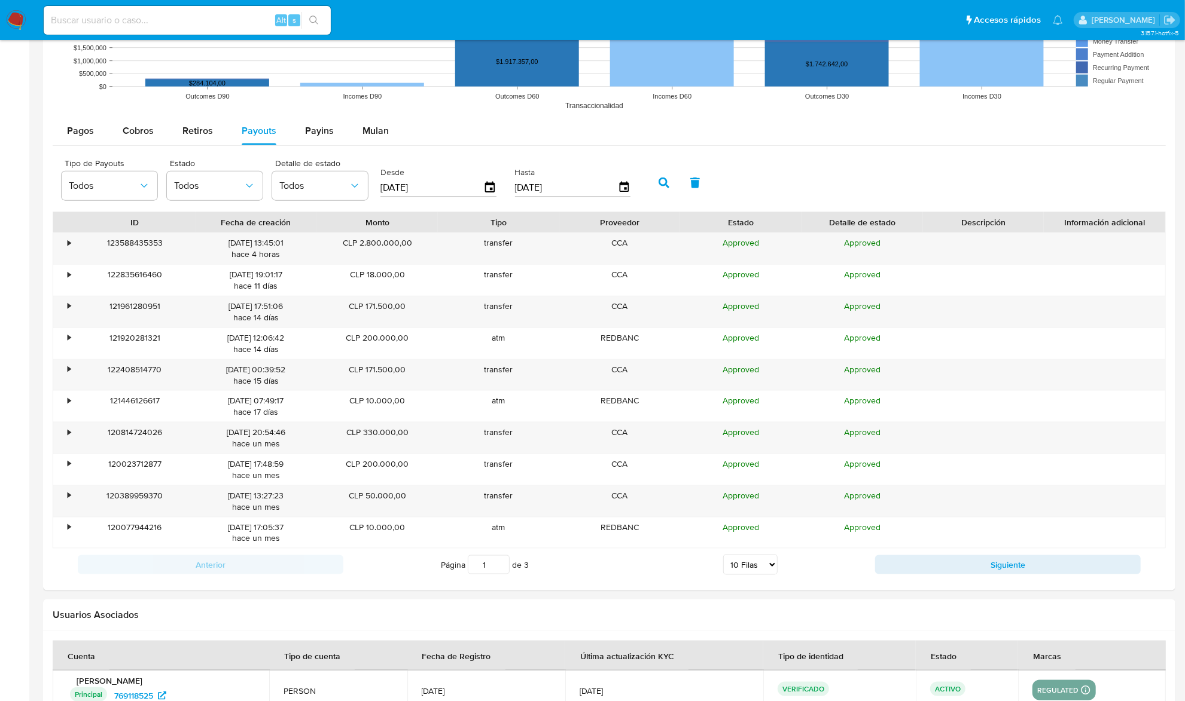
click at [250, 15] on input at bounding box center [187, 21] width 287 height 16
paste input "209128214"
type input "209128214"
click at [315, 23] on icon "search-icon" at bounding box center [314, 21] width 10 height 10
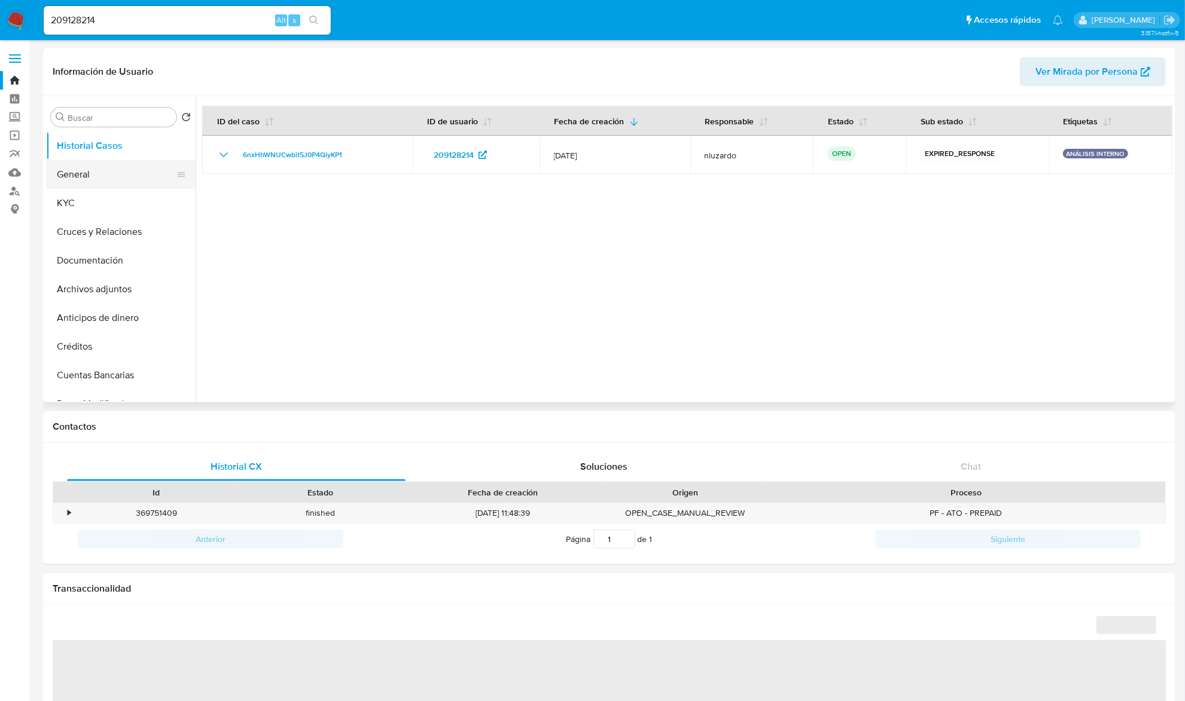
select select "10"
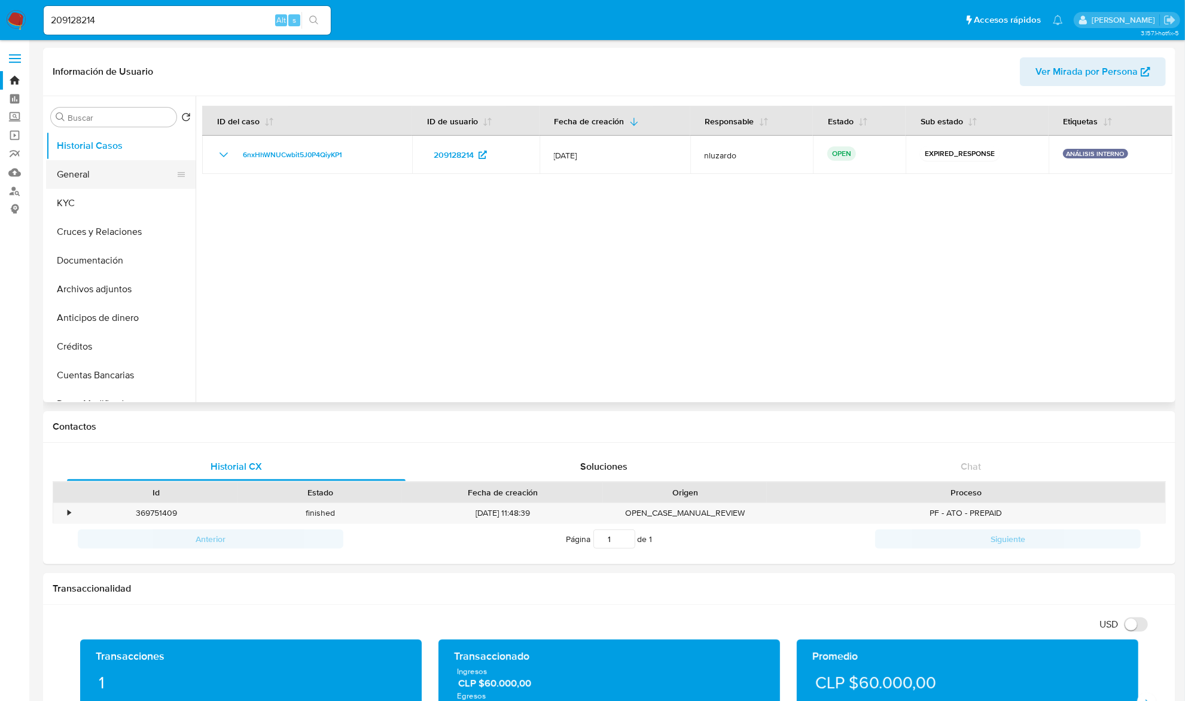
click at [84, 179] on button "General" at bounding box center [116, 174] width 140 height 29
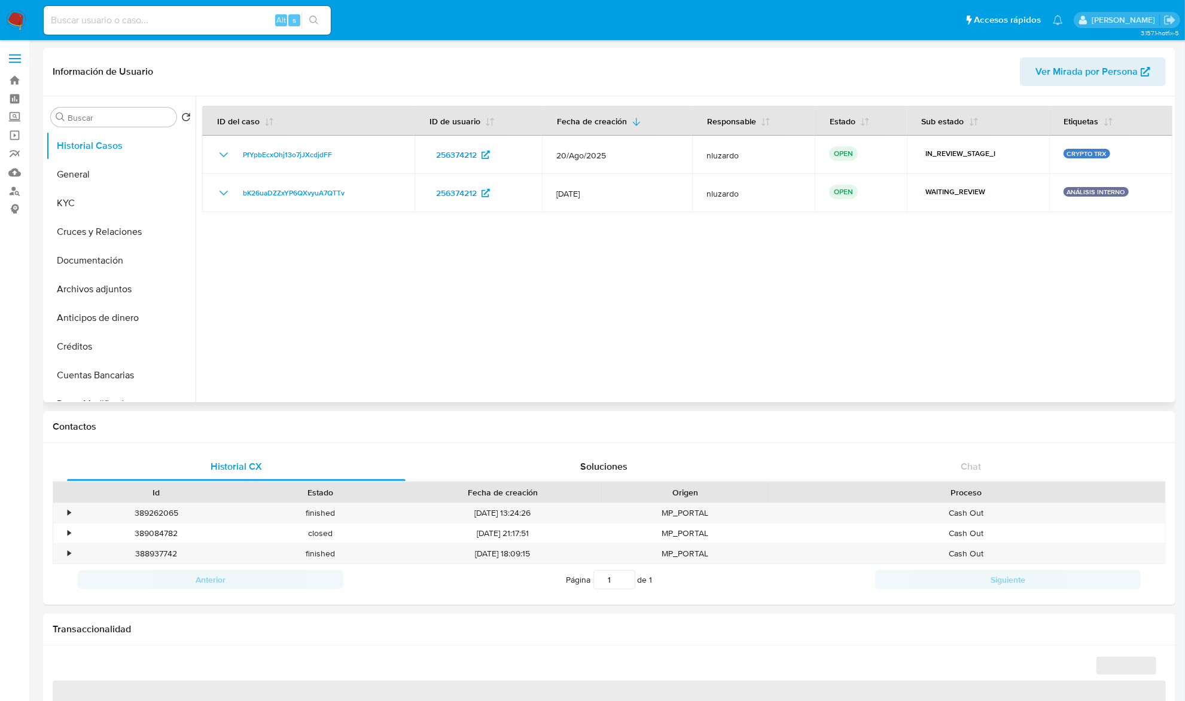
select select "10"
